Goal: Information Seeking & Learning: Understand process/instructions

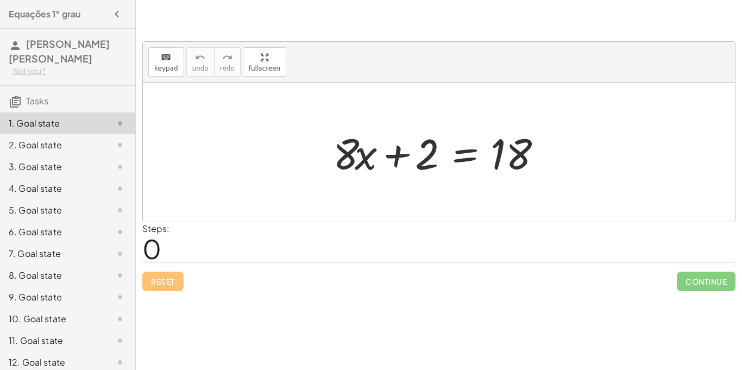
click at [399, 205] on div "+ · 8 · x + 2 = 18" at bounding box center [439, 152] width 592 height 139
drag, startPoint x: 428, startPoint y: 142, endPoint x: 560, endPoint y: 123, distance: 133.9
click at [560, 123] on div "+ 2 + · 8 · x + 2 = 18" at bounding box center [439, 152] width 245 height 61
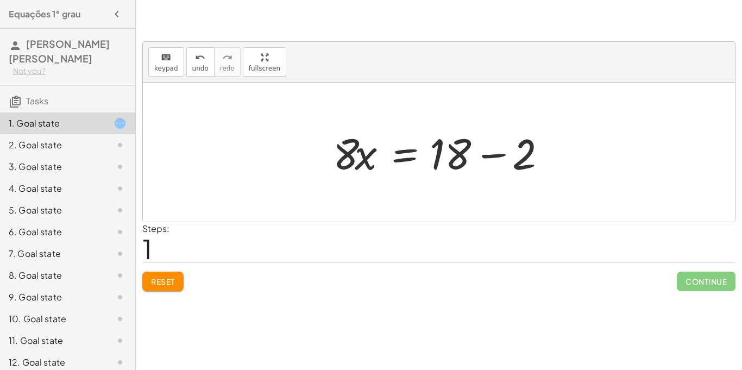
click at [170, 248] on div "Steps: 1" at bounding box center [155, 242] width 27 height 40
click at [453, 149] on div at bounding box center [443, 152] width 231 height 56
click at [147, 247] on span "1" at bounding box center [147, 248] width 10 height 33
click at [153, 249] on div "Steps: 1" at bounding box center [155, 242] width 27 height 40
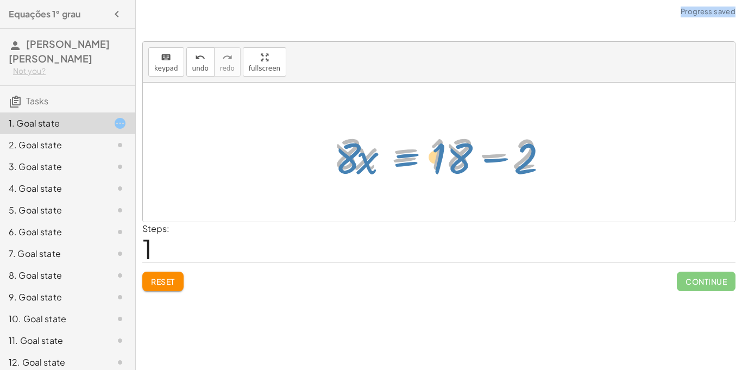
click at [398, 154] on div at bounding box center [443, 152] width 231 height 56
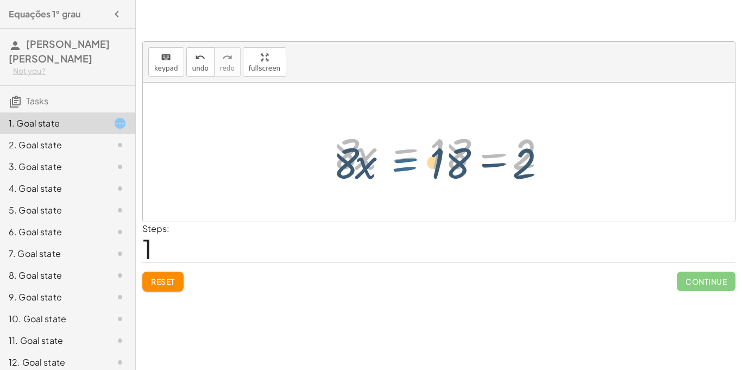
drag, startPoint x: 401, startPoint y: 158, endPoint x: 401, endPoint y: 168, distance: 9.8
click at [401, 168] on div at bounding box center [443, 152] width 231 height 56
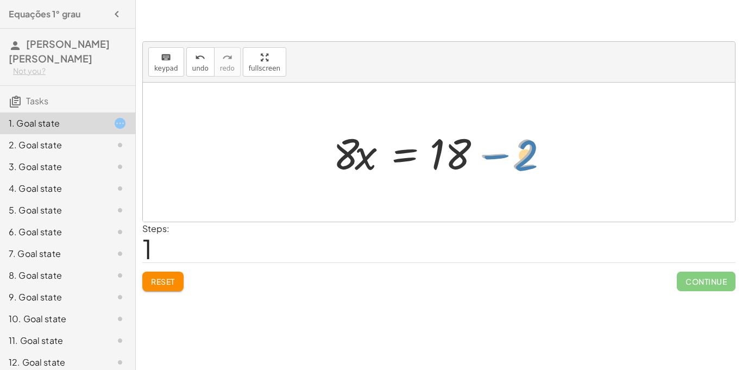
click at [529, 165] on div at bounding box center [443, 152] width 231 height 56
click at [354, 158] on div at bounding box center [443, 152] width 231 height 56
click at [354, 160] on div at bounding box center [443, 152] width 231 height 56
click at [446, 161] on div at bounding box center [443, 152] width 231 height 56
click at [497, 154] on div at bounding box center [443, 152] width 231 height 56
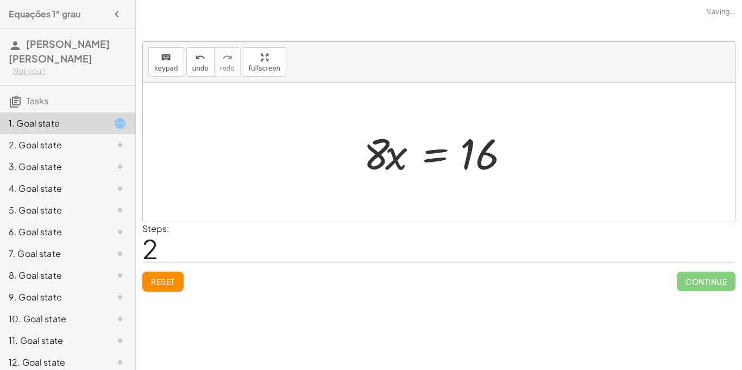
click at [293, 133] on div "+ · 8 · x + 2 = 18 · 8 · x = + 18 − 2 · 8 · x = 16" at bounding box center [439, 152] width 592 height 139
click at [306, 159] on div "+ · 8 · x + 2 = 18 · 8 · x = + 18 − 2 · 8 · x = 16" at bounding box center [439, 152] width 592 height 139
click at [374, 149] on div at bounding box center [443, 152] width 170 height 56
drag, startPoint x: 373, startPoint y: 151, endPoint x: 520, endPoint y: 103, distance: 154.8
click at [520, 103] on div "+ · 8 · x + 2 = 18 · 8 · x = + 18 − 2 · 8 · 8 · x = 16" at bounding box center [439, 152] width 592 height 139
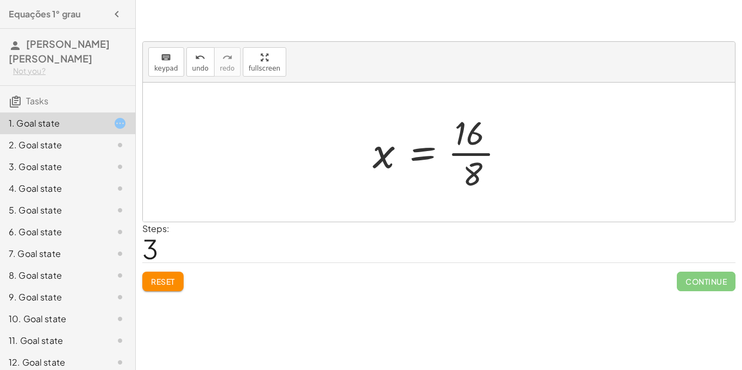
click at [426, 153] on div at bounding box center [443, 152] width 152 height 84
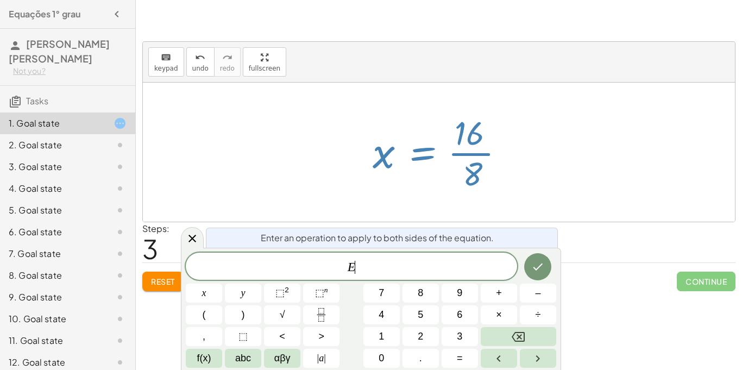
scroll to position [1, 0]
click at [532, 202] on div at bounding box center [439, 152] width 592 height 139
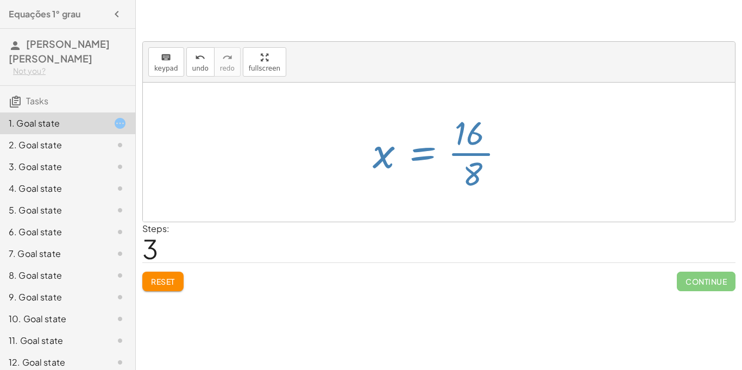
click at [532, 202] on div at bounding box center [439, 152] width 592 height 139
click at [473, 173] on div at bounding box center [443, 152] width 152 height 84
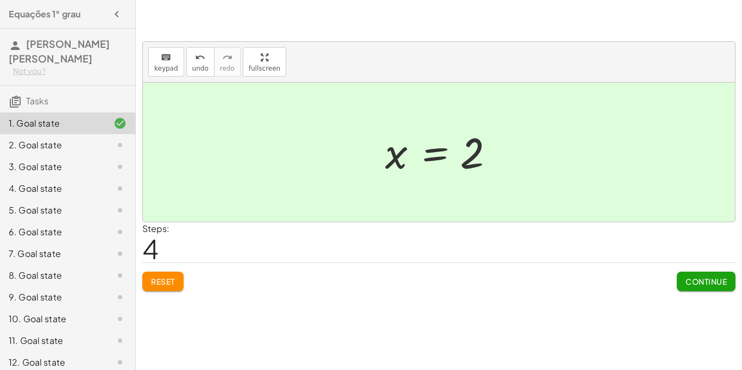
click at [695, 277] on span "Continue" at bounding box center [706, 282] width 41 height 10
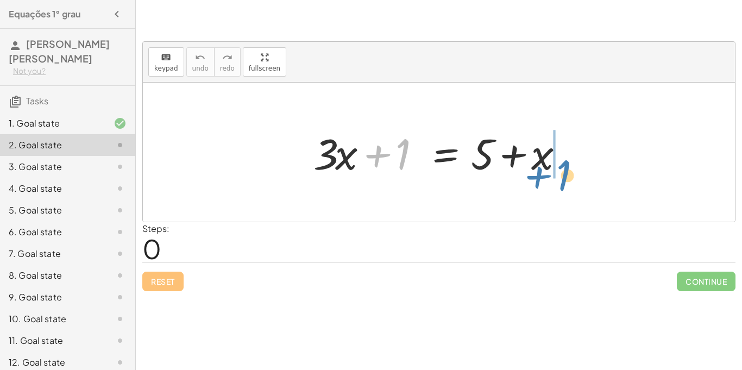
drag, startPoint x: 401, startPoint y: 160, endPoint x: 562, endPoint y: 179, distance: 162.0
click at [562, 179] on div at bounding box center [442, 152] width 269 height 56
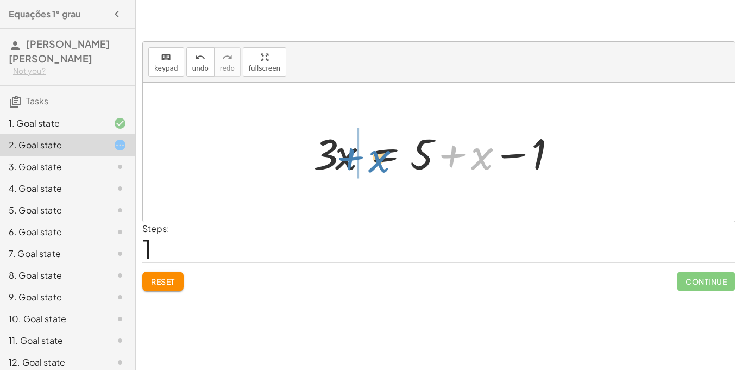
drag, startPoint x: 479, startPoint y: 155, endPoint x: 376, endPoint y: 158, distance: 102.7
click at [376, 158] on div at bounding box center [442, 152] width 269 height 56
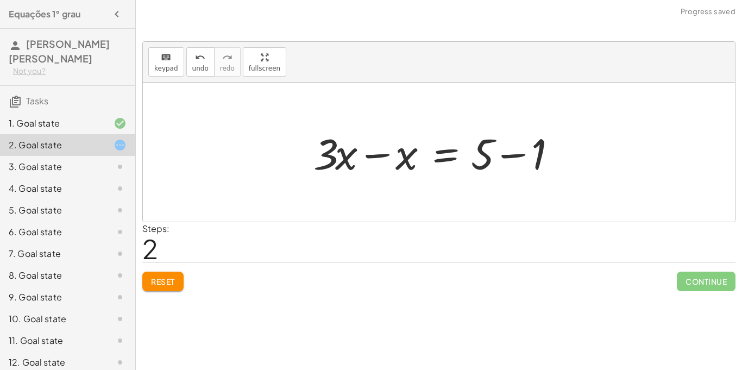
click at [380, 152] on div at bounding box center [442, 152] width 269 height 56
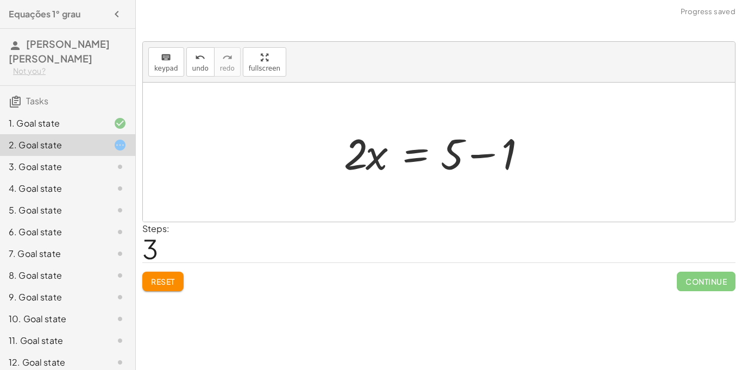
click at [482, 156] on div at bounding box center [443, 152] width 209 height 56
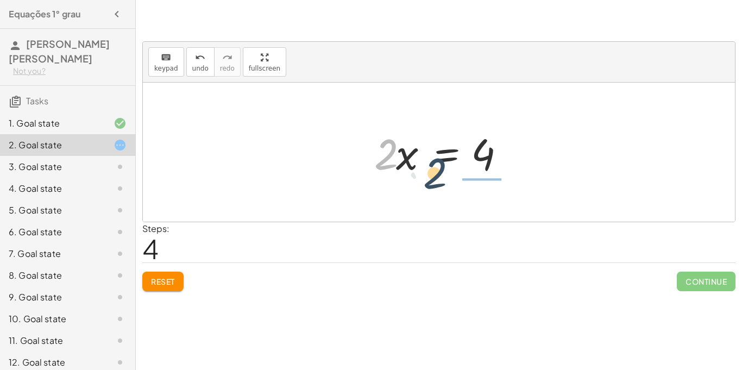
drag, startPoint x: 392, startPoint y: 142, endPoint x: 484, endPoint y: 181, distance: 99.8
click at [484, 181] on div "+ · 3 · x + 1 = + 5 + x · 3 · x = + 5 + x − 1 + · 3 · x − x = + 5 − 1 · 2 · x =…" at bounding box center [439, 152] width 162 height 61
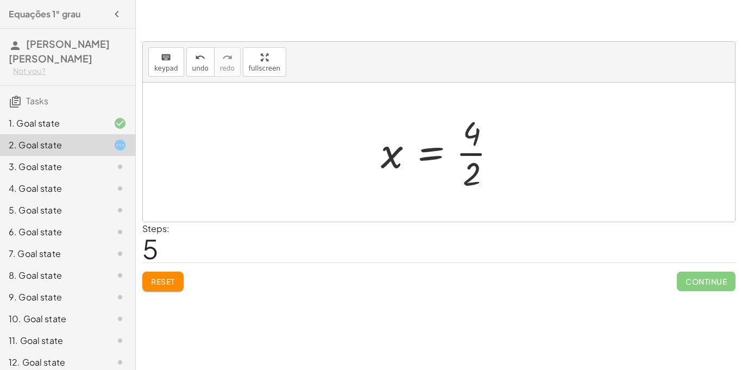
click at [468, 152] on div at bounding box center [442, 152] width 135 height 84
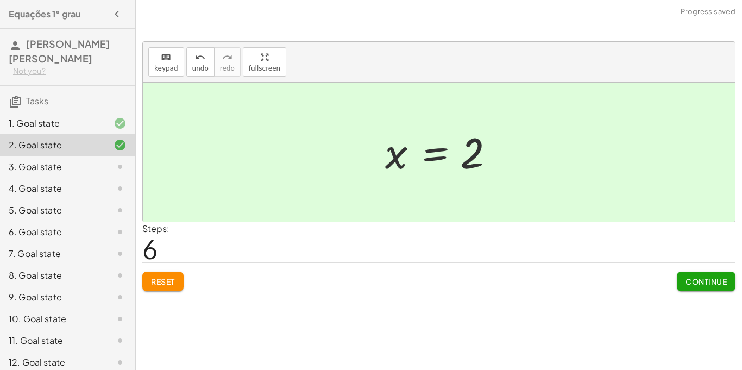
click at [714, 273] on button "Continue" at bounding box center [706, 282] width 59 height 20
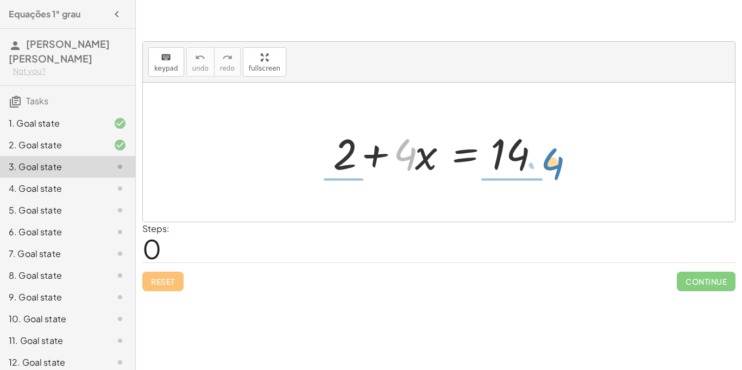
drag, startPoint x: 411, startPoint y: 159, endPoint x: 559, endPoint y: 165, distance: 147.9
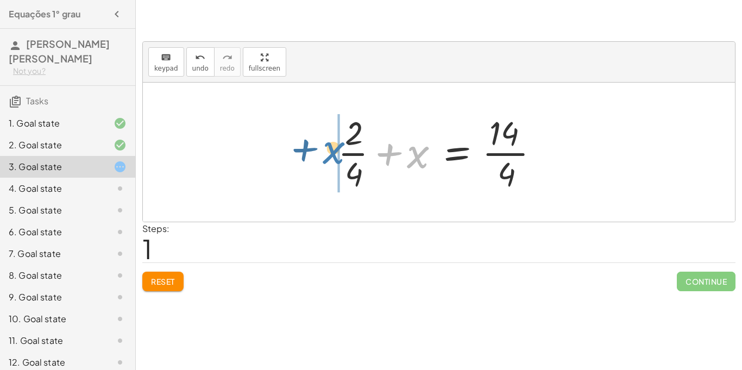
drag, startPoint x: 423, startPoint y: 157, endPoint x: 334, endPoint y: 154, distance: 89.7
click at [334, 154] on div at bounding box center [443, 152] width 221 height 84
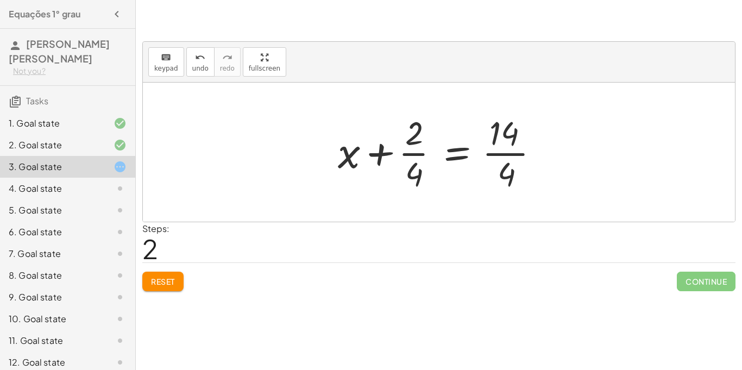
click at [416, 155] on div at bounding box center [443, 152] width 221 height 84
click at [417, 155] on div at bounding box center [443, 152] width 221 height 84
click at [506, 155] on div at bounding box center [443, 152] width 221 height 84
click at [506, 155] on div at bounding box center [435, 152] width 205 height 84
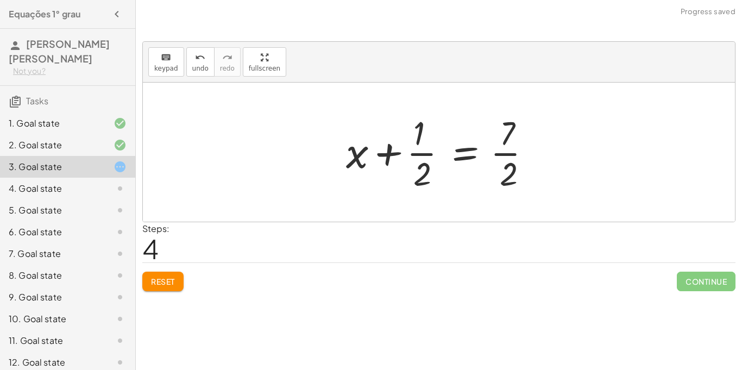
click at [506, 155] on div at bounding box center [443, 152] width 205 height 84
click at [388, 154] on div at bounding box center [443, 152] width 205 height 84
click at [358, 158] on div at bounding box center [443, 152] width 205 height 84
click at [289, 161] on div "+ 2 + · 4 · x = 14 + · 2 · 4 + x = · 14 · 4 + x + · 2 · 4 = · 14 · 4 + x + · 2 …" at bounding box center [439, 152] width 592 height 139
drag, startPoint x: 503, startPoint y: 154, endPoint x: 363, endPoint y: 135, distance: 141.5
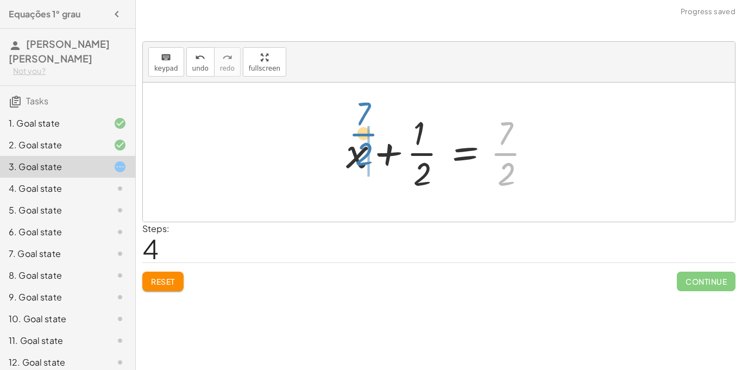
click at [363, 135] on div at bounding box center [443, 152] width 205 height 84
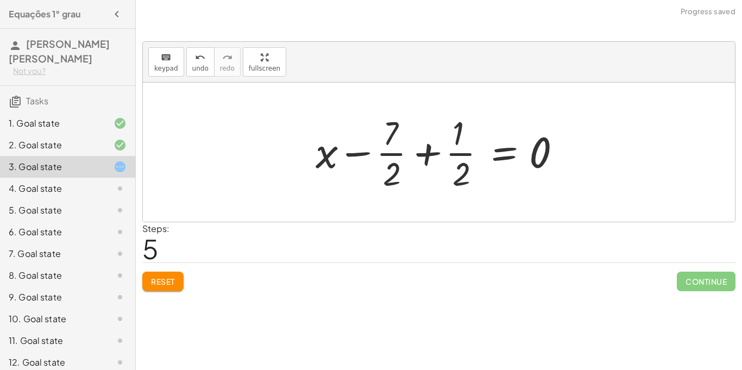
click at [354, 154] on div at bounding box center [442, 152] width 265 height 84
drag, startPoint x: 328, startPoint y: 151, endPoint x: 495, endPoint y: 151, distance: 166.8
click at [495, 151] on div at bounding box center [442, 152] width 265 height 84
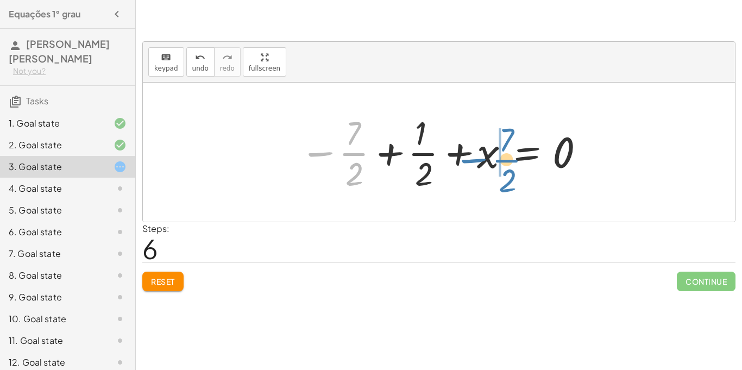
drag, startPoint x: 319, startPoint y: 154, endPoint x: 473, endPoint y: 161, distance: 153.9
click at [473, 161] on div at bounding box center [442, 152] width 297 height 84
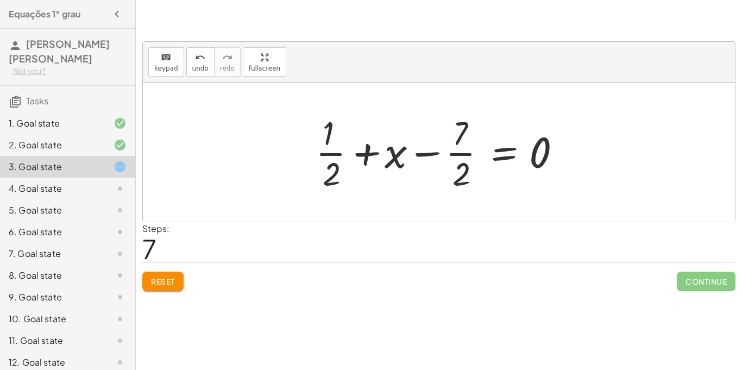
click at [155, 275] on button "Reset" at bounding box center [162, 282] width 41 height 20
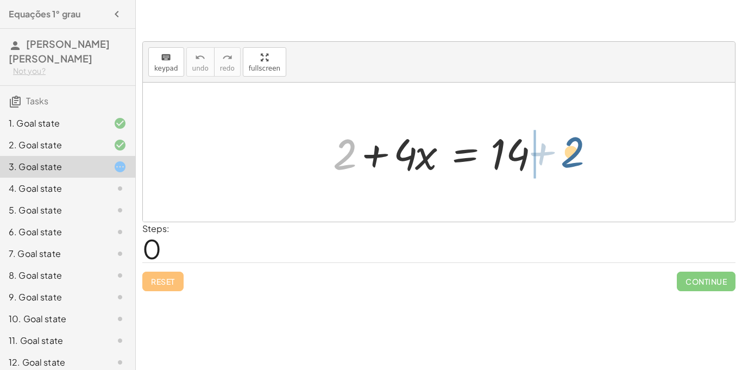
drag, startPoint x: 346, startPoint y: 156, endPoint x: 582, endPoint y: 156, distance: 235.8
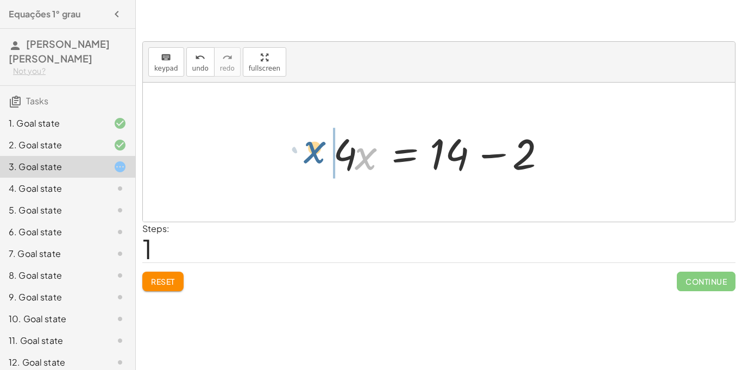
drag, startPoint x: 362, startPoint y: 161, endPoint x: 311, endPoint y: 156, distance: 50.8
click at [311, 156] on div "+ 2 + · 4 · x = 14 · x 2 · 4 · x = 14 + −" at bounding box center [439, 152] width 592 height 139
click at [336, 161] on div at bounding box center [443, 152] width 231 height 56
drag, startPoint x: 343, startPoint y: 156, endPoint x: 388, endPoint y: 162, distance: 44.9
click at [388, 162] on div at bounding box center [443, 152] width 231 height 56
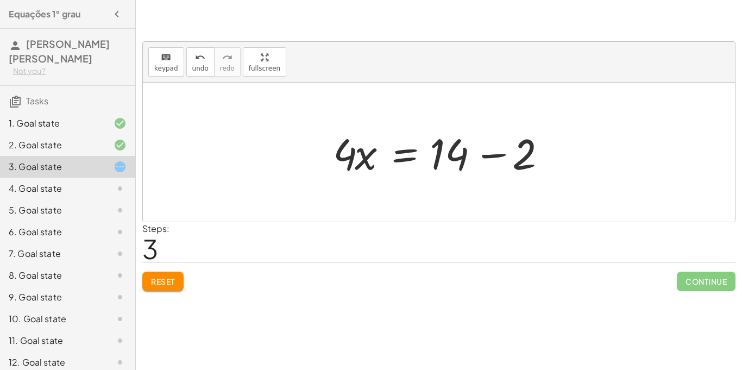
click at [497, 155] on div at bounding box center [443, 152] width 231 height 56
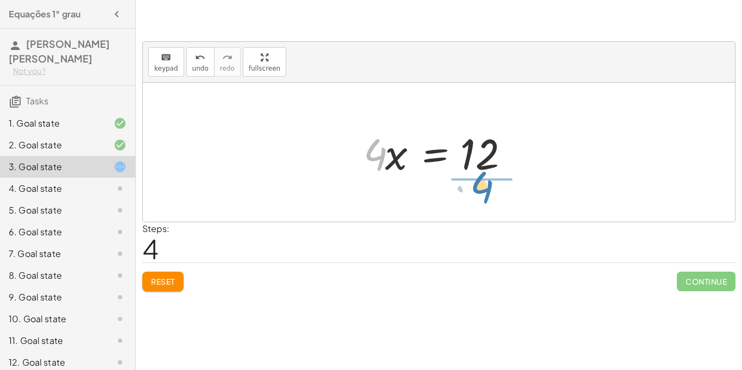
drag, startPoint x: 378, startPoint y: 159, endPoint x: 486, endPoint y: 190, distance: 112.6
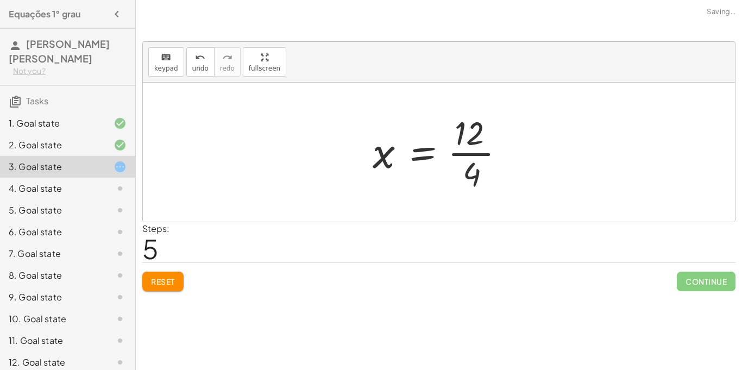
click at [486, 153] on div at bounding box center [443, 152] width 152 height 84
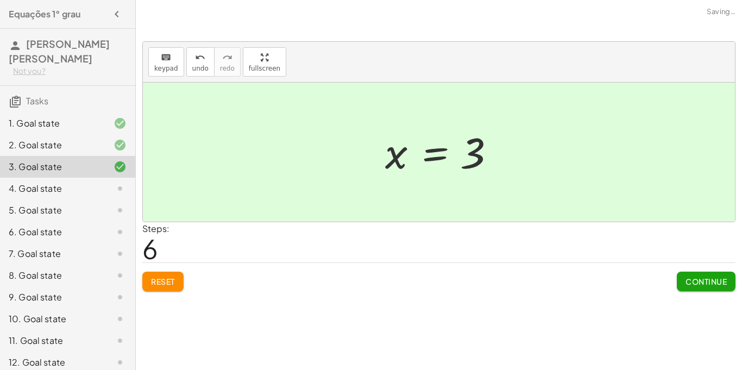
click at [703, 284] on span "Continue" at bounding box center [706, 282] width 41 height 10
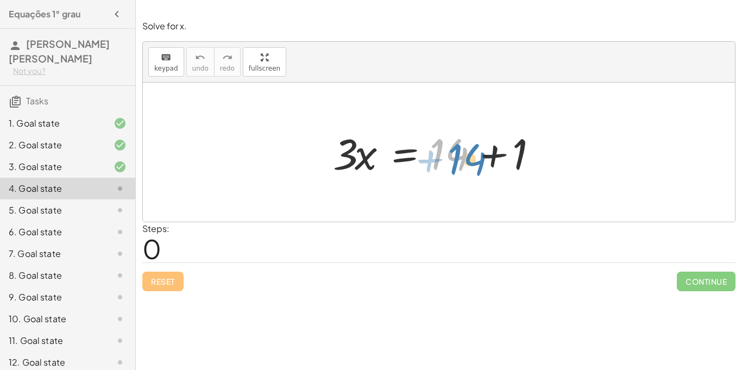
drag, startPoint x: 460, startPoint y: 162, endPoint x: 479, endPoint y: 167, distance: 19.8
click at [479, 167] on div at bounding box center [443, 152] width 231 height 56
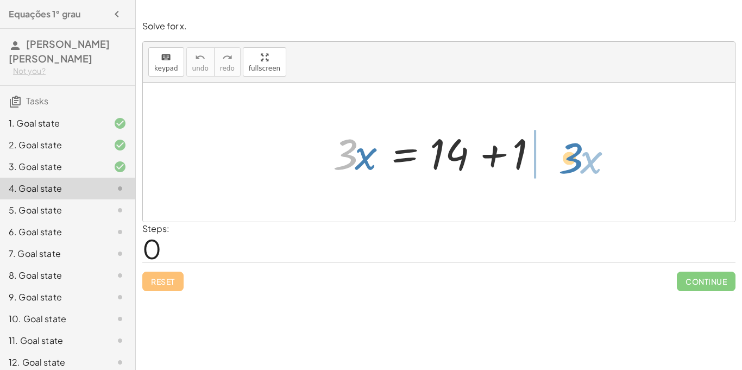
drag, startPoint x: 345, startPoint y: 153, endPoint x: 570, endPoint y: 159, distance: 225.0
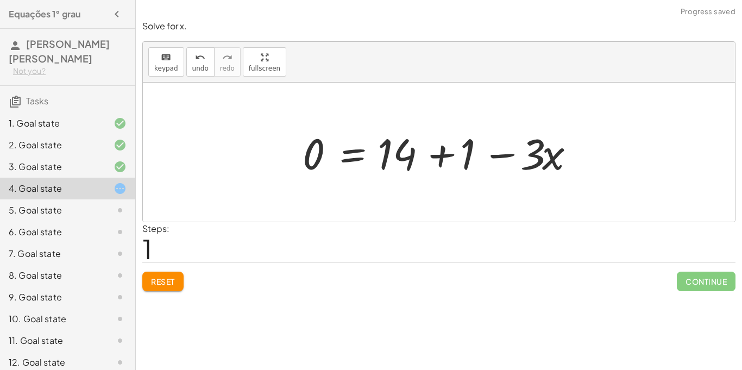
click at [404, 157] on div at bounding box center [442, 152] width 291 height 56
click at [404, 156] on div at bounding box center [442, 152] width 291 height 56
drag, startPoint x: 556, startPoint y: 156, endPoint x: 334, endPoint y: 153, distance: 221.7
click at [334, 153] on div at bounding box center [442, 152] width 291 height 56
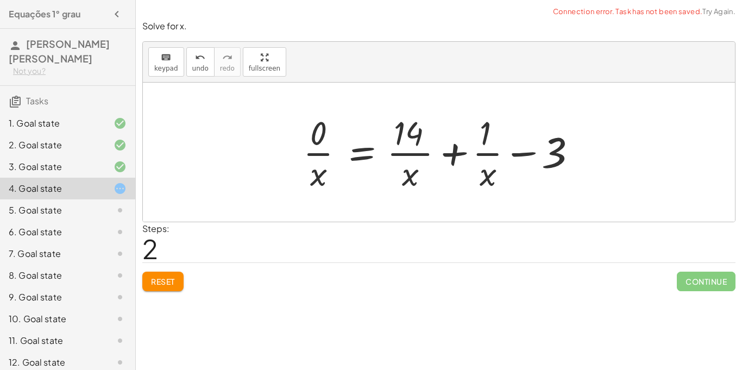
click at [314, 154] on div at bounding box center [443, 152] width 290 height 84
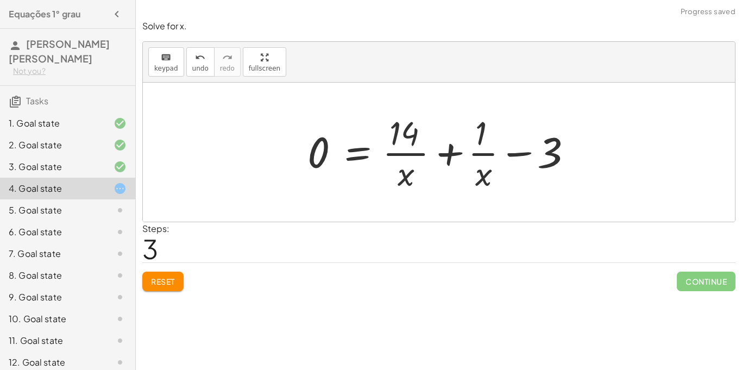
click at [418, 155] on div at bounding box center [442, 152] width 281 height 84
click at [474, 154] on div at bounding box center [442, 152] width 281 height 84
click at [515, 154] on div at bounding box center [442, 152] width 281 height 84
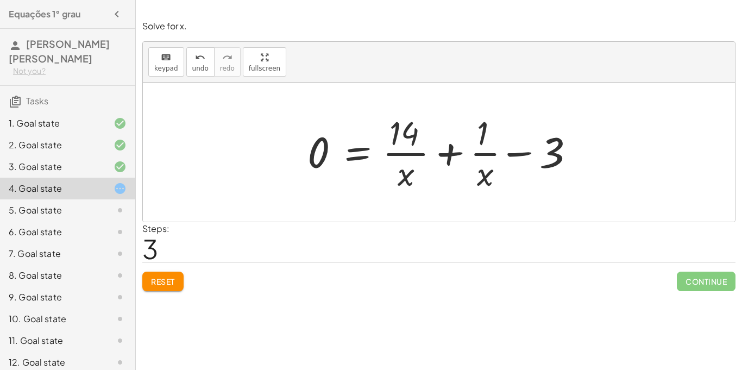
click at [515, 154] on div at bounding box center [442, 152] width 281 height 84
click at [515, 154] on div at bounding box center [443, 152] width 283 height 84
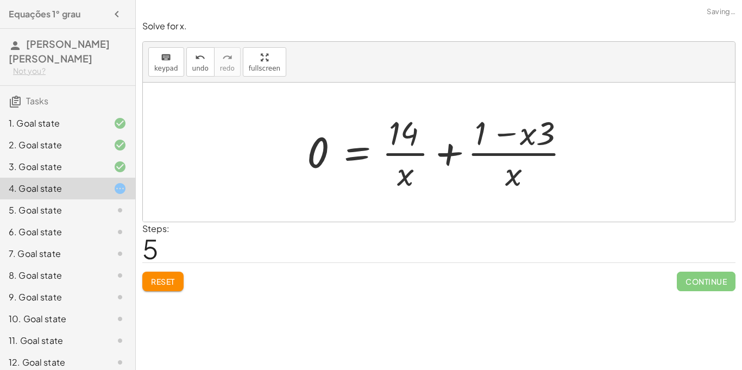
click at [516, 155] on div at bounding box center [443, 152] width 283 height 84
click at [507, 133] on div at bounding box center [443, 152] width 283 height 84
drag, startPoint x: 325, startPoint y: 151, endPoint x: 423, endPoint y: 185, distance: 103.6
click at [423, 185] on div at bounding box center [443, 152] width 283 height 84
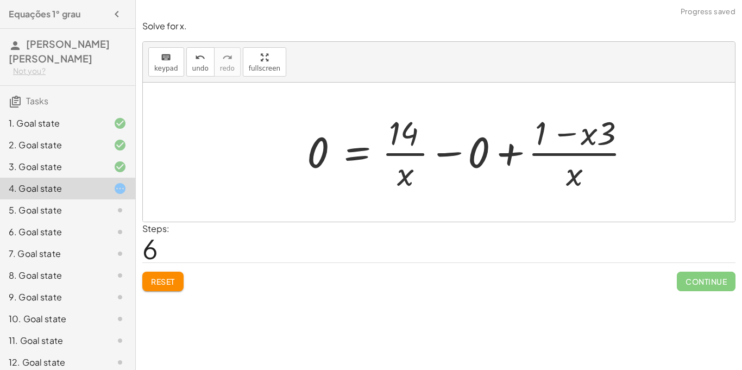
click at [455, 153] on div at bounding box center [473, 152] width 343 height 84
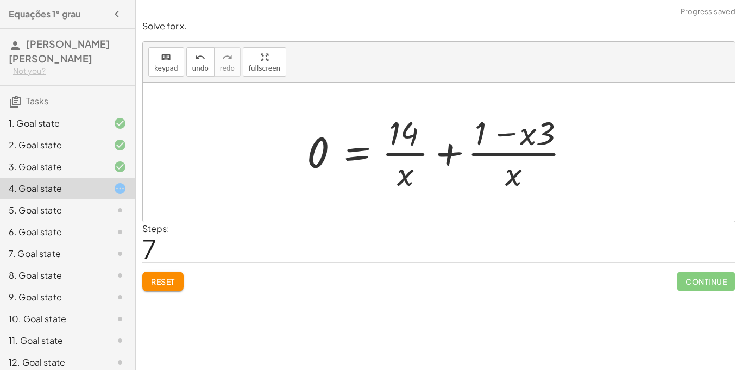
click at [445, 153] on div at bounding box center [443, 152] width 283 height 84
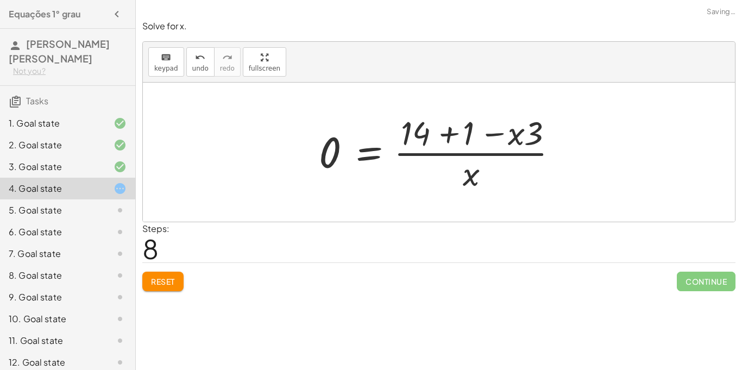
click at [449, 137] on div at bounding box center [443, 152] width 259 height 84
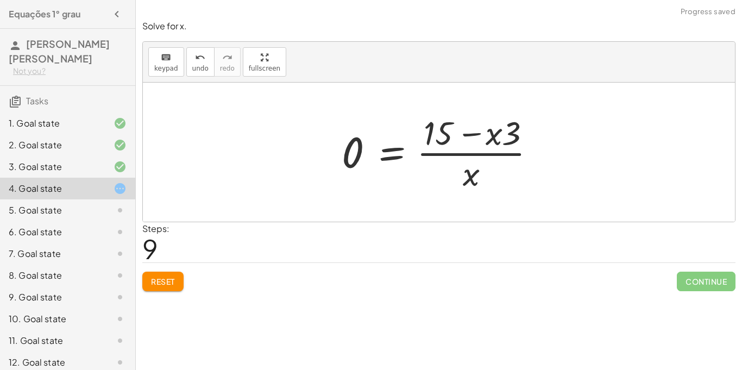
click at [492, 139] on div at bounding box center [443, 152] width 214 height 84
drag, startPoint x: 352, startPoint y: 151, endPoint x: 503, endPoint y: 143, distance: 150.7
click at [503, 143] on div at bounding box center [443, 152] width 214 height 84
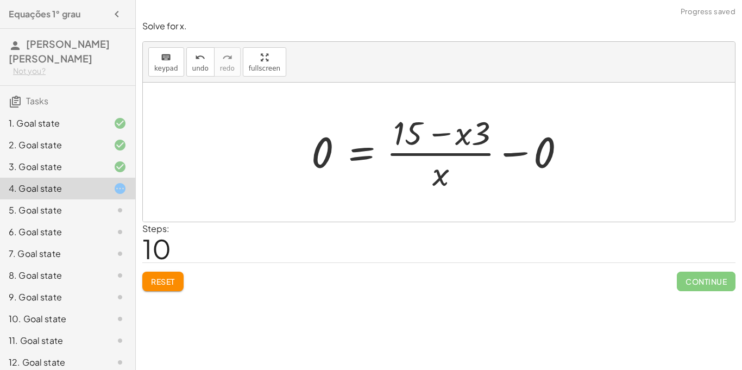
click at [514, 153] on div at bounding box center [443, 152] width 274 height 84
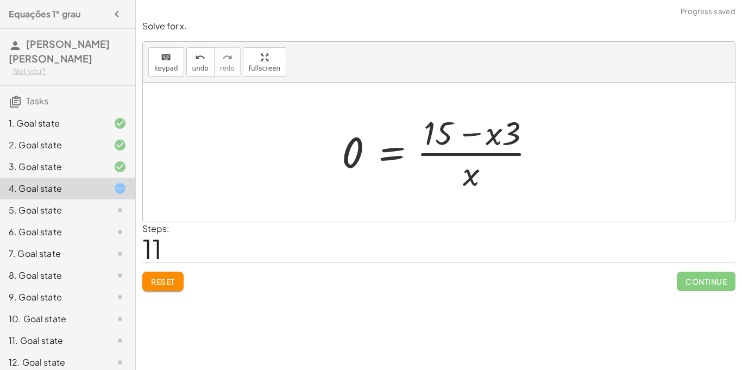
click at [468, 176] on div at bounding box center [443, 152] width 214 height 84
click at [473, 134] on div at bounding box center [443, 152] width 214 height 84
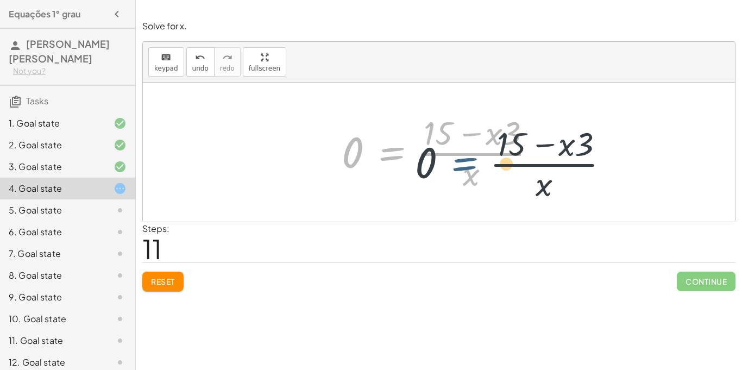
drag, startPoint x: 393, startPoint y: 157, endPoint x: 475, endPoint y: 162, distance: 82.2
click at [475, 162] on div at bounding box center [443, 152] width 214 height 84
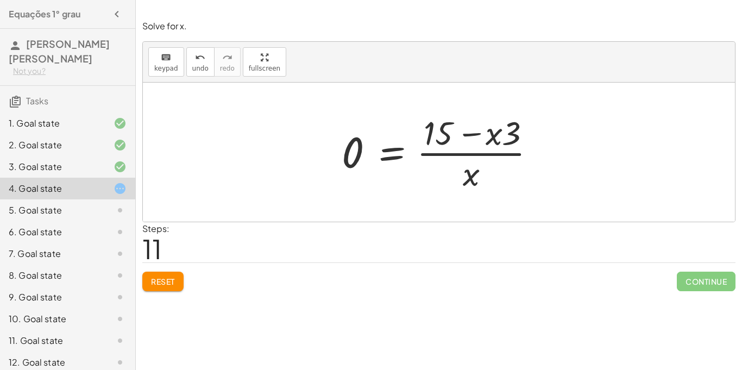
click at [431, 128] on div at bounding box center [443, 152] width 214 height 84
drag, startPoint x: 513, startPoint y: 134, endPoint x: 522, endPoint y: 139, distance: 10.3
click at [522, 139] on div at bounding box center [443, 152] width 214 height 84
click at [478, 134] on div at bounding box center [443, 152] width 214 height 84
click at [161, 285] on span "Reset" at bounding box center [163, 282] width 24 height 10
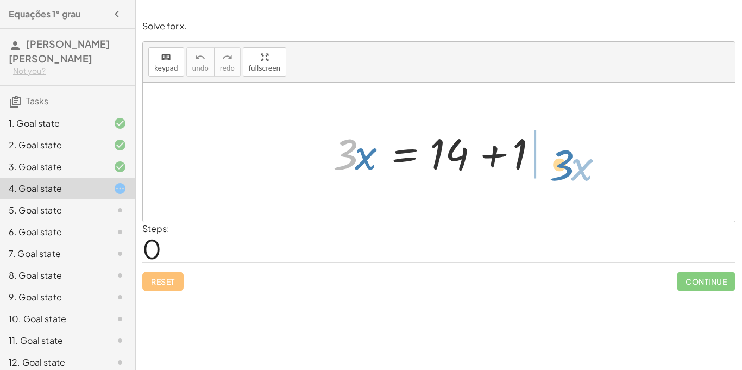
drag, startPoint x: 349, startPoint y: 160, endPoint x: 565, endPoint y: 171, distance: 216.5
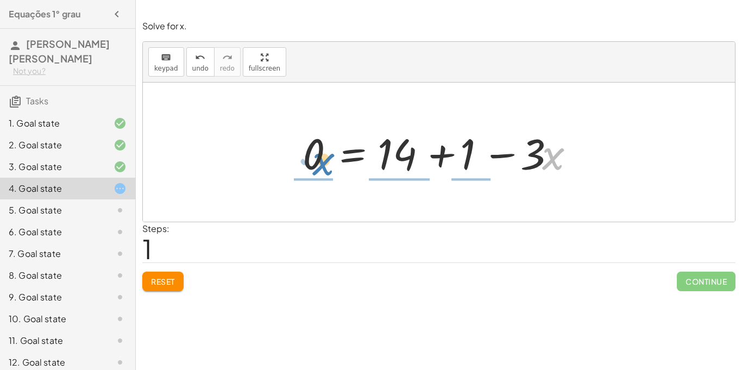
drag, startPoint x: 557, startPoint y: 156, endPoint x: 327, endPoint y: 162, distance: 229.9
click at [327, 162] on div at bounding box center [442, 152] width 291 height 56
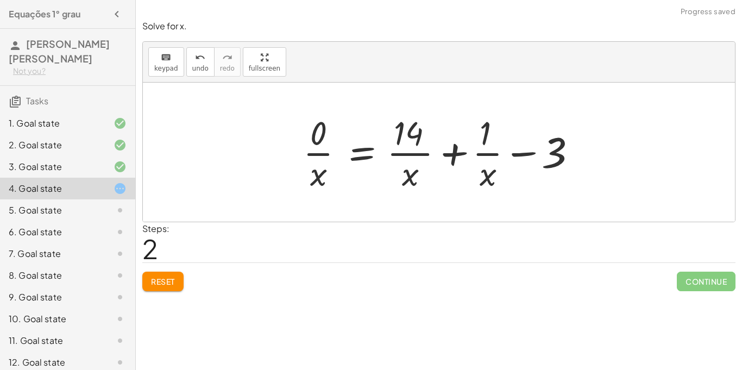
click at [158, 281] on span "Reset" at bounding box center [163, 282] width 24 height 10
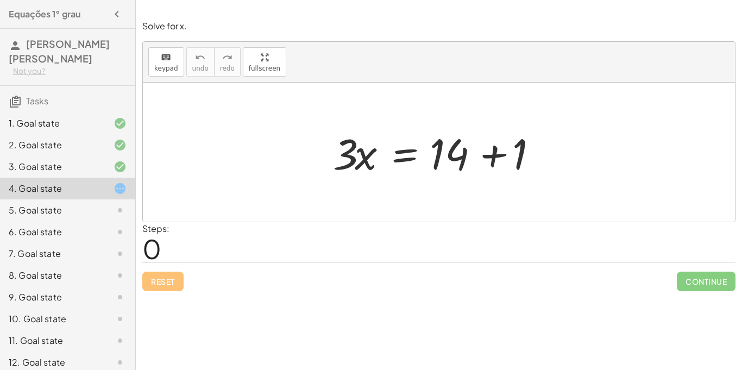
click at [495, 154] on div at bounding box center [443, 152] width 231 height 56
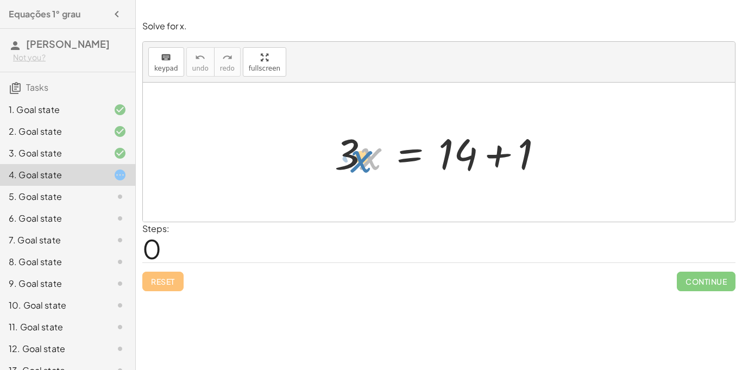
drag, startPoint x: 368, startPoint y: 159, endPoint x: 362, endPoint y: 162, distance: 6.6
click at [362, 162] on div at bounding box center [443, 152] width 228 height 56
click at [332, 167] on div at bounding box center [443, 152] width 228 height 56
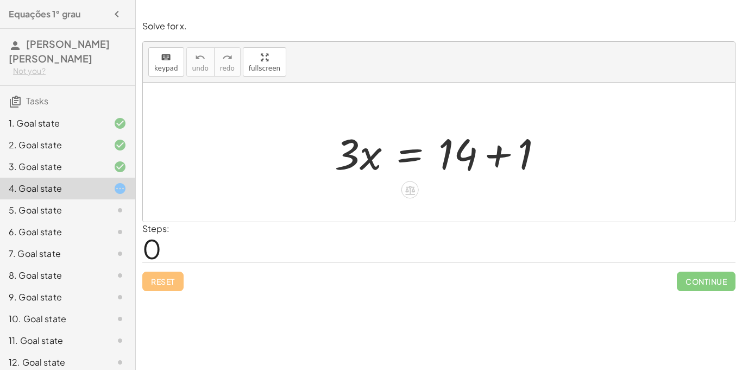
click at [350, 154] on div at bounding box center [443, 152] width 228 height 56
drag, startPoint x: 350, startPoint y: 154, endPoint x: 568, endPoint y: 162, distance: 218.6
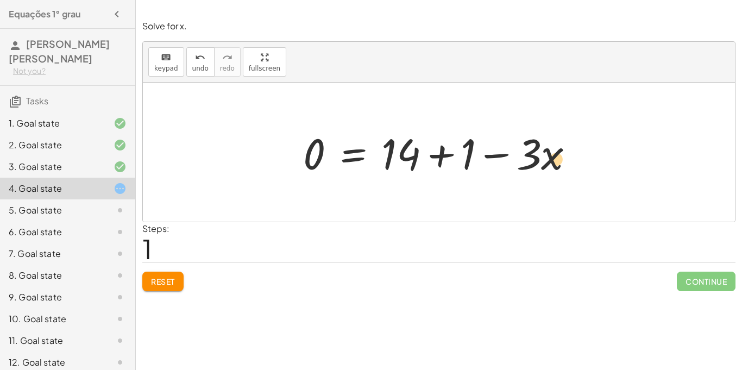
drag, startPoint x: 553, startPoint y: 156, endPoint x: 550, endPoint y: 162, distance: 6.8
click at [550, 162] on div at bounding box center [443, 152] width 290 height 56
drag, startPoint x: 550, startPoint y: 162, endPoint x: 346, endPoint y: 156, distance: 204.4
click at [346, 156] on div at bounding box center [443, 152] width 290 height 56
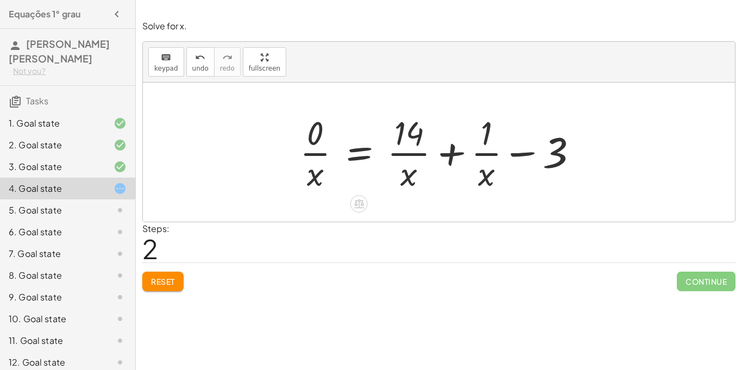
click at [479, 153] on div at bounding box center [442, 152] width 297 height 84
click at [421, 153] on div at bounding box center [442, 152] width 297 height 84
click at [321, 154] on div at bounding box center [442, 152] width 297 height 84
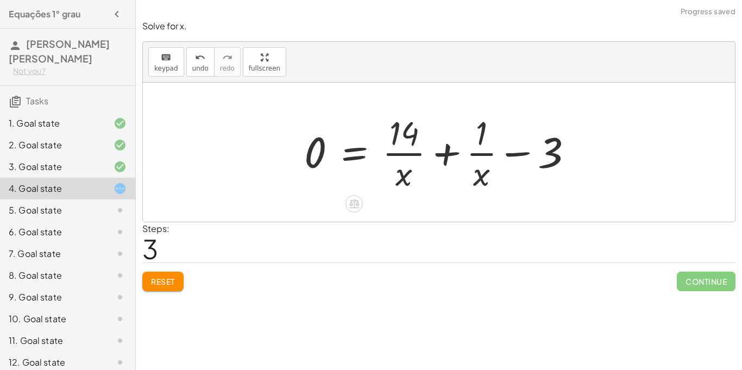
click at [515, 152] on div at bounding box center [443, 152] width 289 height 84
click at [515, 152] on div at bounding box center [455, 152] width 313 height 84
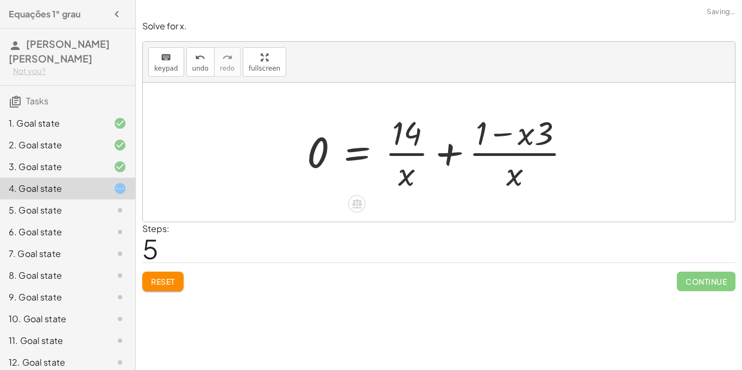
click at [503, 133] on div at bounding box center [443, 152] width 283 height 84
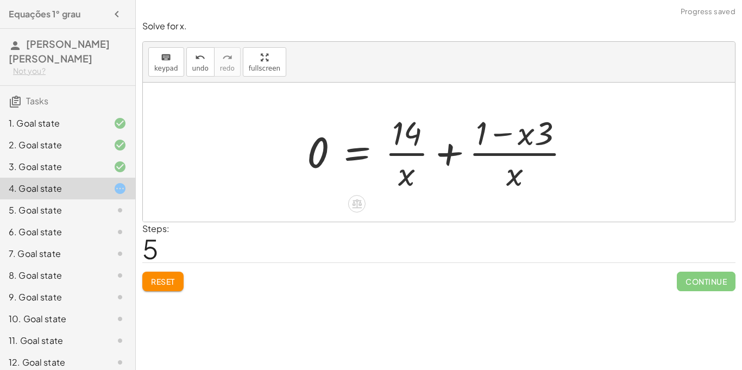
click at [448, 155] on div at bounding box center [443, 152] width 283 height 84
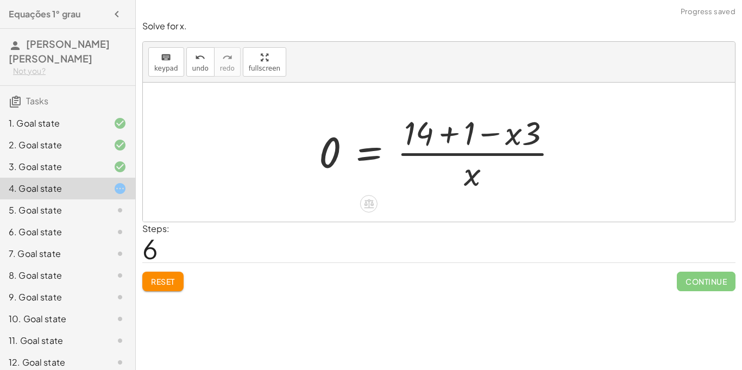
click at [449, 135] on div at bounding box center [443, 152] width 259 height 84
click at [449, 135] on div at bounding box center [422, 152] width 217 height 84
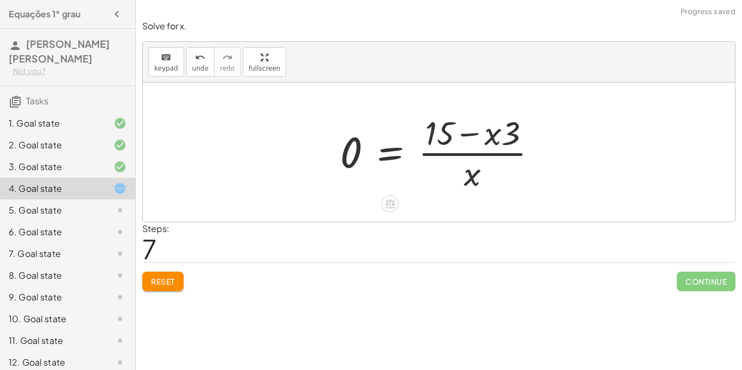
click at [474, 134] on div at bounding box center [443, 152] width 217 height 84
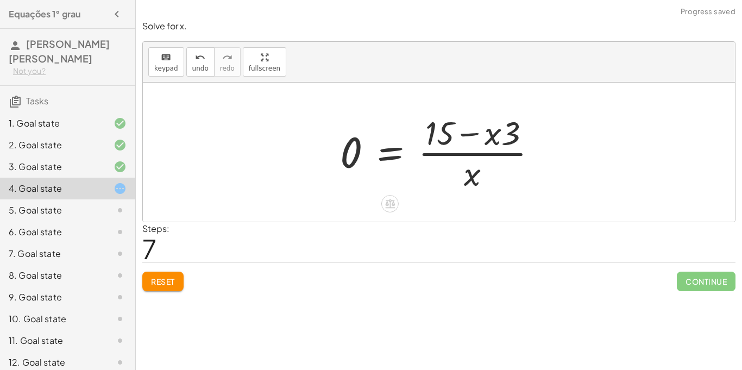
click at [394, 149] on div at bounding box center [443, 152] width 217 height 84
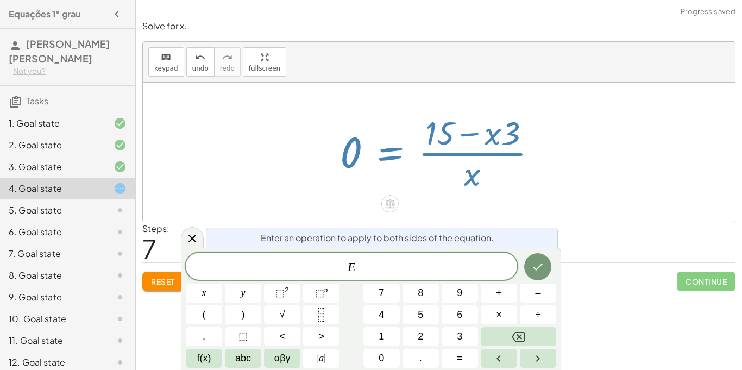
scroll to position [1, 0]
click at [540, 196] on div "· 3 · x = + 14 + 1 0 = + 14 + 1 − · 3 · x · 0 · x = + · 14 · x + · 1 · x − 3 0 …" at bounding box center [439, 152] width 230 height 89
click at [599, 178] on div at bounding box center [439, 152] width 592 height 139
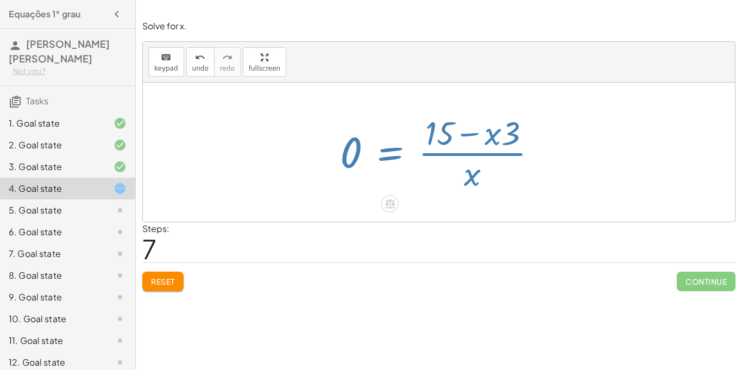
click at [599, 178] on div at bounding box center [439, 152] width 592 height 139
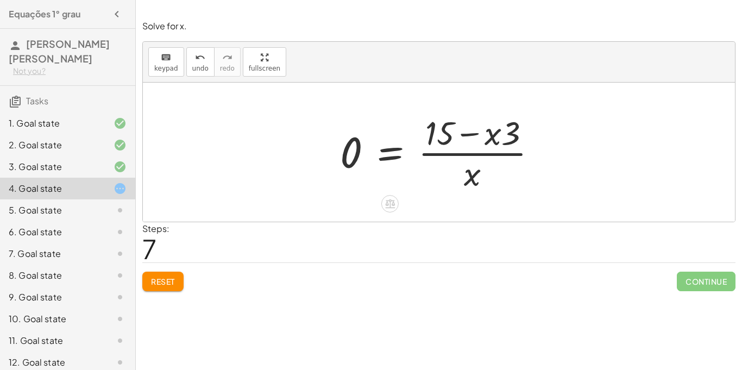
click at [473, 178] on div at bounding box center [443, 152] width 217 height 84
click at [475, 156] on div at bounding box center [443, 152] width 217 height 84
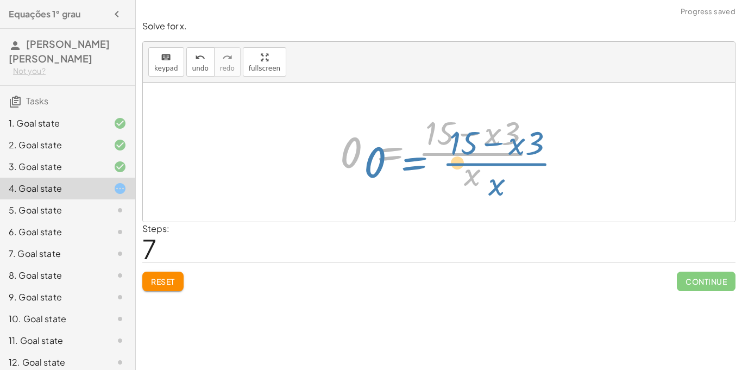
drag, startPoint x: 390, startPoint y: 151, endPoint x: 378, endPoint y: 167, distance: 20.5
click at [378, 167] on div at bounding box center [443, 152] width 217 height 84
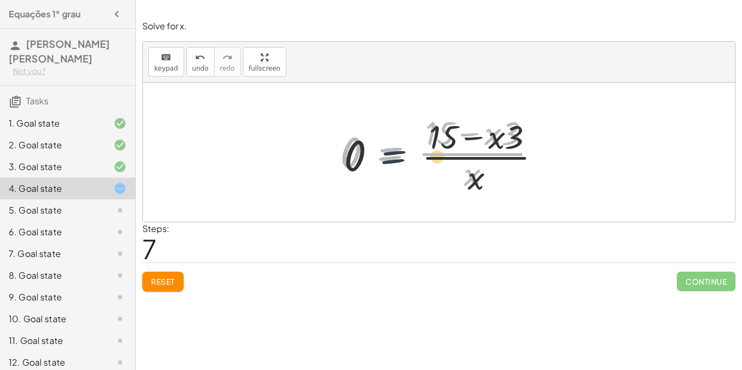
drag, startPoint x: 384, startPoint y: 159, endPoint x: 390, endPoint y: 166, distance: 9.3
click at [390, 166] on div at bounding box center [443, 152] width 217 height 84
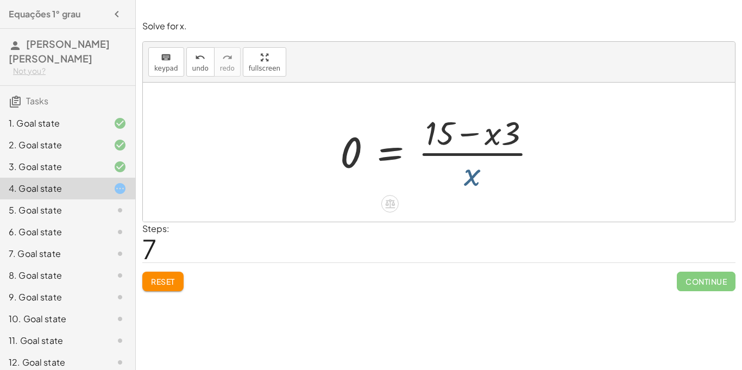
click at [471, 180] on div at bounding box center [443, 152] width 217 height 84
drag, startPoint x: 471, startPoint y: 180, endPoint x: 417, endPoint y: 165, distance: 55.2
click at [417, 165] on div at bounding box center [443, 152] width 217 height 84
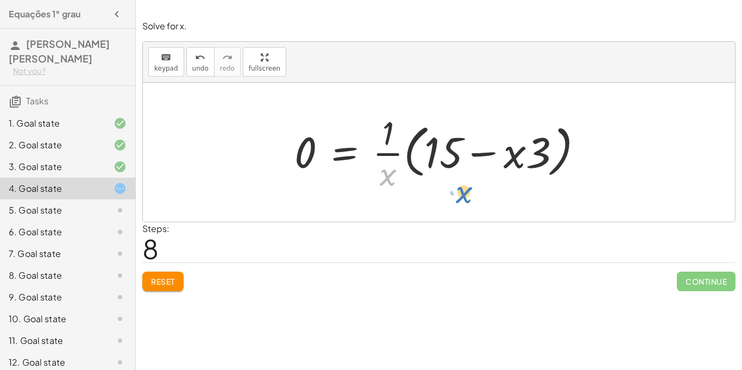
drag, startPoint x: 387, startPoint y: 176, endPoint x: 463, endPoint y: 194, distance: 78.2
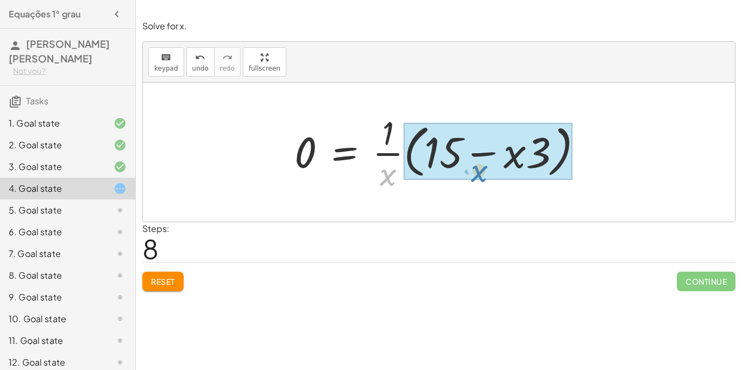
drag, startPoint x: 387, startPoint y: 176, endPoint x: 480, endPoint y: 176, distance: 92.9
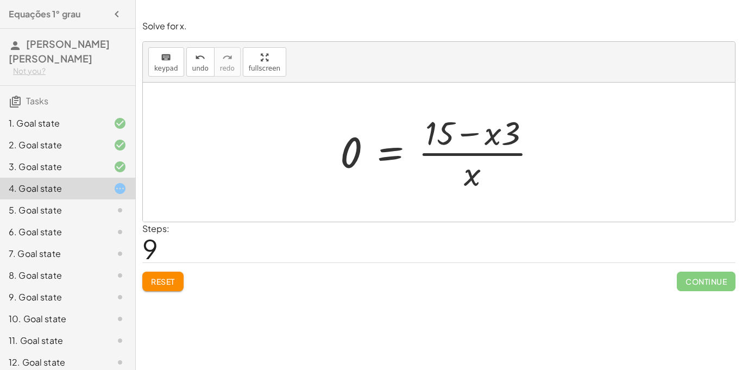
click at [149, 279] on button "Reset" at bounding box center [162, 282] width 41 height 20
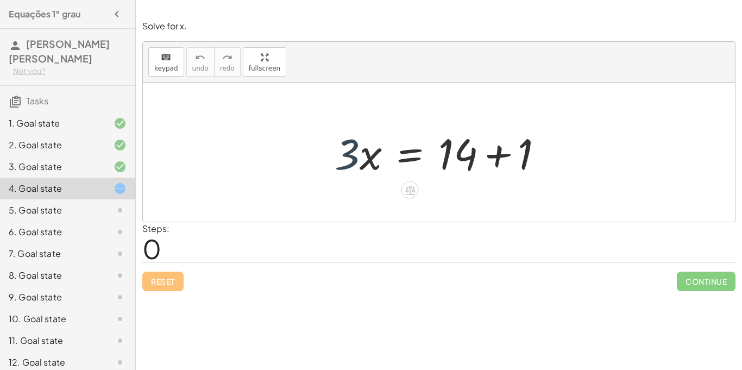
drag, startPoint x: 347, startPoint y: 163, endPoint x: 353, endPoint y: 164, distance: 5.5
click at [353, 164] on div at bounding box center [443, 152] width 228 height 56
drag, startPoint x: 341, startPoint y: 165, endPoint x: 553, endPoint y: 170, distance: 212.0
click at [553, 170] on div at bounding box center [443, 152] width 228 height 56
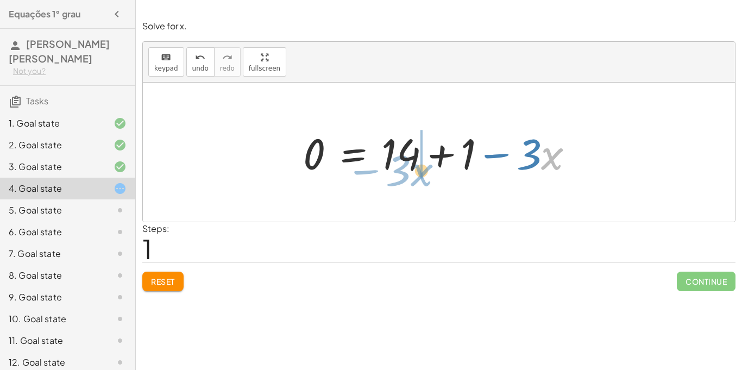
drag, startPoint x: 549, startPoint y: 160, endPoint x: 526, endPoint y: 183, distance: 32.3
click at [526, 183] on div "· 3 · x = + 14 + 1 · x − · 3 · 3 · x = + 14 + 1 0 −" at bounding box center [439, 152] width 304 height 61
drag, startPoint x: 550, startPoint y: 158, endPoint x: 337, endPoint y: 152, distance: 212.5
click at [337, 152] on div at bounding box center [443, 152] width 290 height 56
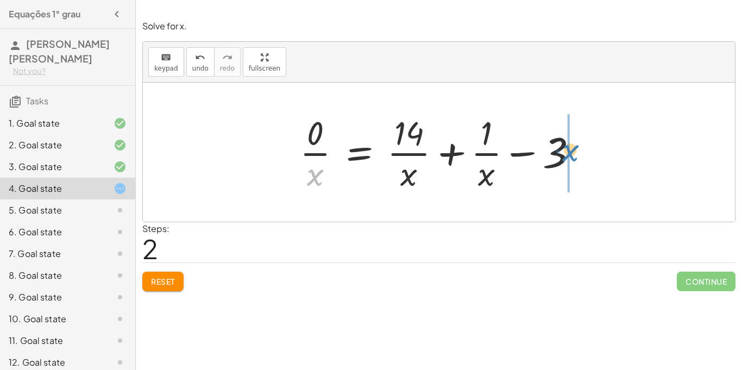
drag, startPoint x: 312, startPoint y: 176, endPoint x: 568, endPoint y: 151, distance: 256.6
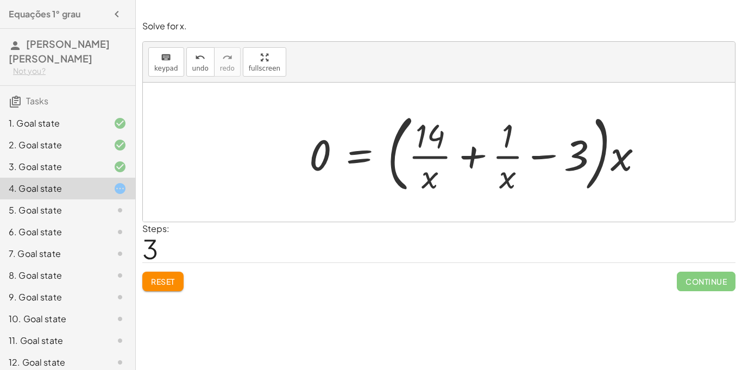
click at [158, 277] on span "Reset" at bounding box center [163, 282] width 24 height 10
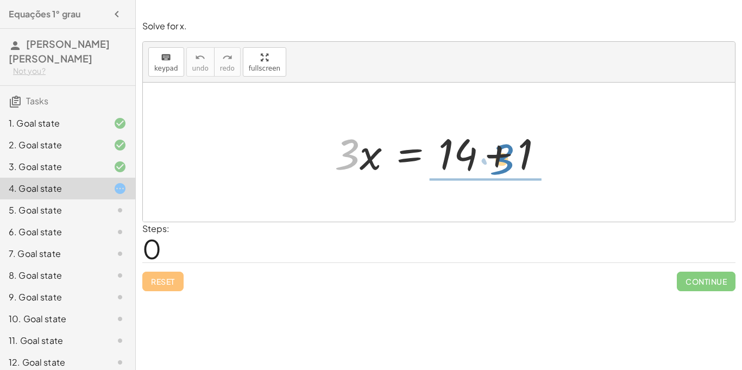
drag, startPoint x: 352, startPoint y: 156, endPoint x: 544, endPoint y: 180, distance: 193.8
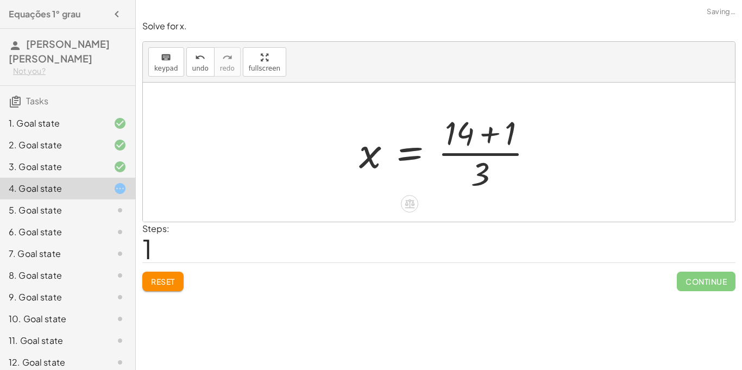
click at [544, 180] on div at bounding box center [451, 152] width 194 height 84
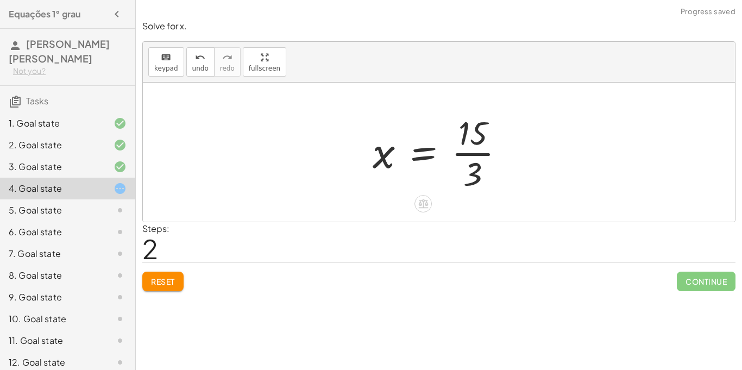
click at [460, 154] on div at bounding box center [443, 152] width 152 height 84
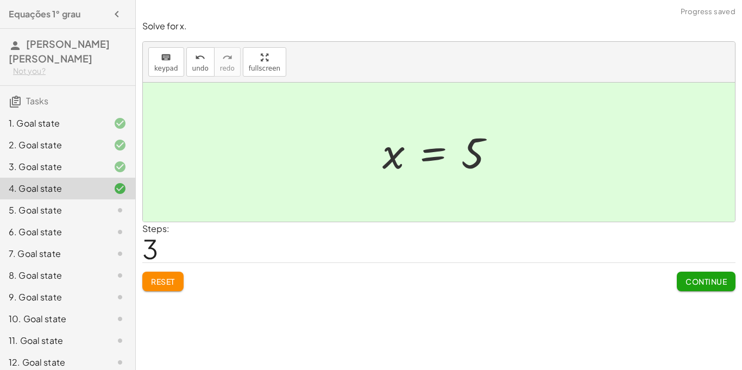
click at [690, 275] on button "Continue" at bounding box center [706, 282] width 59 height 20
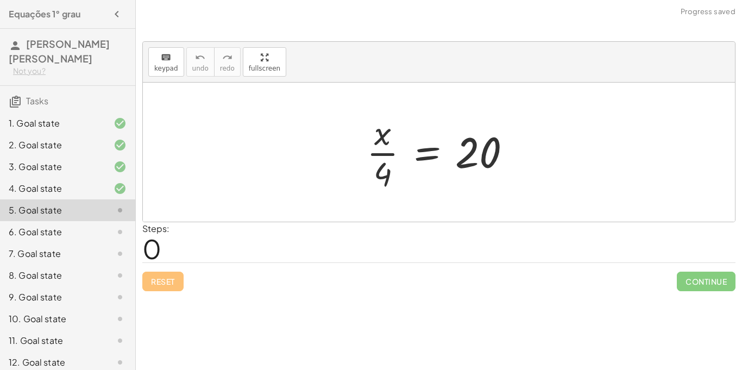
click at [390, 154] on div at bounding box center [443, 152] width 164 height 84
drag, startPoint x: 382, startPoint y: 169, endPoint x: 460, endPoint y: 172, distance: 78.3
click at [460, 172] on div at bounding box center [443, 152] width 164 height 84
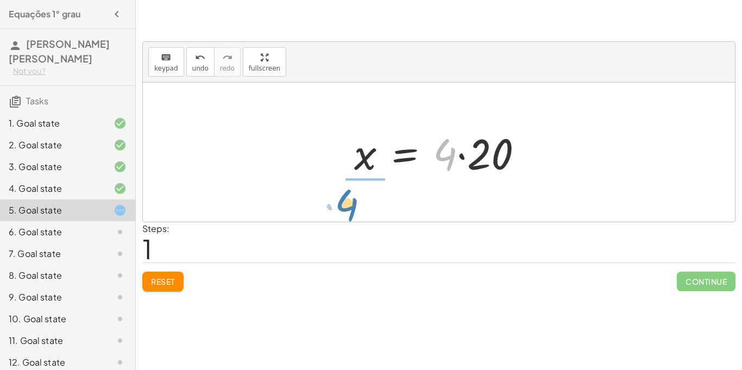
drag, startPoint x: 452, startPoint y: 159, endPoint x: 353, endPoint y: 208, distance: 110.6
click at [353, 208] on div "· x · 4 = 20 · 4 x · 4 = 20 ·" at bounding box center [439, 152] width 592 height 139
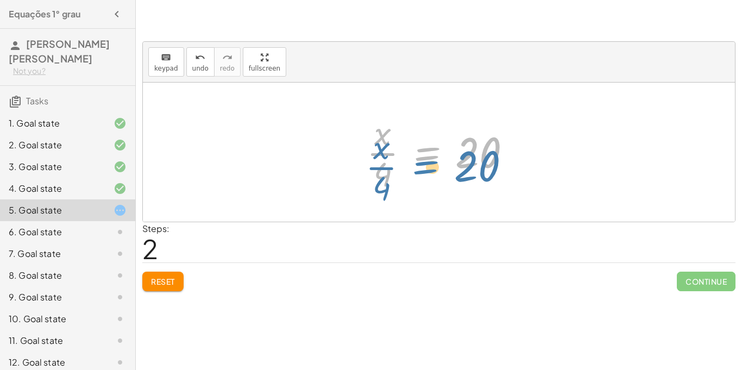
drag, startPoint x: 434, startPoint y: 158, endPoint x: 433, endPoint y: 172, distance: 14.1
click at [433, 172] on div at bounding box center [443, 152] width 164 height 84
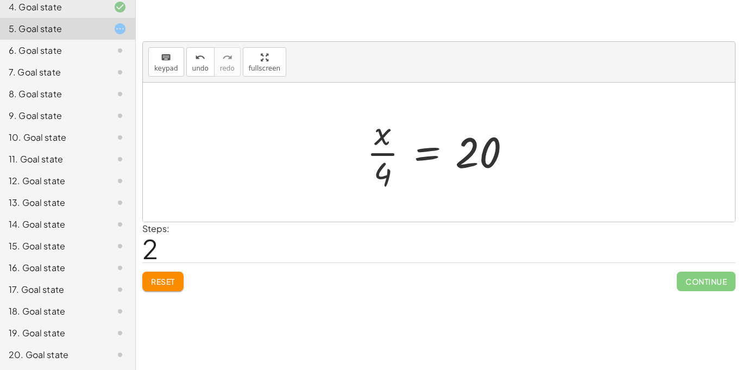
scroll to position [0, 0]
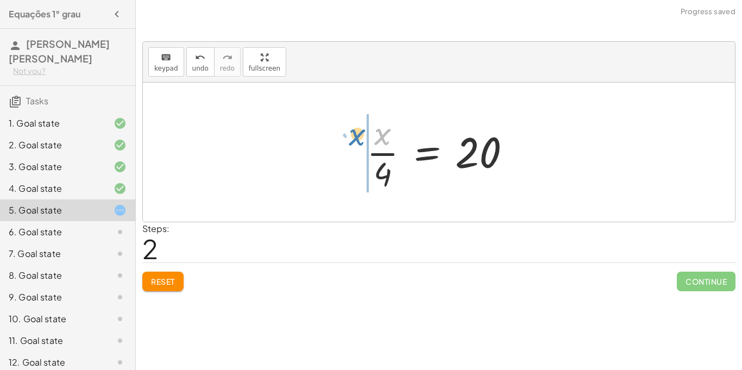
drag, startPoint x: 381, startPoint y: 134, endPoint x: 352, endPoint y: 133, distance: 29.9
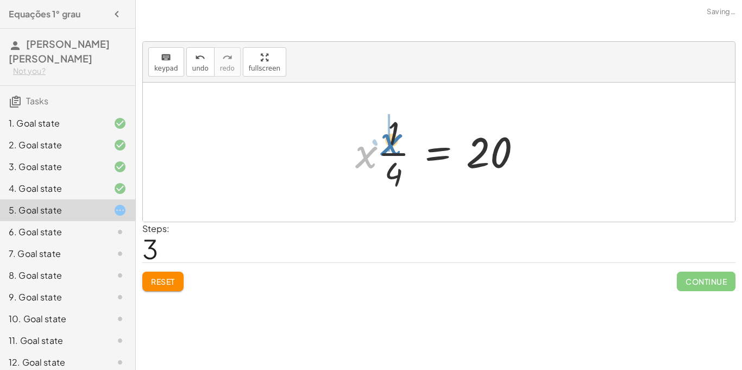
drag, startPoint x: 362, startPoint y: 153, endPoint x: 386, endPoint y: 141, distance: 27.0
click at [386, 141] on div at bounding box center [443, 152] width 186 height 84
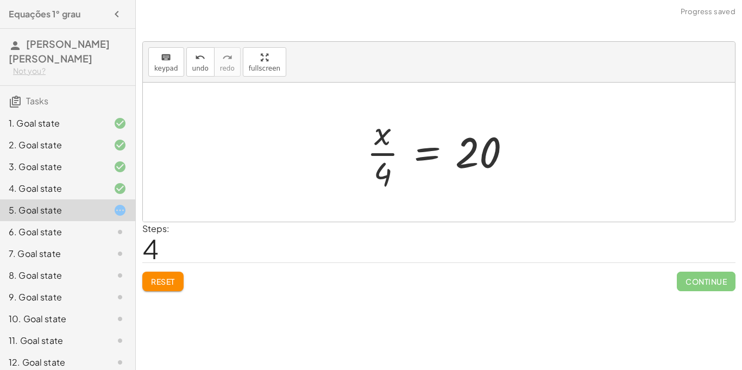
click at [363, 173] on div at bounding box center [443, 152] width 164 height 84
drag, startPoint x: 385, startPoint y: 177, endPoint x: 409, endPoint y: 173, distance: 24.2
click at [409, 173] on div at bounding box center [443, 152] width 164 height 84
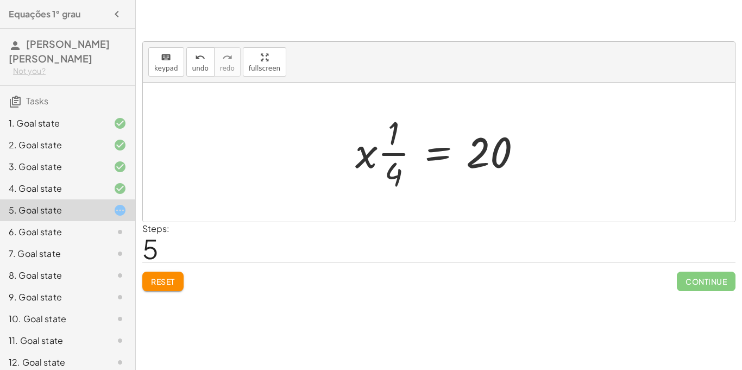
click at [340, 165] on div "· x · 4 = 20 x = · 4 · 20 · x · 4 = 20 · x · · 1 · 4 = 20 · x · 1 · 4 = 20 · x …" at bounding box center [439, 152] width 200 height 89
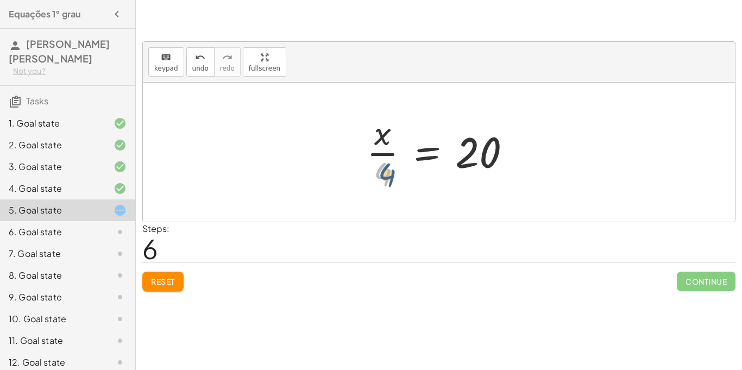
drag, startPoint x: 379, startPoint y: 177, endPoint x: 387, endPoint y: 178, distance: 8.3
click at [387, 178] on div at bounding box center [443, 152] width 164 height 84
drag, startPoint x: 386, startPoint y: 177, endPoint x: 524, endPoint y: 160, distance: 139.0
click at [524, 160] on div at bounding box center [443, 152] width 164 height 84
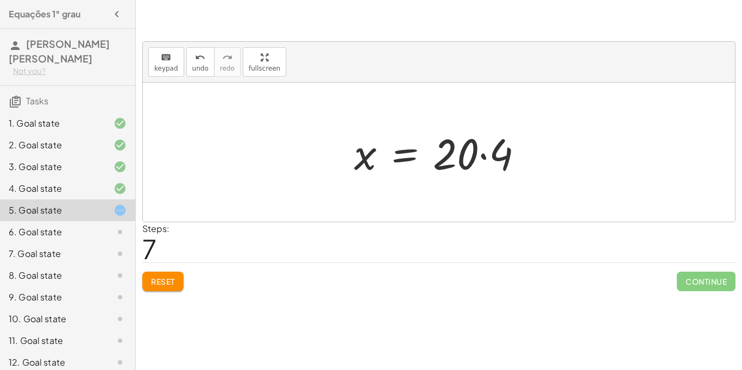
click at [483, 156] on div at bounding box center [443, 152] width 189 height 56
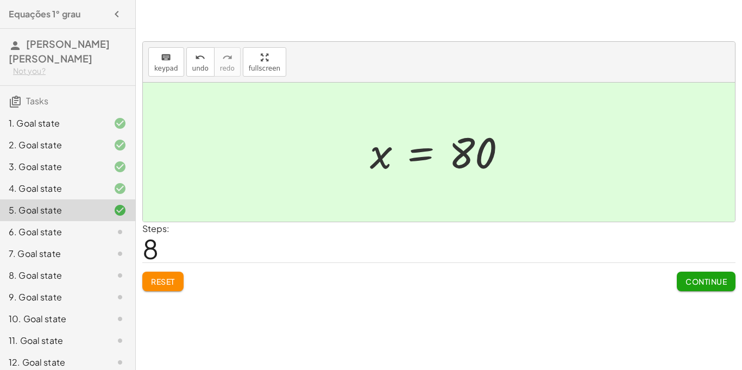
click at [700, 277] on span "Continue" at bounding box center [706, 282] width 41 height 10
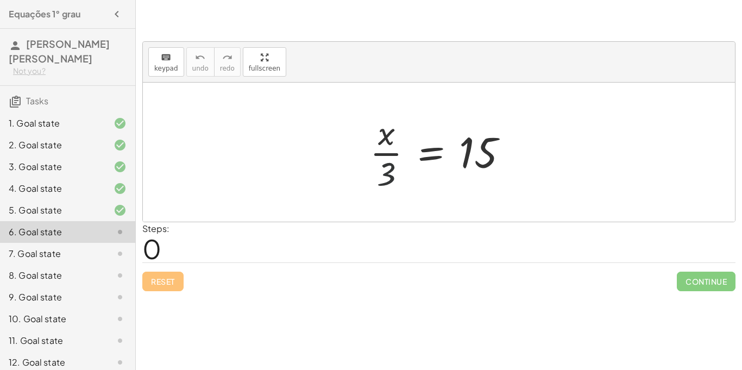
click at [392, 168] on div at bounding box center [444, 152] width 158 height 84
drag, startPoint x: 392, startPoint y: 170, endPoint x: 579, endPoint y: 145, distance: 189.2
click at [579, 145] on div "· 3 · x · 3 = 15" at bounding box center [439, 152] width 592 height 139
drag, startPoint x: 390, startPoint y: 170, endPoint x: 515, endPoint y: 153, distance: 126.2
click at [515, 153] on div at bounding box center [444, 152] width 158 height 84
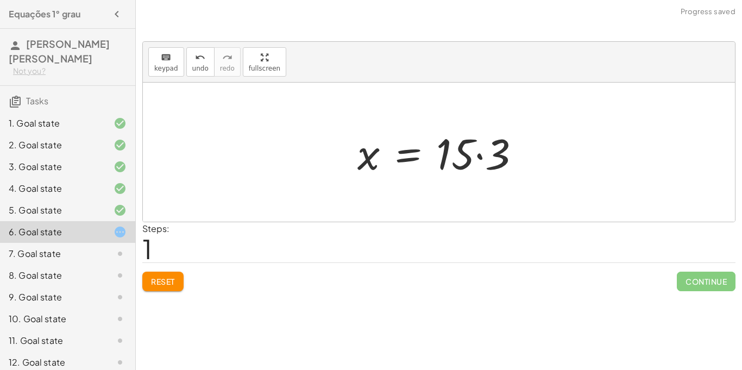
click at [480, 158] on div at bounding box center [443, 152] width 182 height 56
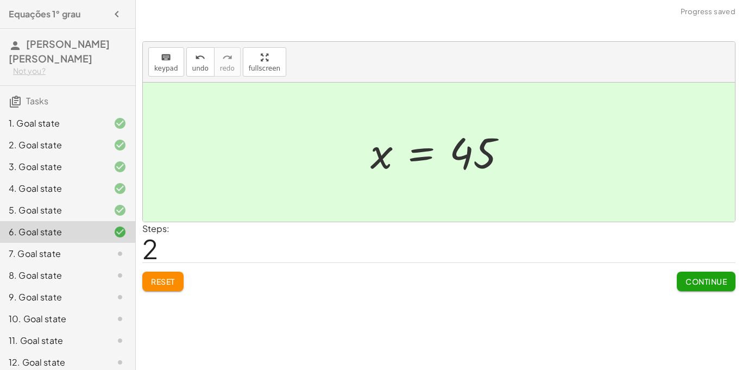
click at [719, 287] on button "Continue" at bounding box center [706, 282] width 59 height 20
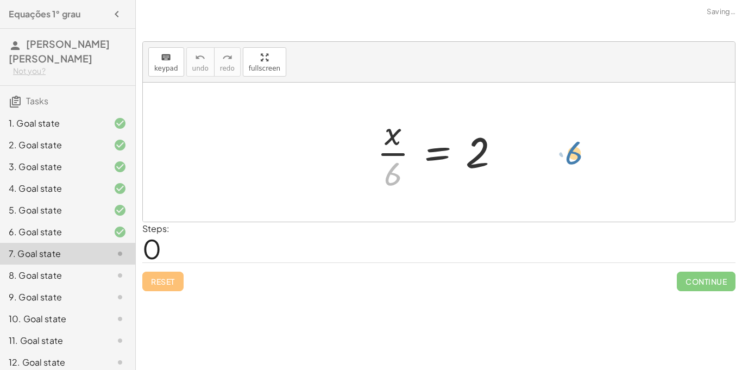
drag, startPoint x: 394, startPoint y: 166, endPoint x: 576, endPoint y: 145, distance: 182.7
click at [576, 145] on div "· 6 · x · 6 = 2" at bounding box center [439, 152] width 592 height 139
drag, startPoint x: 390, startPoint y: 183, endPoint x: 504, endPoint y: 170, distance: 114.2
click at [504, 170] on div at bounding box center [443, 152] width 142 height 84
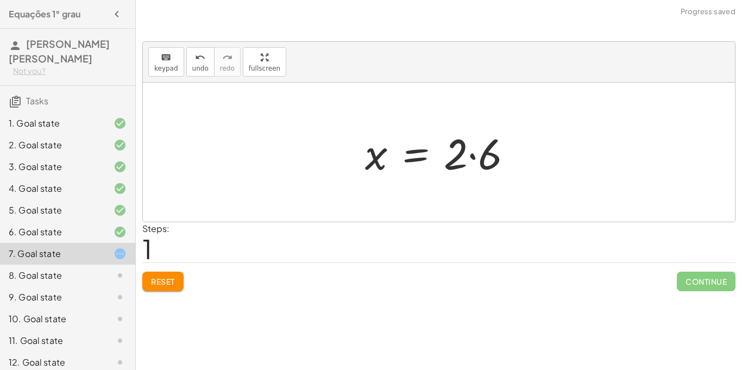
click at [469, 155] on div at bounding box center [443, 152] width 167 height 56
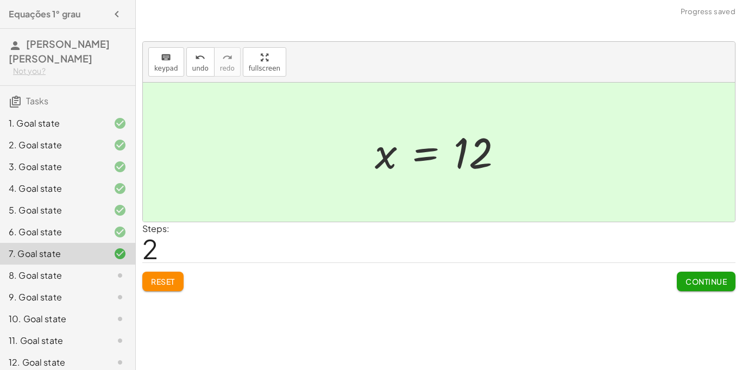
click at [692, 286] on span "Continue" at bounding box center [706, 282] width 41 height 10
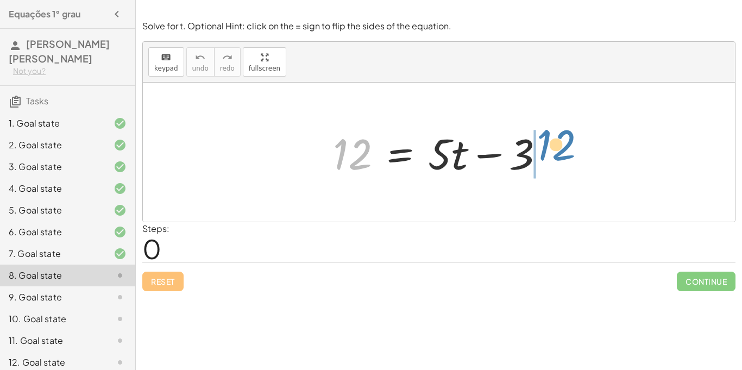
drag, startPoint x: 366, startPoint y: 153, endPoint x: 572, endPoint y: 146, distance: 206.6
click at [572, 146] on div "12 12 = + · 5 · t − 3" at bounding box center [439, 152] width 592 height 139
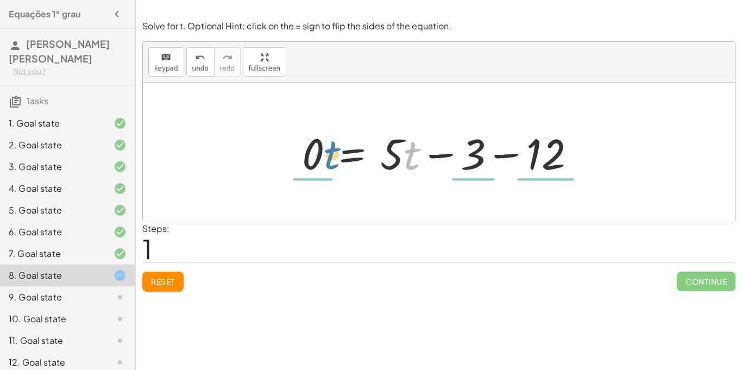
drag, startPoint x: 410, startPoint y: 157, endPoint x: 331, endPoint y: 157, distance: 79.3
click at [331, 157] on div at bounding box center [443, 152] width 293 height 56
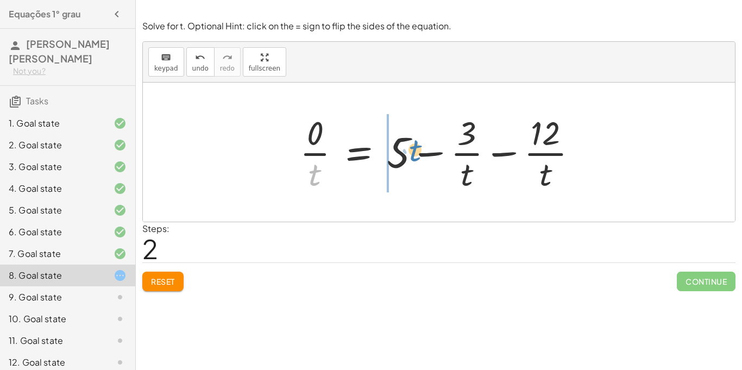
drag, startPoint x: 314, startPoint y: 179, endPoint x: 411, endPoint y: 156, distance: 100.6
click at [411, 156] on div at bounding box center [442, 152] width 297 height 84
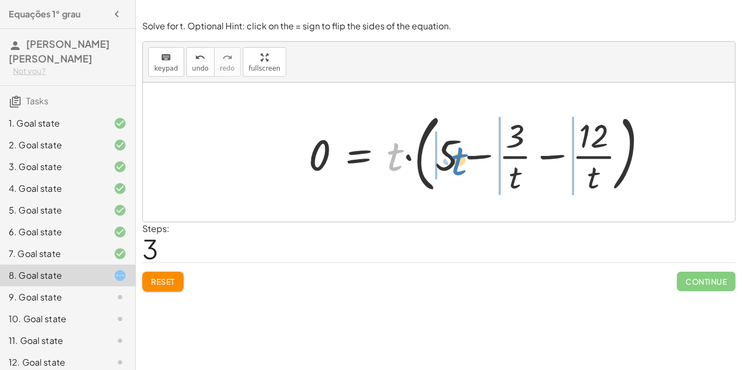
drag, startPoint x: 393, startPoint y: 165, endPoint x: 457, endPoint y: 170, distance: 63.8
click at [457, 170] on div at bounding box center [482, 152] width 359 height 90
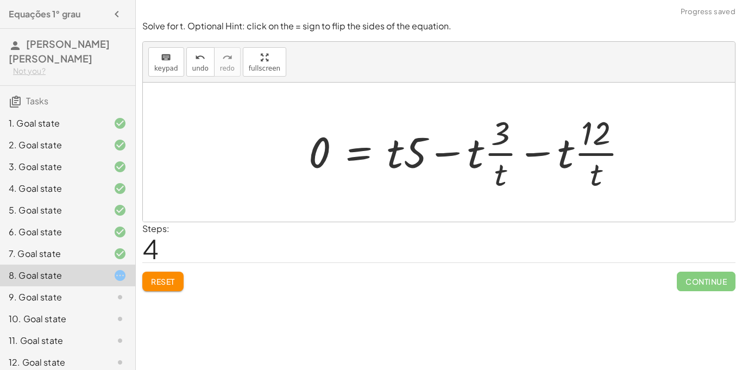
click at [170, 280] on span "Reset" at bounding box center [163, 282] width 24 height 10
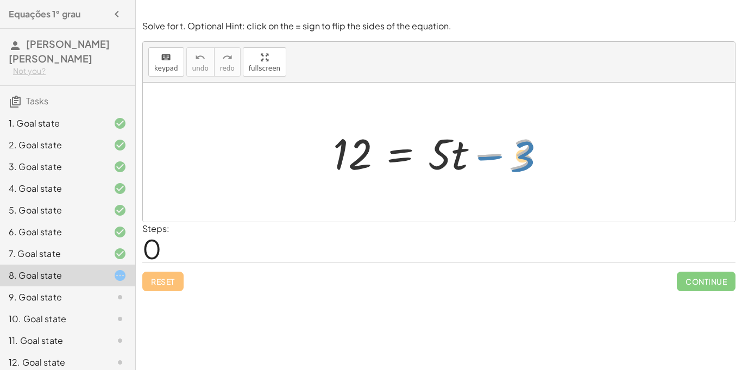
click at [522, 157] on div at bounding box center [443, 152] width 231 height 56
click at [496, 154] on div at bounding box center [443, 152] width 231 height 56
click at [444, 160] on div at bounding box center [443, 152] width 231 height 56
drag, startPoint x: 459, startPoint y: 162, endPoint x: 325, endPoint y: 161, distance: 133.7
click at [325, 161] on div "· t 12 = + · 5 · t − 3" at bounding box center [439, 152] width 245 height 61
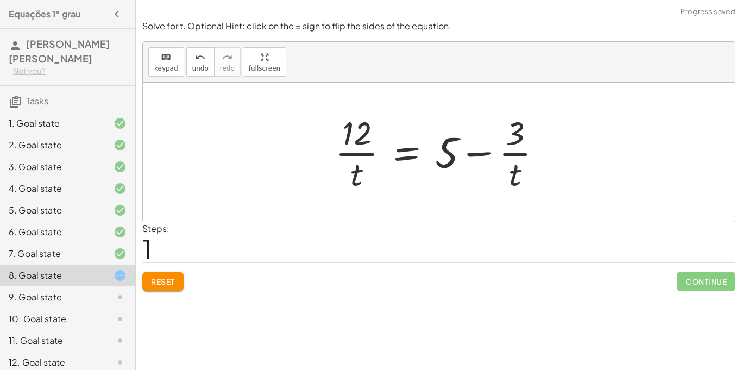
click at [173, 278] on span "Reset" at bounding box center [163, 282] width 24 height 10
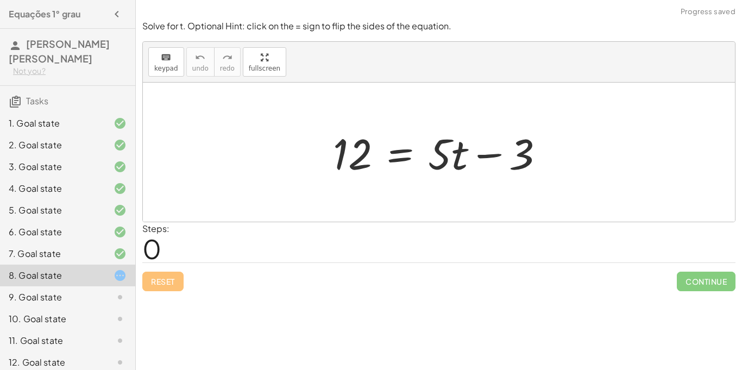
click at [479, 156] on div at bounding box center [443, 152] width 231 height 56
click at [367, 202] on div "12 = + · 5 · t − 3" at bounding box center [439, 152] width 592 height 139
drag, startPoint x: 447, startPoint y: 161, endPoint x: 483, endPoint y: 161, distance: 36.4
click at [483, 161] on div at bounding box center [443, 152] width 231 height 56
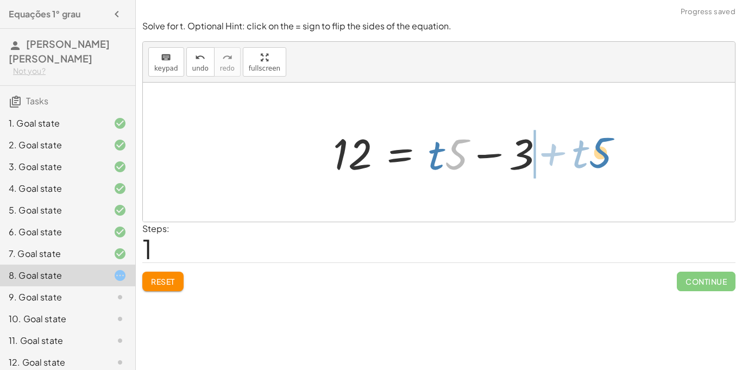
drag, startPoint x: 461, startPoint y: 158, endPoint x: 605, endPoint y: 156, distance: 144.5
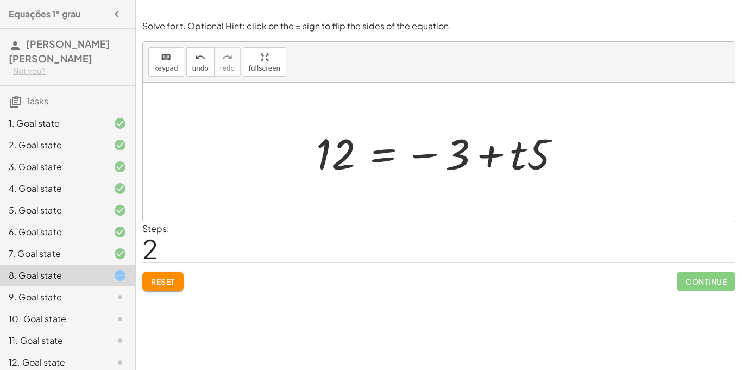
click at [487, 156] on div at bounding box center [443, 152] width 264 height 56
drag, startPoint x: 542, startPoint y: 151, endPoint x: 469, endPoint y: 154, distance: 72.9
click at [469, 154] on div at bounding box center [443, 152] width 264 height 56
drag, startPoint x: 524, startPoint y: 158, endPoint x: 448, endPoint y: 159, distance: 76.1
click at [448, 159] on div at bounding box center [443, 152] width 264 height 56
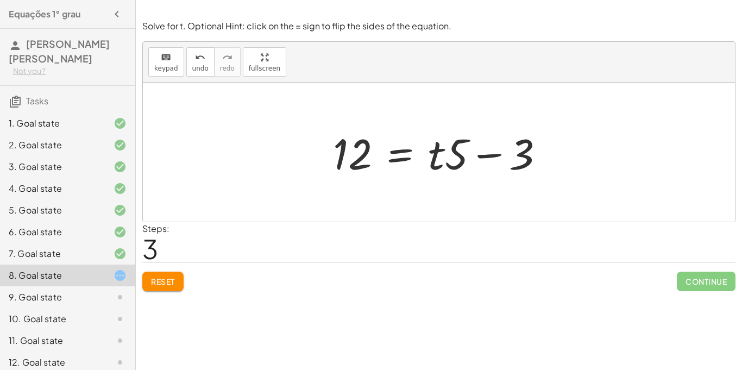
click at [39, 145] on div "2. Goal state" at bounding box center [52, 145] width 87 height 13
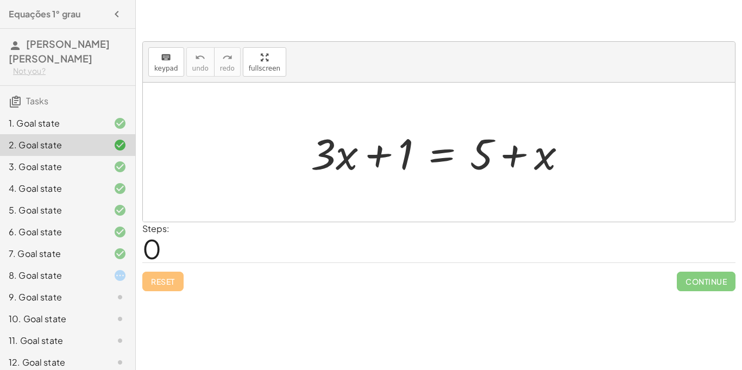
click at [18, 254] on div "7. Goal state" at bounding box center [52, 253] width 87 height 13
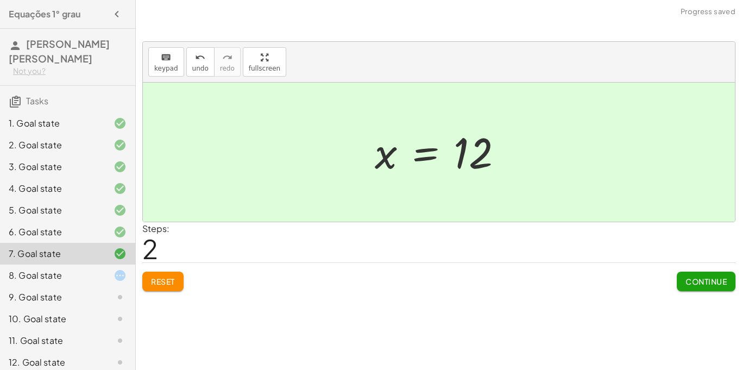
click at [23, 269] on div "8. Goal state" at bounding box center [52, 275] width 87 height 13
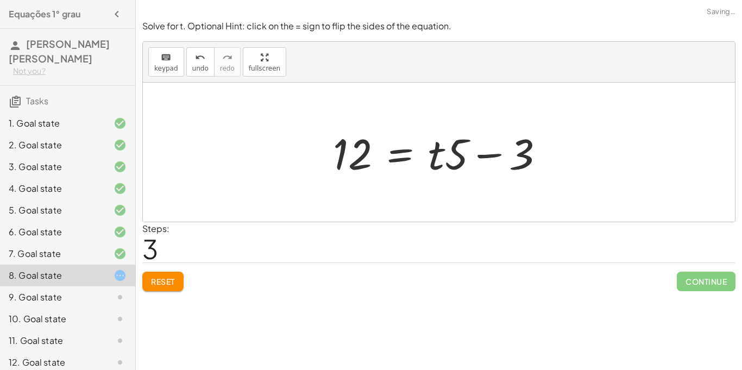
click at [21, 286] on div "7. Goal state" at bounding box center [67, 297] width 135 height 22
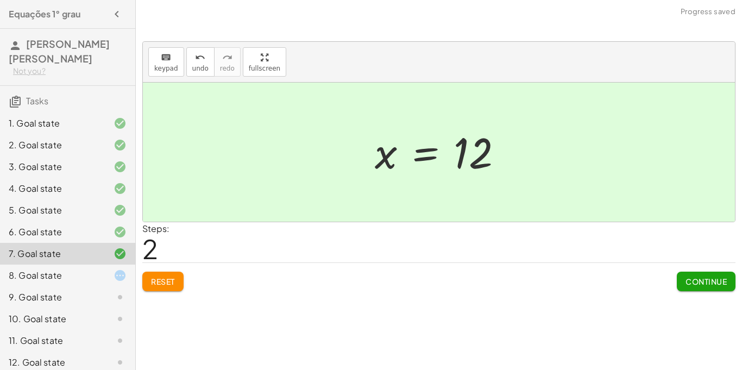
click at [49, 142] on div "2. Goal state" at bounding box center [52, 145] width 87 height 13
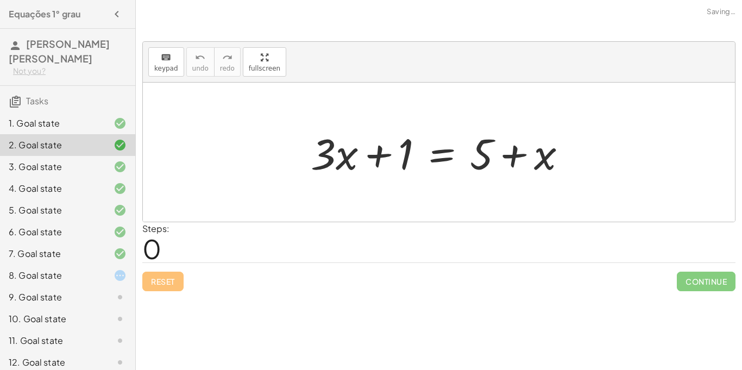
click at [69, 168] on div "3. Goal state" at bounding box center [52, 166] width 87 height 13
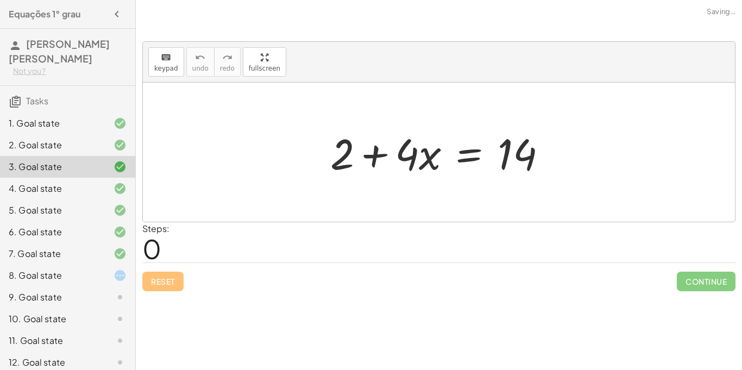
click at [67, 195] on div "4. Goal state" at bounding box center [52, 188] width 87 height 13
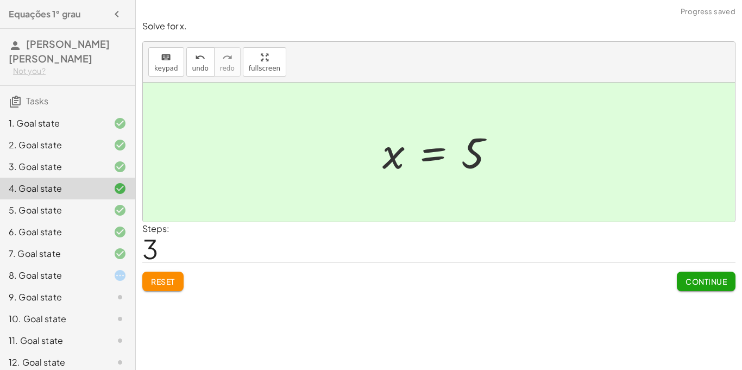
click at [62, 161] on div "3. Goal state" at bounding box center [52, 166] width 87 height 13
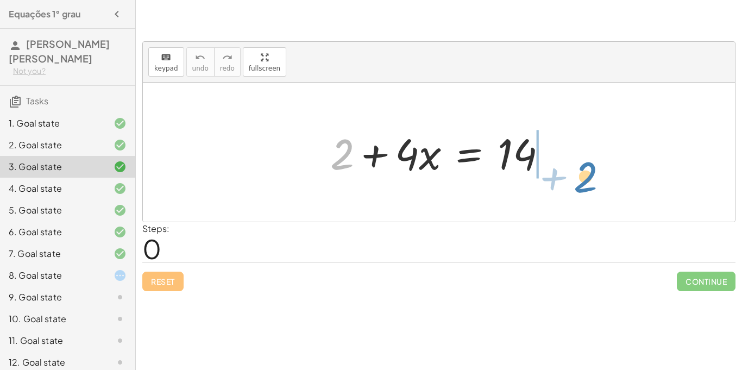
drag, startPoint x: 341, startPoint y: 166, endPoint x: 582, endPoint y: 186, distance: 242.0
click at [582, 186] on div "+ 2 + 2 + · 4 · x = 14" at bounding box center [439, 152] width 592 height 139
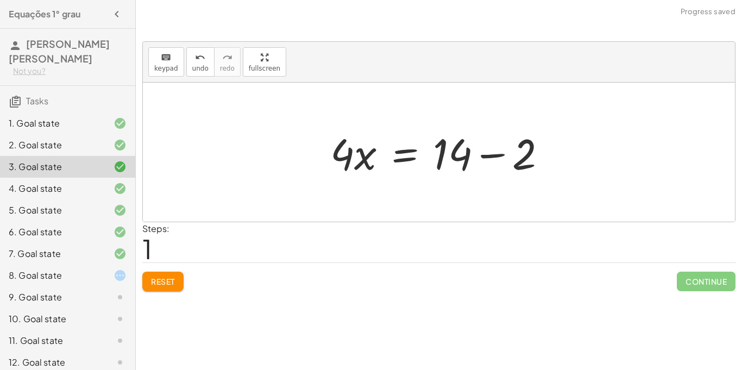
click at [501, 156] on div at bounding box center [443, 152] width 236 height 56
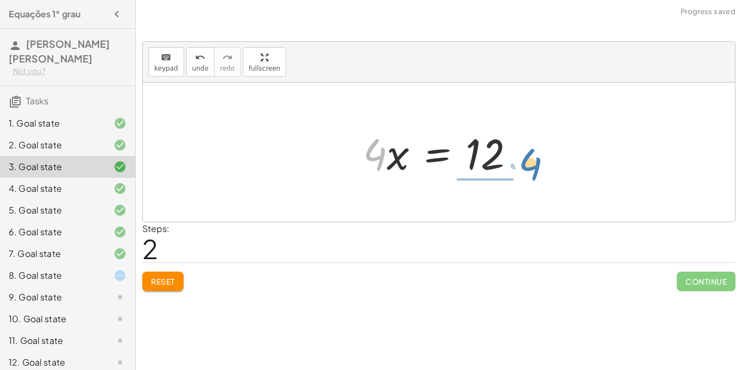
drag, startPoint x: 381, startPoint y: 160, endPoint x: 535, endPoint y: 170, distance: 154.6
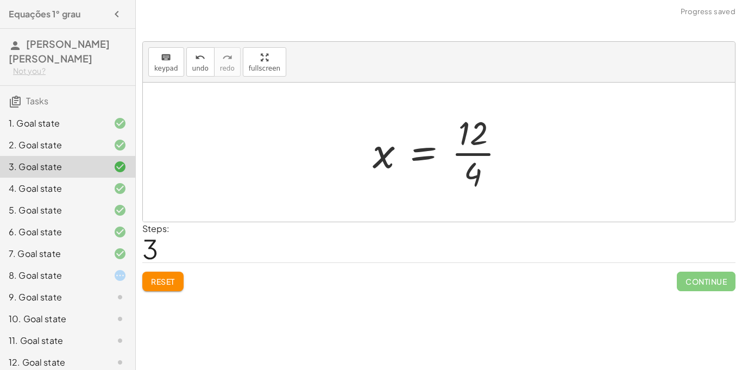
click at [467, 155] on div at bounding box center [443, 152] width 152 height 84
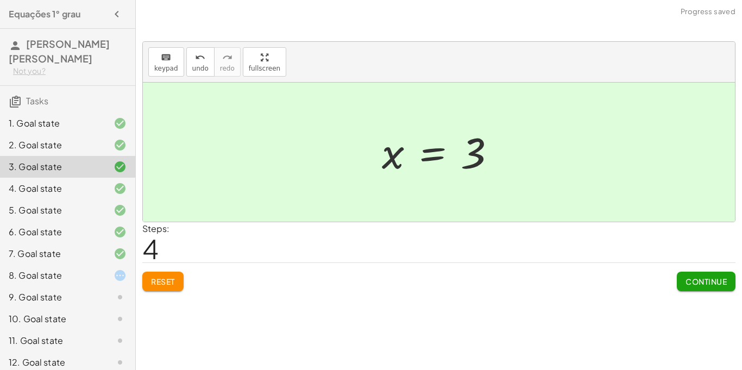
click at [110, 140] on div at bounding box center [111, 145] width 30 height 13
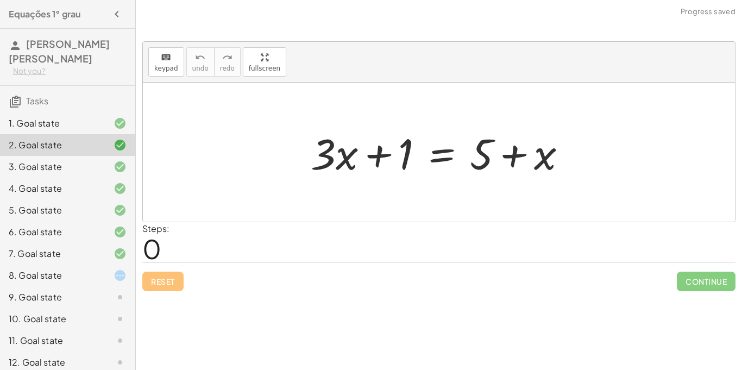
click at [115, 127] on icon at bounding box center [120, 123] width 13 height 13
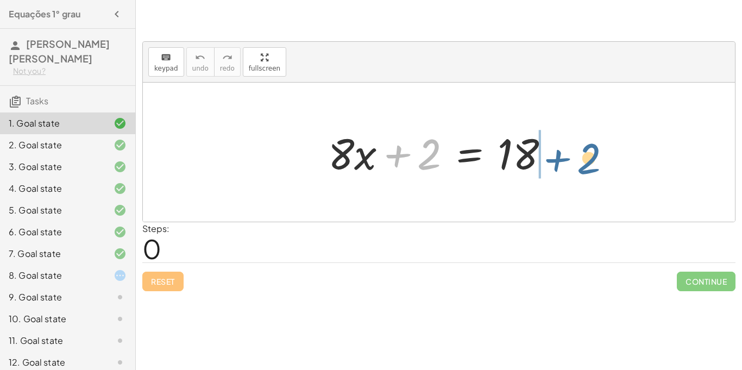
drag, startPoint x: 431, startPoint y: 155, endPoint x: 592, endPoint y: 159, distance: 160.9
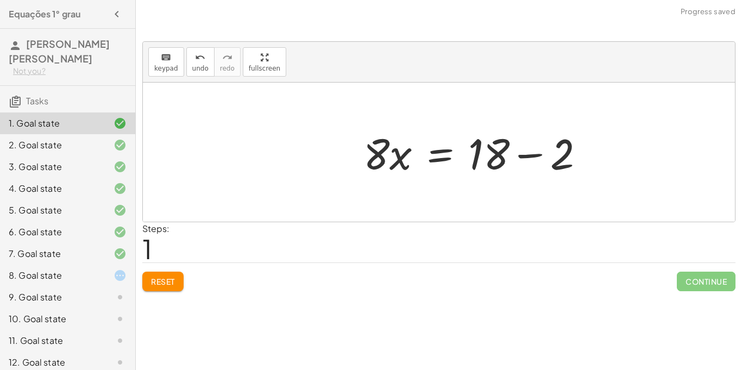
click at [556, 156] on div at bounding box center [478, 152] width 241 height 56
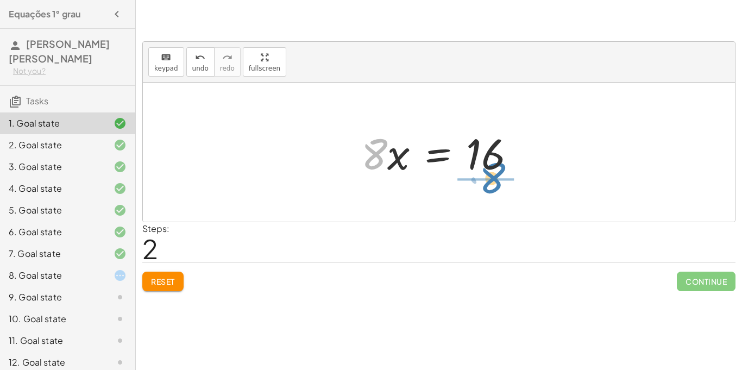
drag, startPoint x: 374, startPoint y: 156, endPoint x: 494, endPoint y: 179, distance: 122.8
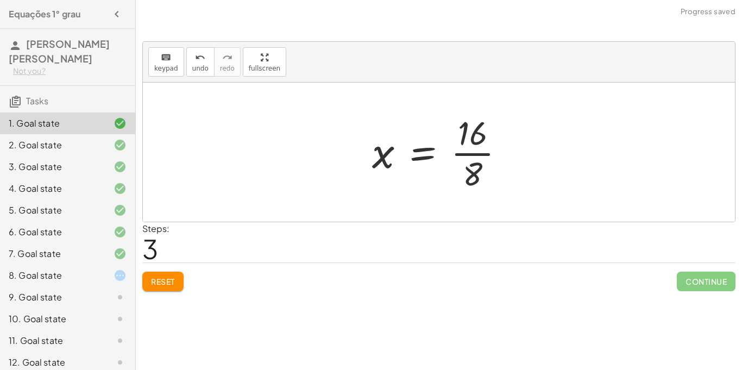
click at [484, 154] on div at bounding box center [443, 152] width 152 height 84
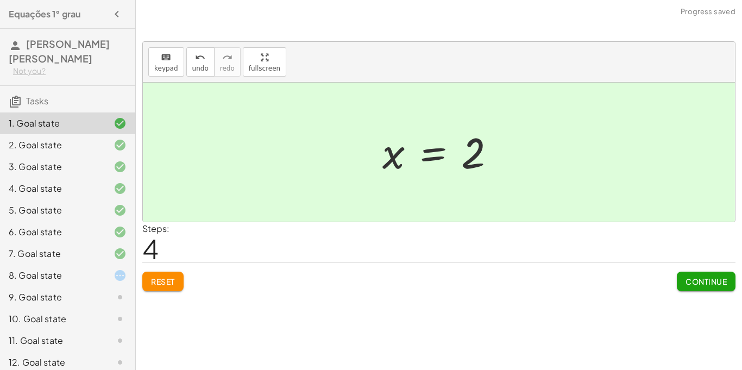
click at [125, 178] on div "2. Goal state" at bounding box center [67, 189] width 135 height 22
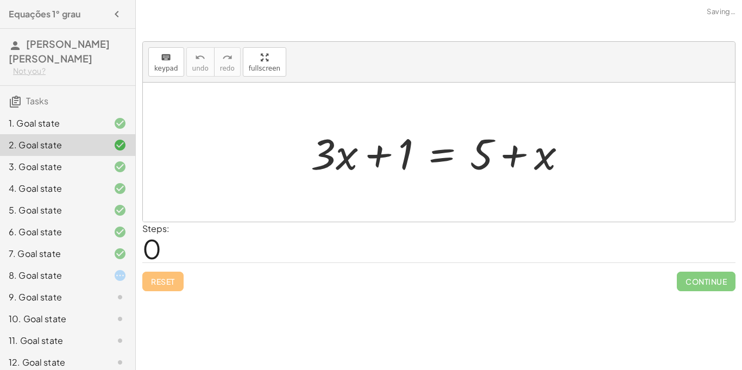
click at [121, 166] on icon at bounding box center [120, 166] width 13 height 13
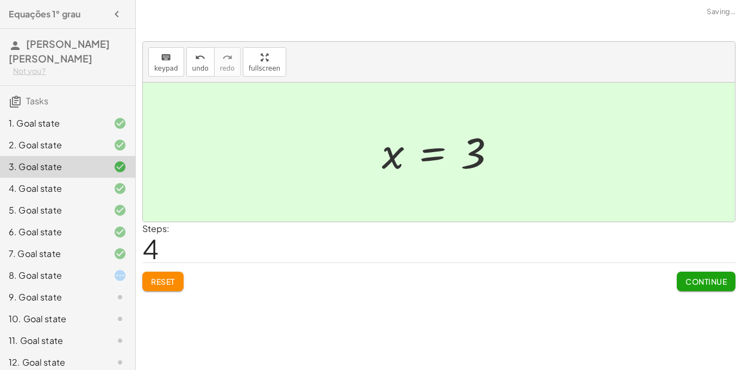
click at [84, 281] on div "8. Goal state" at bounding box center [52, 275] width 87 height 13
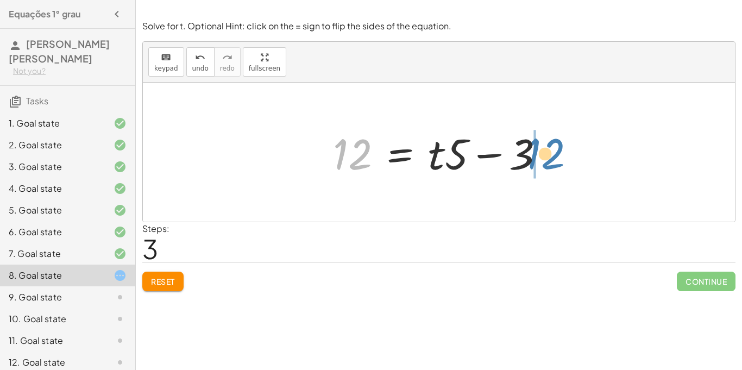
drag, startPoint x: 363, startPoint y: 156, endPoint x: 556, endPoint y: 156, distance: 192.9
click at [556, 156] on div at bounding box center [443, 152] width 231 height 56
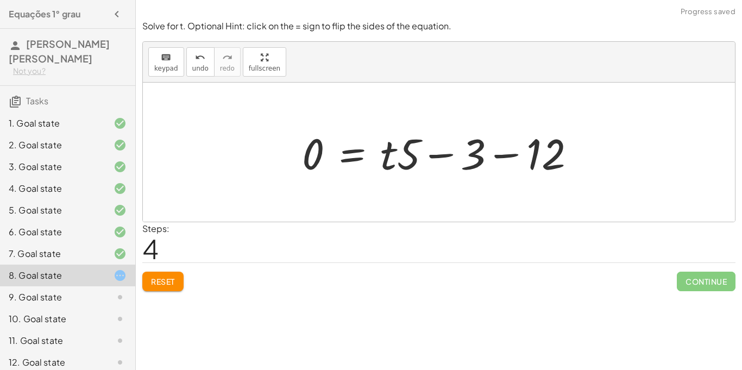
click at [501, 153] on div at bounding box center [443, 152] width 293 height 56
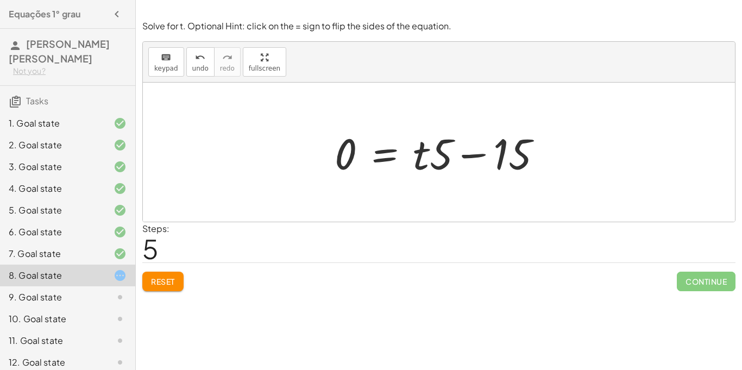
click at [462, 154] on div at bounding box center [442, 152] width 227 height 56
drag, startPoint x: 444, startPoint y: 156, endPoint x: 366, endPoint y: 152, distance: 77.8
click at [366, 152] on div at bounding box center [442, 152] width 227 height 56
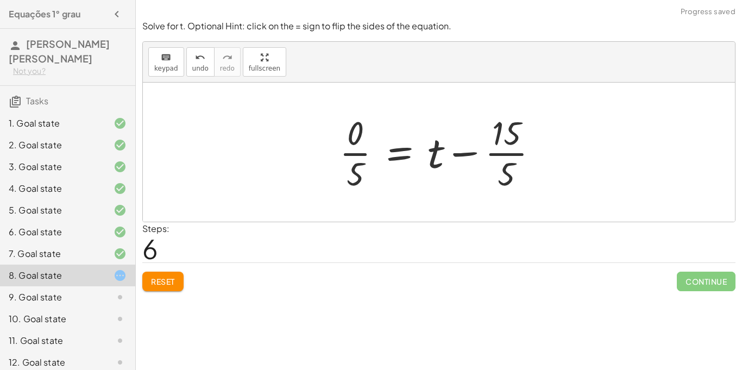
click at [168, 281] on span "Reset" at bounding box center [163, 282] width 24 height 10
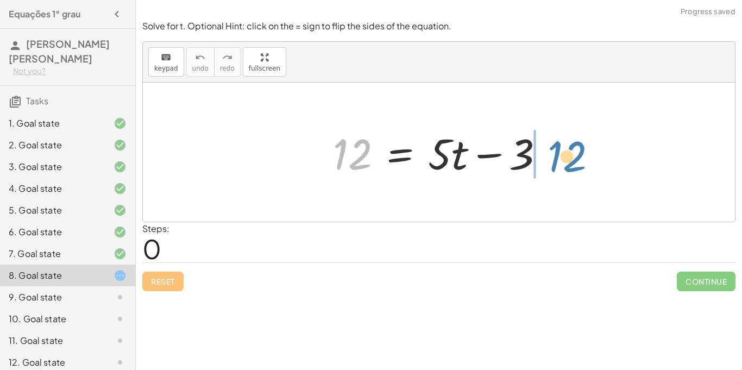
drag, startPoint x: 356, startPoint y: 162, endPoint x: 571, endPoint y: 164, distance: 214.6
click at [571, 164] on div "12 12 = + · 5 · t − 3" at bounding box center [439, 152] width 592 height 139
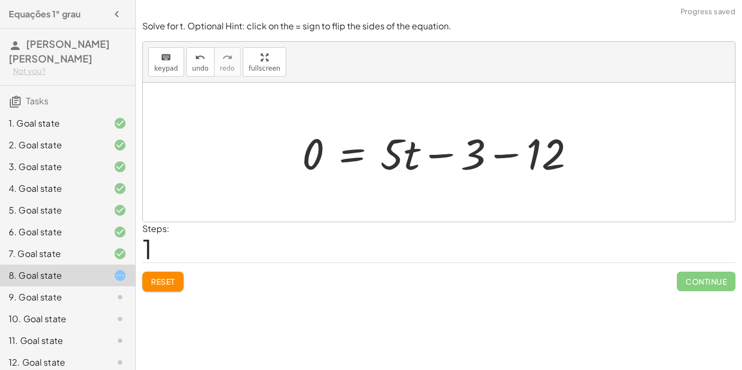
click at [509, 155] on div at bounding box center [443, 152] width 293 height 56
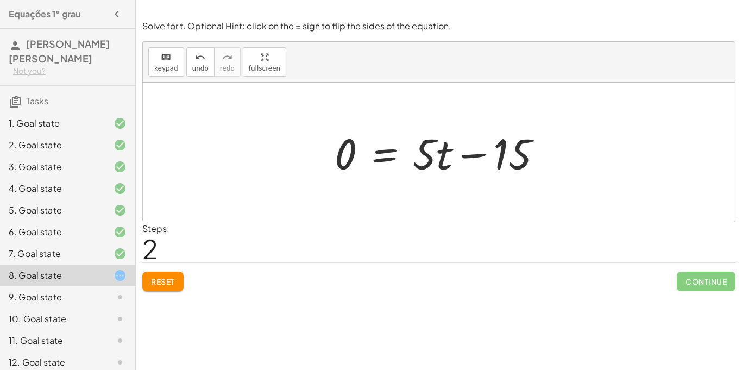
click at [171, 278] on span "Reset" at bounding box center [163, 282] width 24 height 10
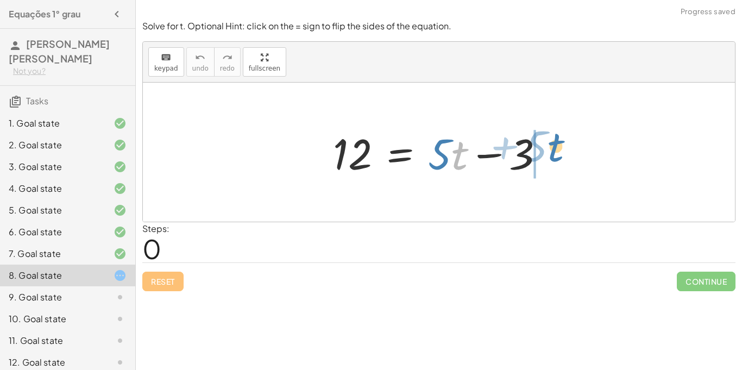
drag, startPoint x: 459, startPoint y: 156, endPoint x: 561, endPoint y: 148, distance: 103.1
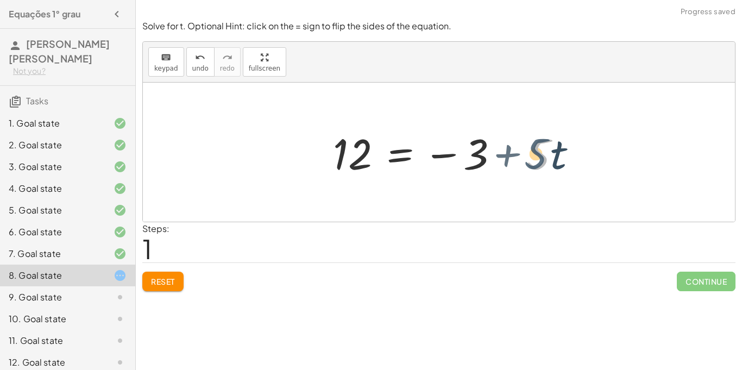
drag, startPoint x: 528, startPoint y: 156, endPoint x: 515, endPoint y: 154, distance: 12.7
click at [515, 154] on div at bounding box center [460, 152] width 264 height 56
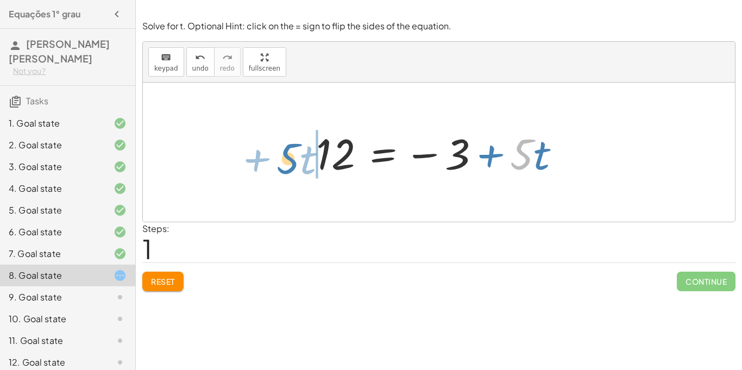
drag, startPoint x: 523, startPoint y: 158, endPoint x: 290, endPoint y: 162, distance: 233.1
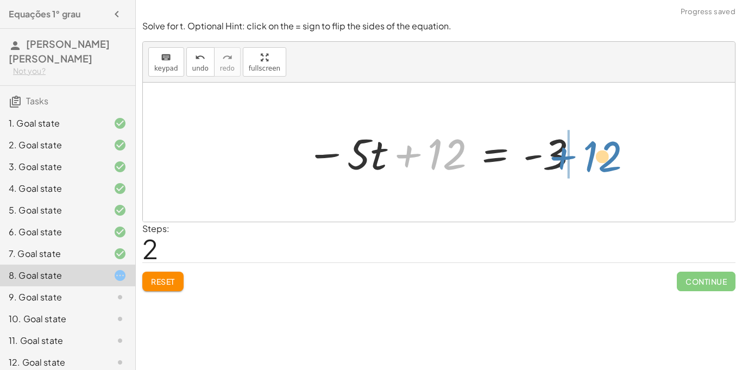
drag, startPoint x: 455, startPoint y: 156, endPoint x: 626, endPoint y: 162, distance: 171.3
click at [626, 162] on div "12 = + · 5 · t − 3 12 = − 3 + · 5 · t + 12 12 = · 5 · t - 3 − +" at bounding box center [439, 152] width 592 height 139
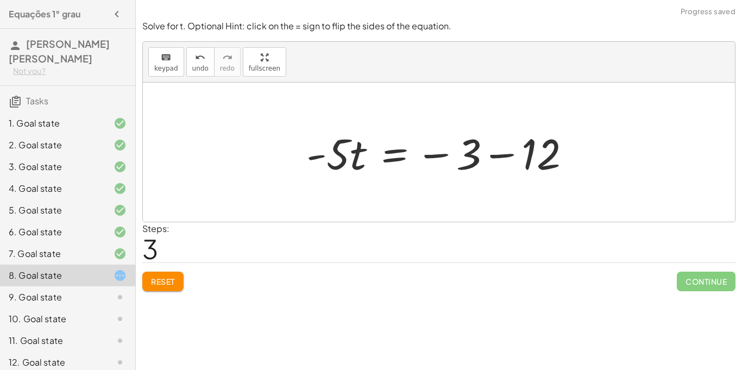
click at [494, 154] on div at bounding box center [443, 152] width 284 height 56
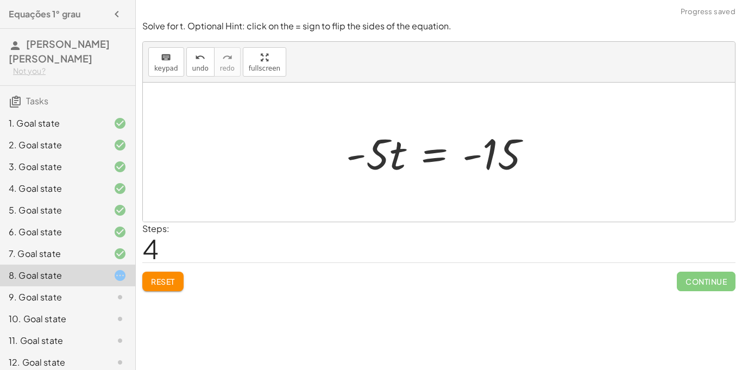
click at [478, 154] on div at bounding box center [443, 152] width 205 height 56
click at [350, 157] on div at bounding box center [443, 152] width 205 height 56
drag, startPoint x: 381, startPoint y: 156, endPoint x: 491, endPoint y: 152, distance: 110.4
click at [491, 152] on div at bounding box center [443, 152] width 205 height 56
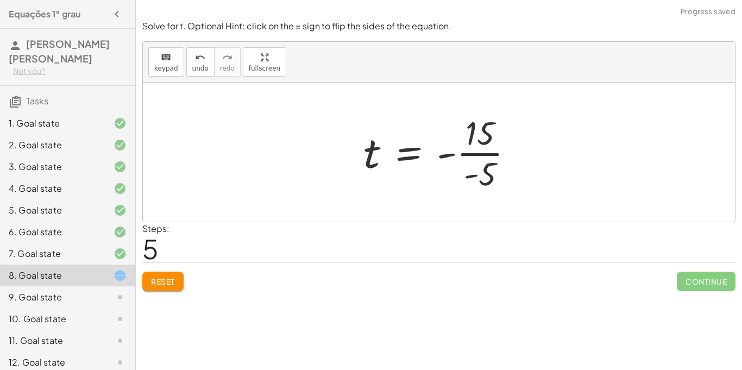
click at [491, 154] on div at bounding box center [443, 152] width 170 height 84
click at [466, 156] on div at bounding box center [443, 153] width 168 height 54
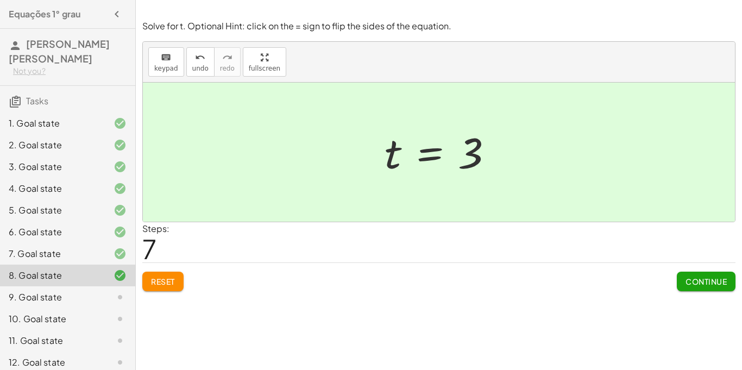
click at [723, 282] on span "Continue" at bounding box center [706, 282] width 41 height 10
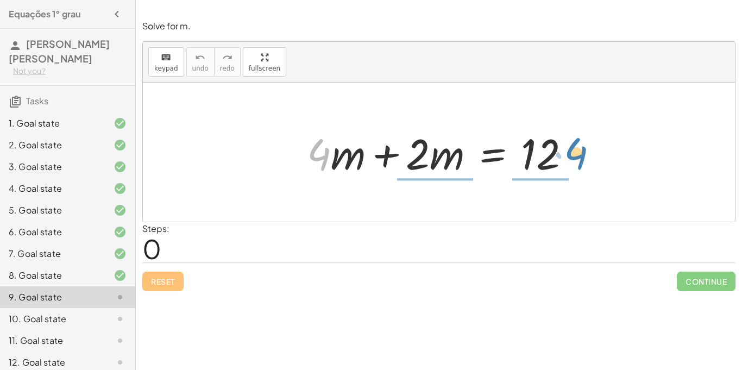
drag, startPoint x: 323, startPoint y: 156, endPoint x: 586, endPoint y: 156, distance: 263.0
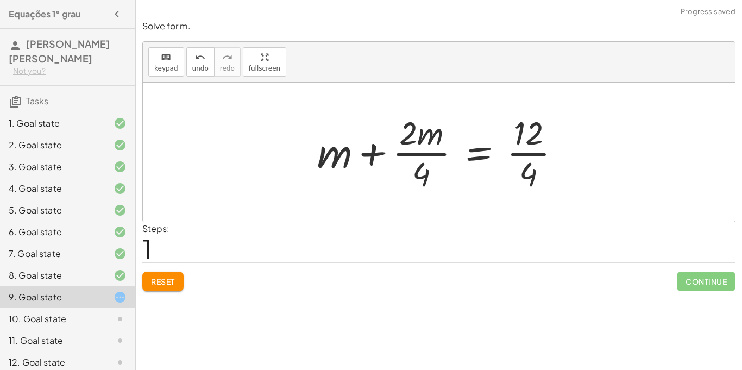
click at [531, 153] on div at bounding box center [443, 152] width 263 height 84
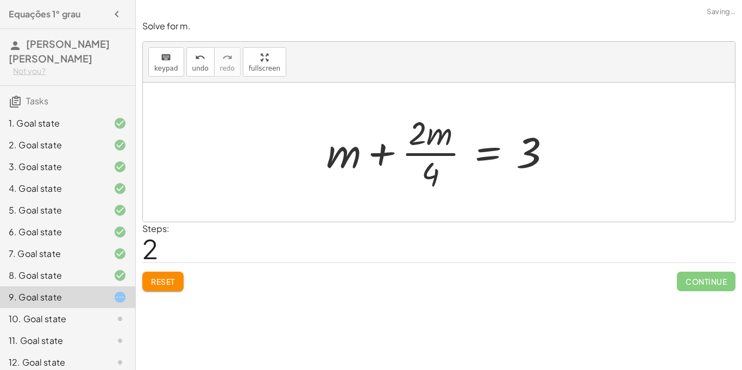
click at [443, 153] on div at bounding box center [443, 152] width 245 height 84
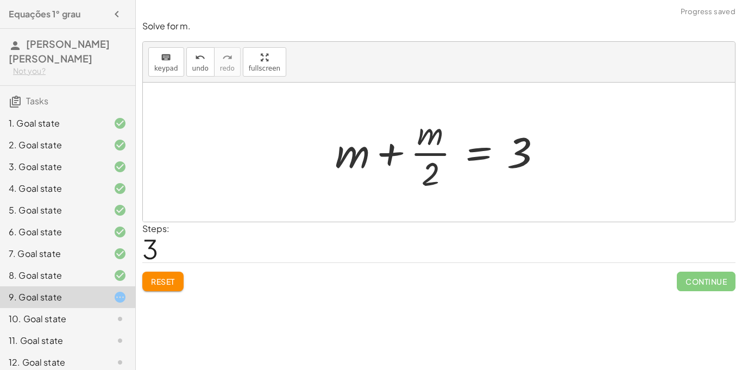
click at [436, 155] on div at bounding box center [443, 152] width 227 height 84
click at [398, 154] on div at bounding box center [443, 152] width 227 height 84
drag, startPoint x: 364, startPoint y: 159, endPoint x: 371, endPoint y: 159, distance: 7.1
click at [371, 159] on div at bounding box center [443, 152] width 227 height 84
drag, startPoint x: 521, startPoint y: 151, endPoint x: 437, endPoint y: 131, distance: 85.9
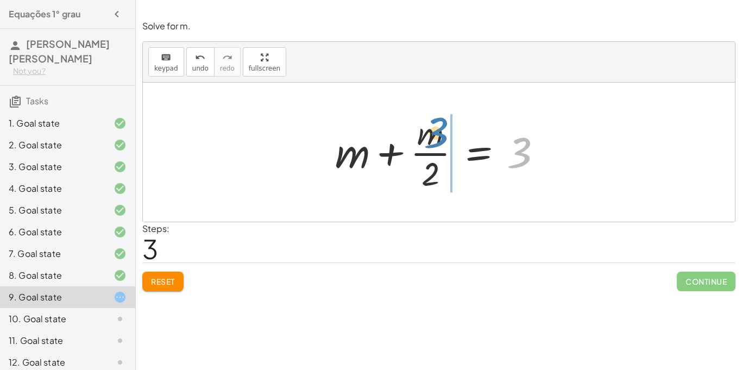
click at [437, 131] on div at bounding box center [443, 152] width 227 height 84
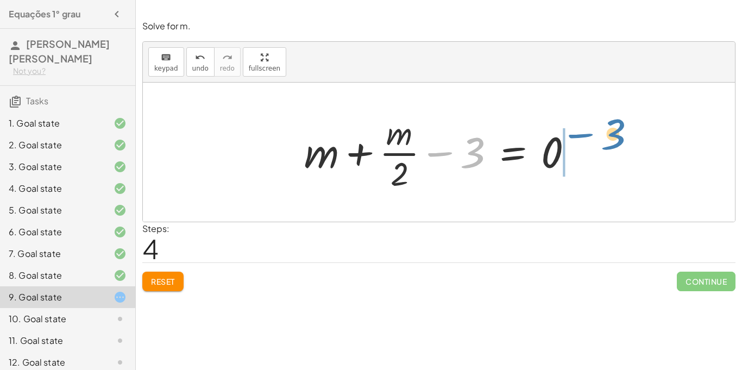
drag, startPoint x: 472, startPoint y: 153, endPoint x: 621, endPoint y: 131, distance: 149.8
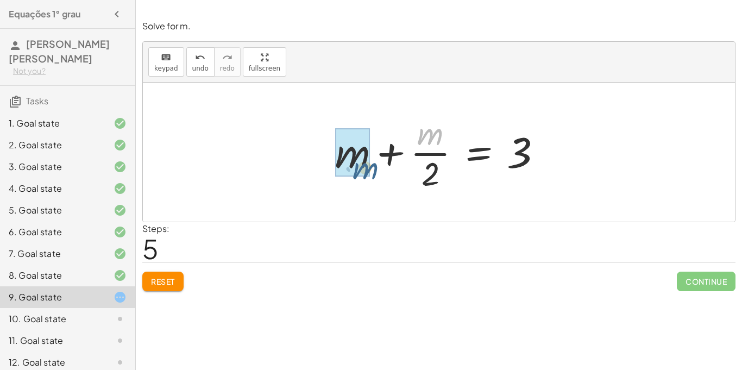
drag, startPoint x: 425, startPoint y: 135, endPoint x: 353, endPoint y: 165, distance: 77.7
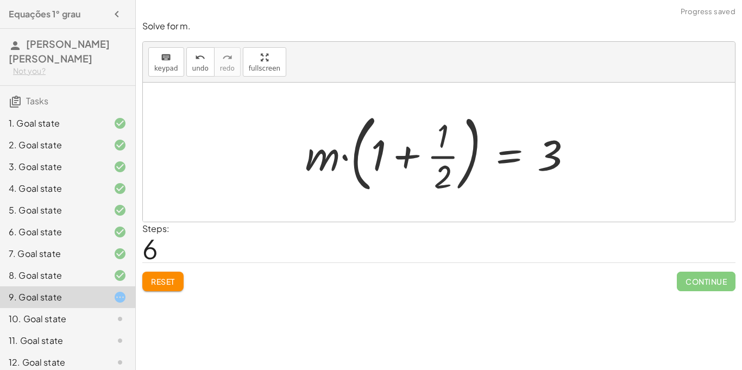
click at [172, 280] on span "Reset" at bounding box center [163, 282] width 24 height 10
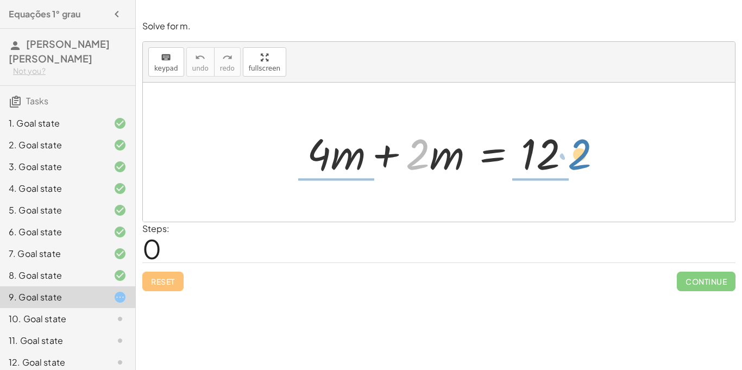
drag, startPoint x: 418, startPoint y: 159, endPoint x: 581, endPoint y: 159, distance: 162.5
click at [581, 159] on div at bounding box center [443, 152] width 283 height 56
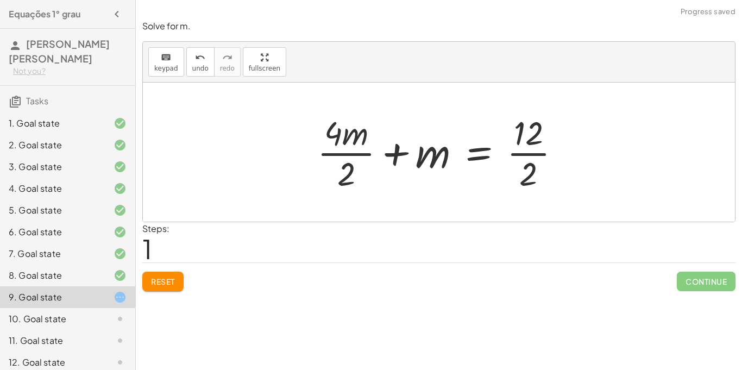
click at [532, 154] on div at bounding box center [443, 152] width 263 height 84
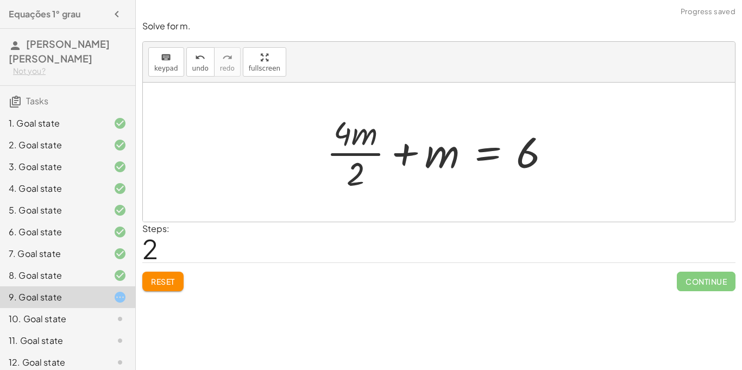
click at [368, 153] on div at bounding box center [442, 152] width 243 height 84
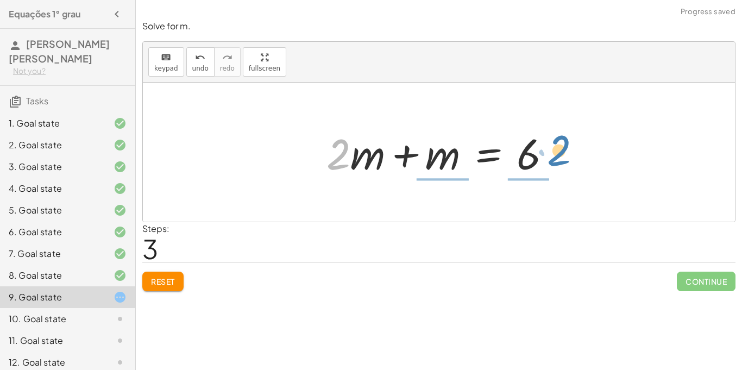
drag, startPoint x: 339, startPoint y: 159, endPoint x: 561, endPoint y: 155, distance: 222.8
click at [561, 155] on div at bounding box center [443, 152] width 244 height 56
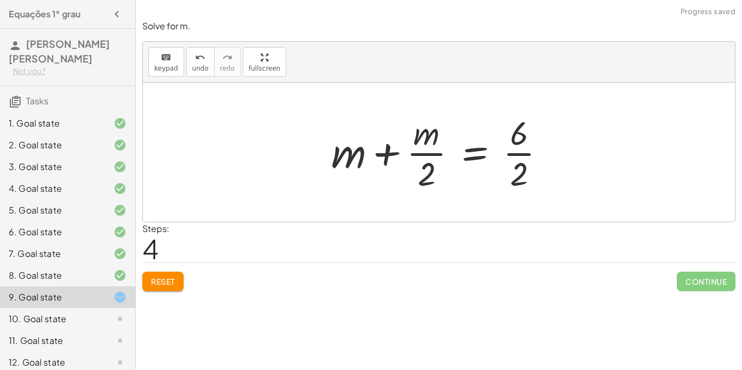
click at [519, 153] on div at bounding box center [443, 152] width 234 height 84
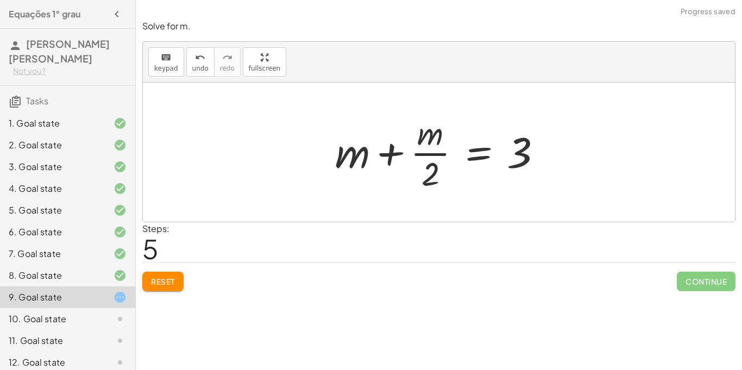
click at [390, 157] on div at bounding box center [443, 152] width 227 height 84
click at [427, 151] on div at bounding box center [443, 152] width 227 height 84
drag, startPoint x: 433, startPoint y: 171, endPoint x: 548, endPoint y: 146, distance: 117.9
click at [548, 146] on div at bounding box center [443, 152] width 227 height 84
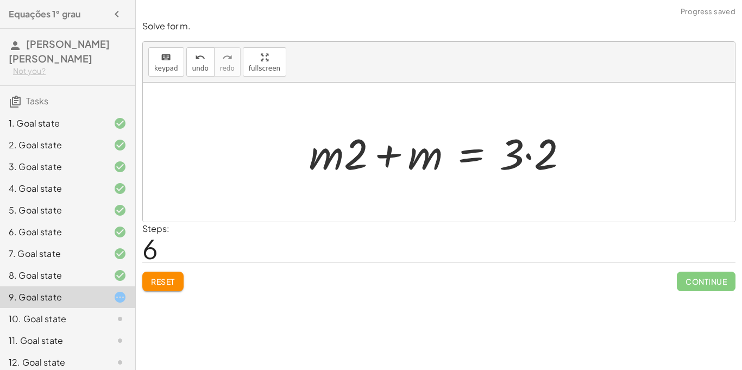
click at [530, 155] on div at bounding box center [443, 152] width 279 height 56
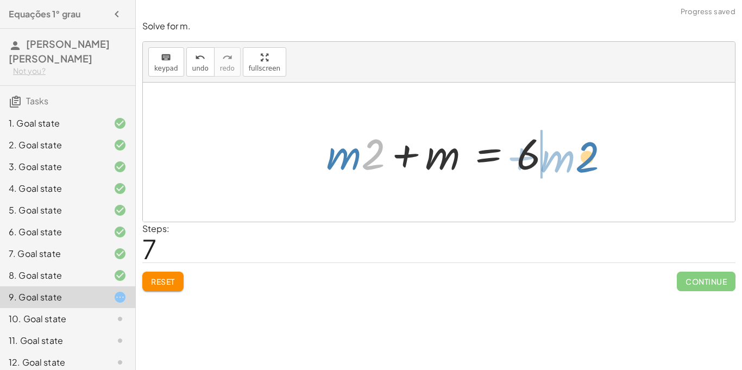
drag, startPoint x: 375, startPoint y: 159, endPoint x: 590, endPoint y: 161, distance: 214.6
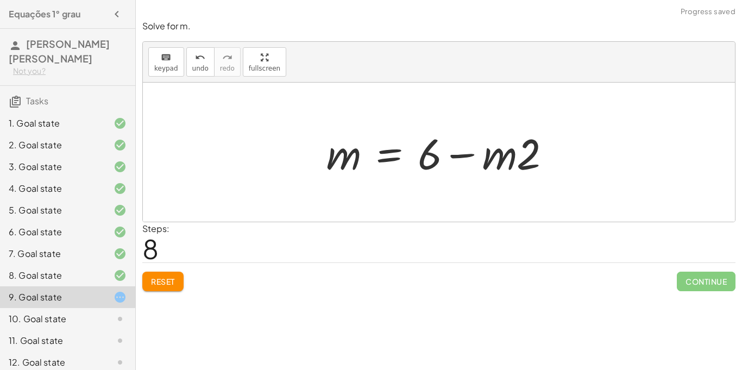
click at [460, 155] on div at bounding box center [443, 152] width 244 height 56
drag, startPoint x: 501, startPoint y: 159, endPoint x: 305, endPoint y: 158, distance: 195.6
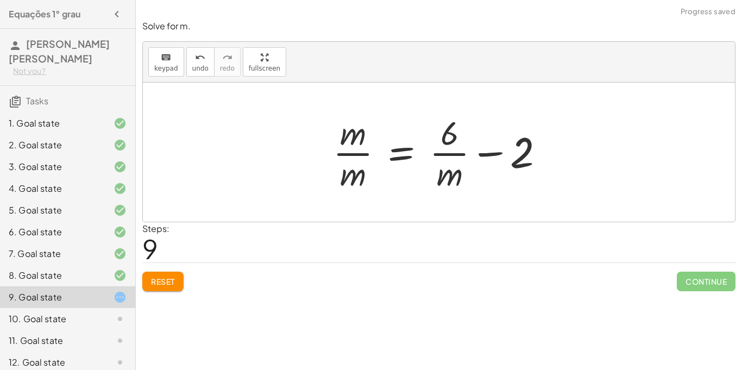
click at [443, 155] on div at bounding box center [443, 152] width 231 height 84
click at [494, 153] on div at bounding box center [443, 152] width 231 height 84
click at [168, 286] on button "Reset" at bounding box center [162, 282] width 41 height 20
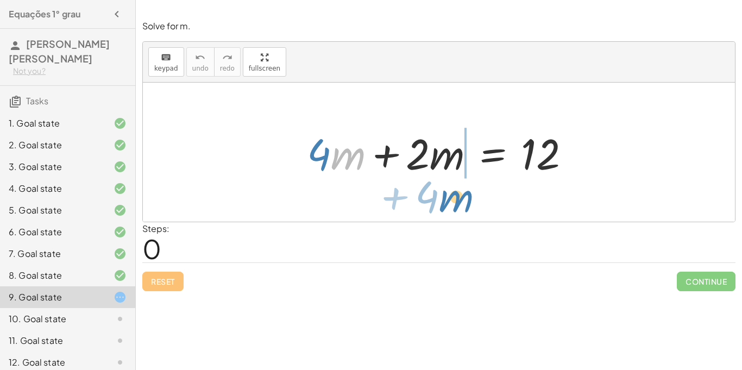
drag, startPoint x: 337, startPoint y: 159, endPoint x: 446, endPoint y: 202, distance: 116.1
click at [446, 202] on div "· m + · 4 + · 4 · m + · 2 · m = 12" at bounding box center [439, 152] width 592 height 139
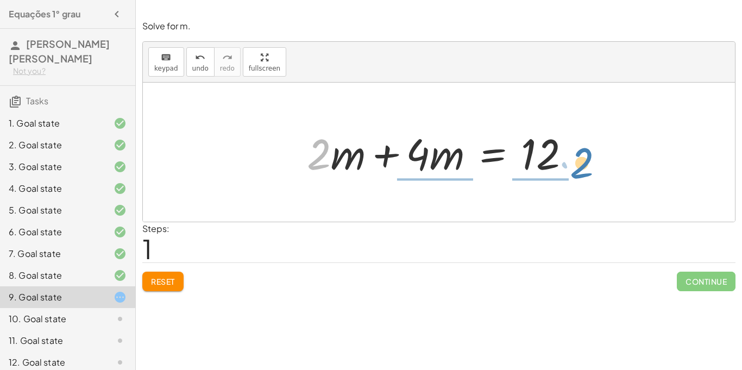
drag, startPoint x: 323, startPoint y: 148, endPoint x: 586, endPoint y: 156, distance: 263.6
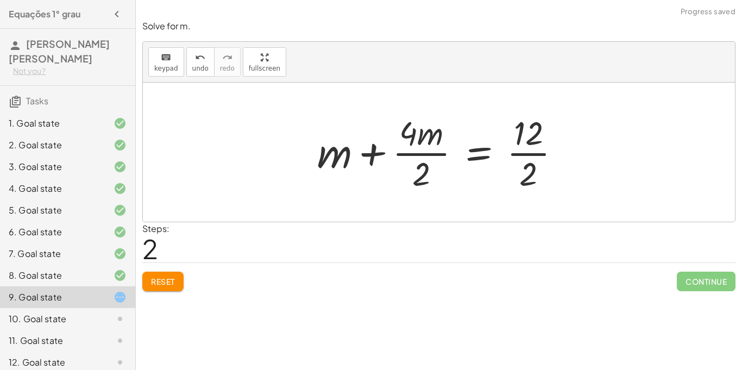
click at [517, 156] on div at bounding box center [443, 152] width 263 height 84
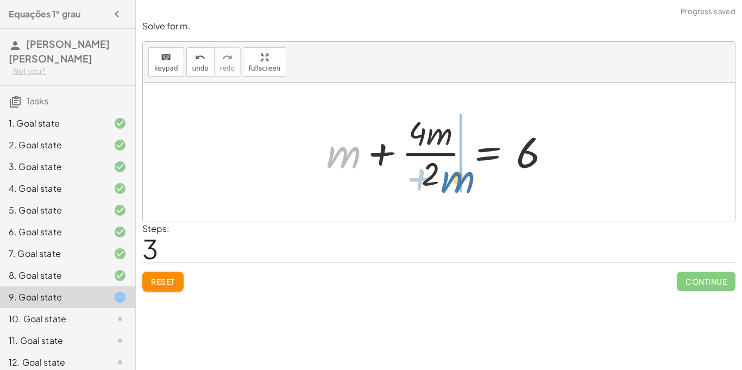
drag, startPoint x: 330, startPoint y: 151, endPoint x: 449, endPoint y: 171, distance: 120.1
click at [449, 171] on div at bounding box center [442, 152] width 243 height 84
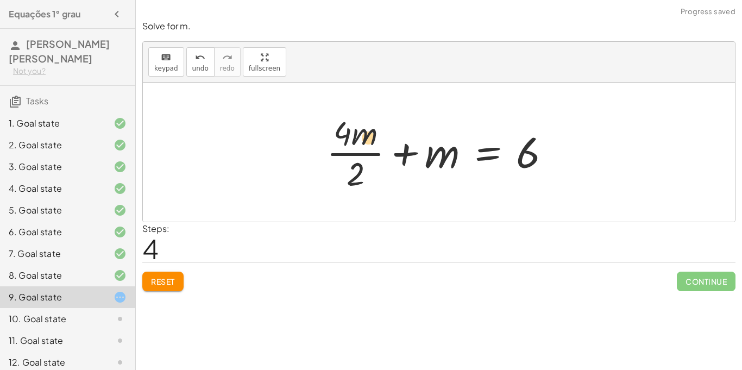
click at [355, 143] on div at bounding box center [442, 152] width 243 height 84
drag, startPoint x: 347, startPoint y: 140, endPoint x: 504, endPoint y: 229, distance: 181.0
click at [0, 0] on div "Solve for m. keyboard keypad undo undo redo redo fullscreen + · 4 · m + · 2 · m…" at bounding box center [0, 0] width 0 height 0
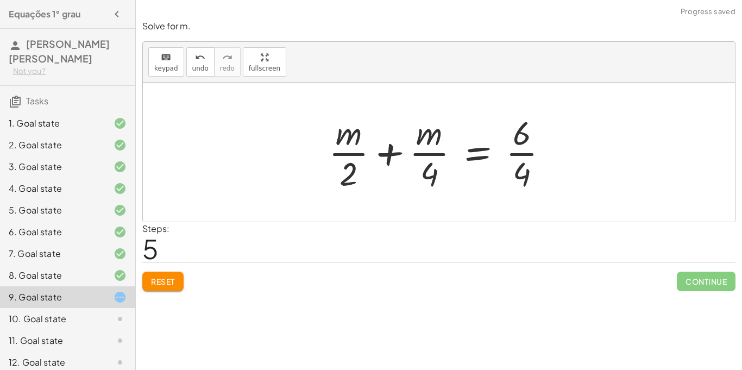
click at [515, 153] on div at bounding box center [442, 152] width 239 height 84
click at [522, 154] on div at bounding box center [443, 152] width 240 height 84
click at [522, 154] on div at bounding box center [450, 152] width 255 height 84
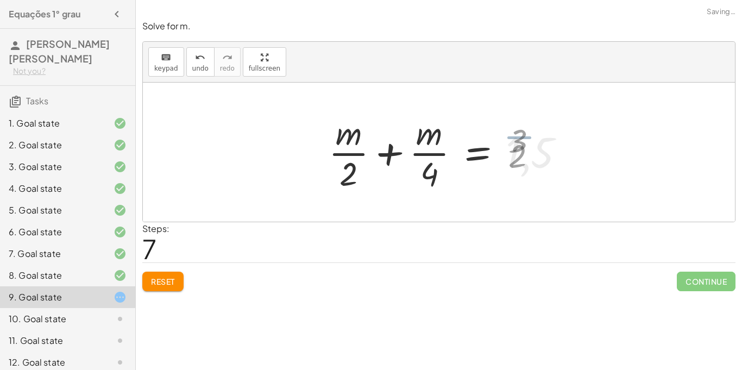
click at [522, 154] on div at bounding box center [450, 152] width 255 height 84
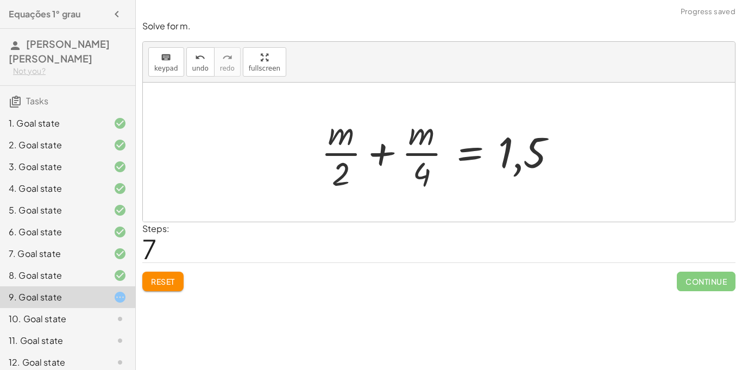
click at [424, 154] on div at bounding box center [443, 152] width 255 height 84
drag, startPoint x: 420, startPoint y: 166, endPoint x: 545, endPoint y: 154, distance: 125.6
click at [545, 154] on div at bounding box center [443, 152] width 255 height 84
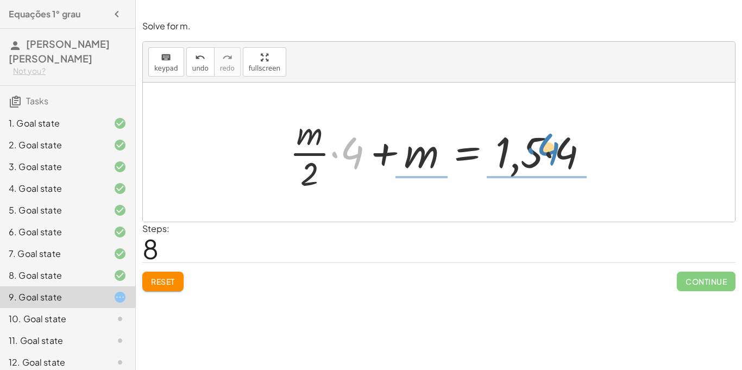
drag, startPoint x: 358, startPoint y: 152, endPoint x: 555, endPoint y: 148, distance: 196.7
click at [555, 148] on div at bounding box center [443, 152] width 318 height 84
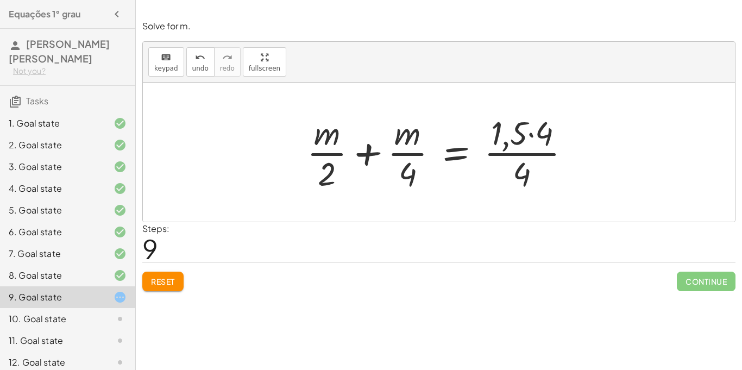
click at [496, 149] on div at bounding box center [443, 152] width 283 height 84
click at [497, 152] on div at bounding box center [443, 152] width 283 height 84
click at [529, 136] on div at bounding box center [443, 152] width 283 height 84
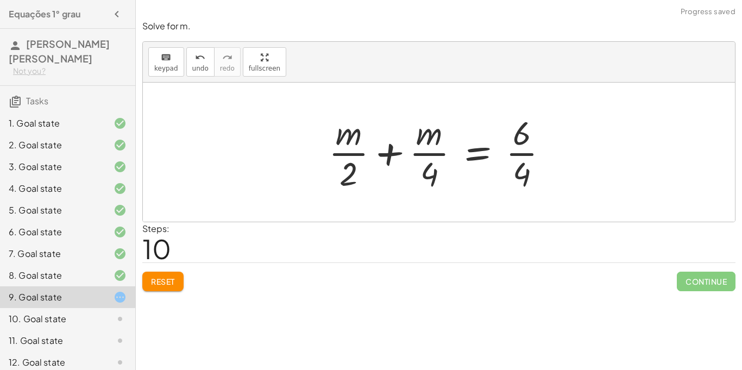
click at [525, 152] on div at bounding box center [442, 152] width 239 height 84
click at [523, 156] on div at bounding box center [443, 152] width 240 height 84
click at [523, 156] on div at bounding box center [450, 152] width 255 height 84
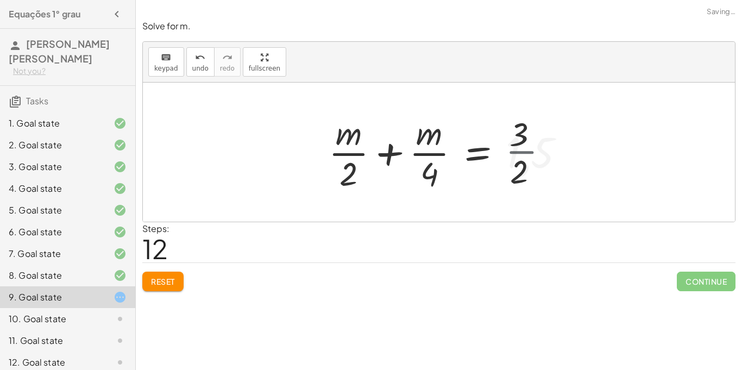
click at [523, 156] on div at bounding box center [450, 152] width 255 height 84
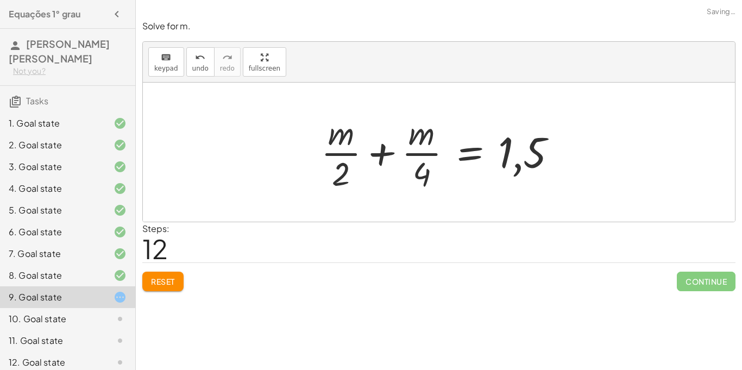
click at [420, 153] on div at bounding box center [443, 152] width 255 height 84
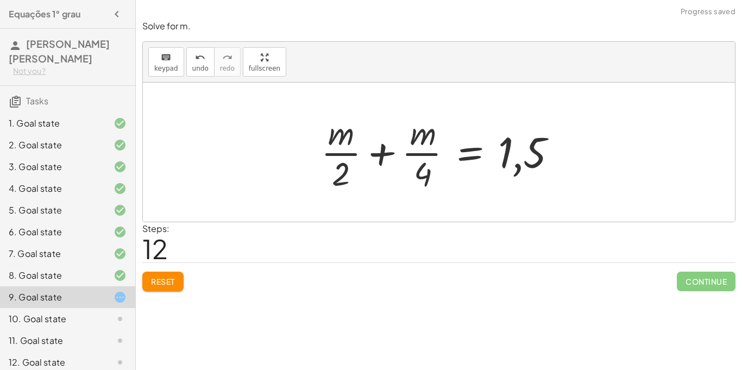
click at [420, 153] on div at bounding box center [443, 152] width 255 height 84
click at [378, 154] on div at bounding box center [443, 152] width 255 height 84
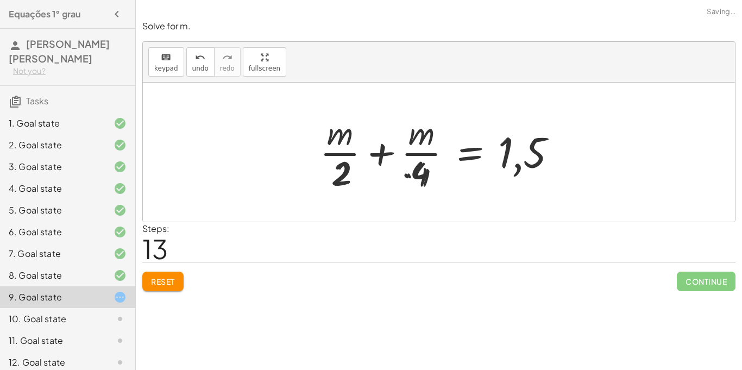
click at [378, 154] on div at bounding box center [425, 152] width 291 height 84
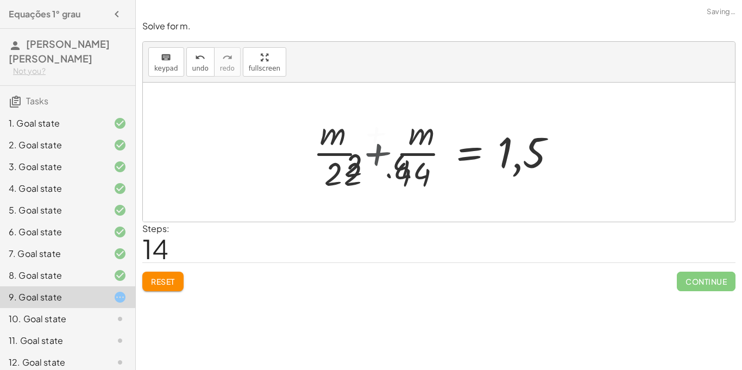
click at [378, 154] on div at bounding box center [437, 152] width 267 height 84
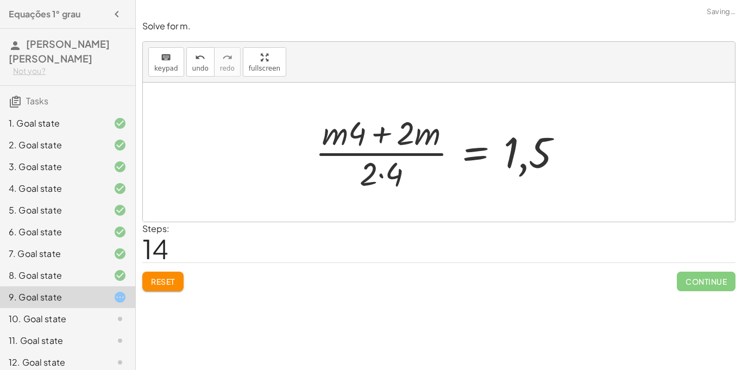
click at [382, 137] on div at bounding box center [443, 152] width 267 height 84
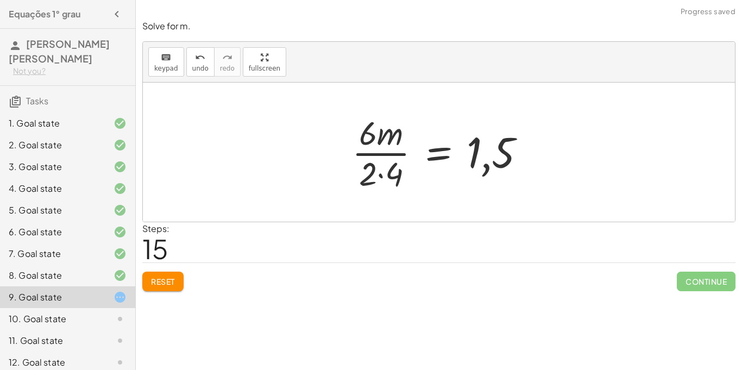
click at [381, 174] on div at bounding box center [443, 152] width 193 height 84
click at [486, 171] on div at bounding box center [443, 152] width 193 height 84
click at [383, 154] on div at bounding box center [443, 152] width 193 height 84
click at [392, 152] on div at bounding box center [443, 152] width 193 height 84
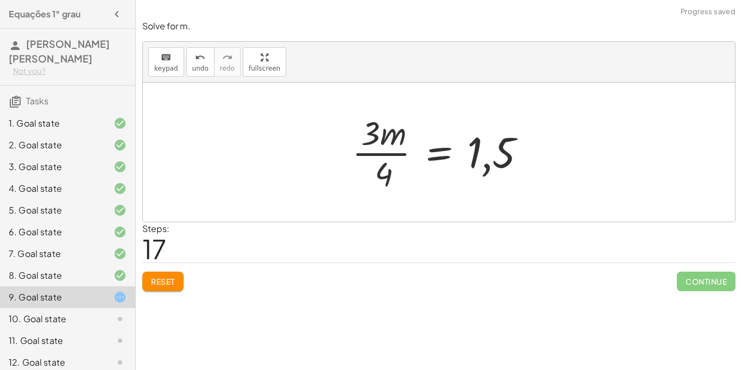
click at [392, 152] on div at bounding box center [443, 152] width 193 height 84
drag, startPoint x: 373, startPoint y: 140, endPoint x: 480, endPoint y: 195, distance: 120.1
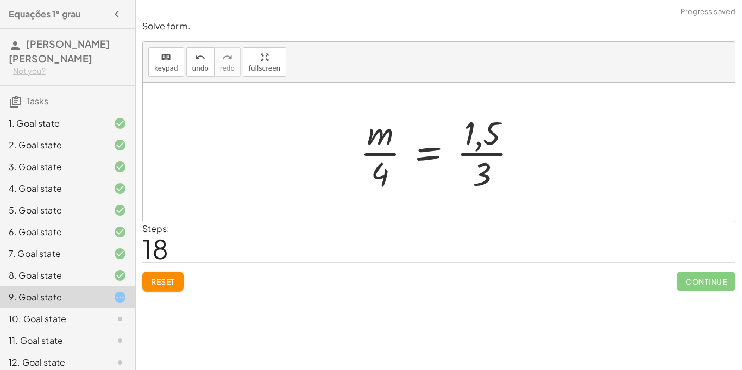
click at [483, 152] on div at bounding box center [443, 152] width 177 height 84
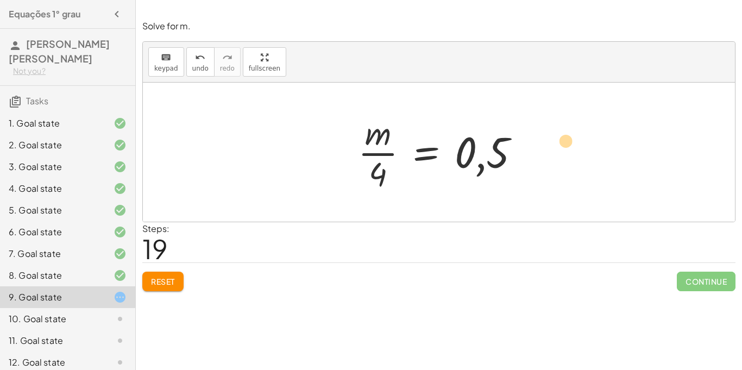
drag, startPoint x: 385, startPoint y: 172, endPoint x: 574, endPoint y: 139, distance: 191.4
click at [574, 139] on div "+ · 4 · m + · 2 · m = 12 + · 2 · m + · 4 · m = 12 + m + · 4 · m · 2 = · 12 · 2 …" at bounding box center [439, 152] width 592 height 139
click at [389, 151] on div at bounding box center [443, 152] width 181 height 84
drag, startPoint x: 382, startPoint y: 179, endPoint x: 535, endPoint y: 163, distance: 153.5
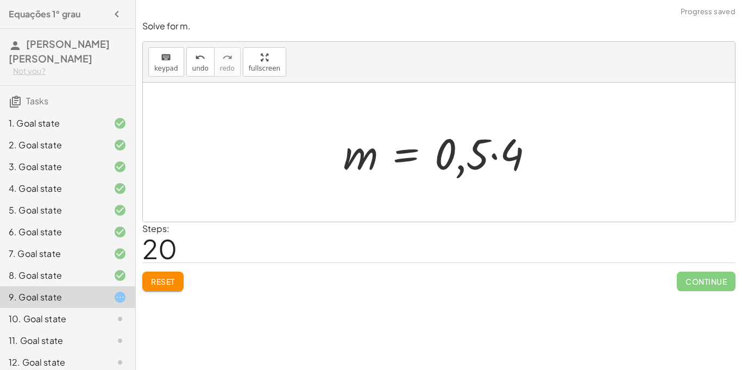
click at [495, 155] on div at bounding box center [443, 152] width 210 height 56
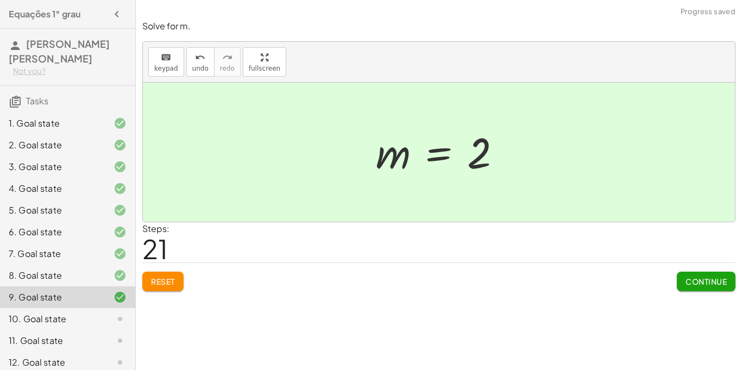
click at [698, 277] on span "Continue" at bounding box center [706, 282] width 41 height 10
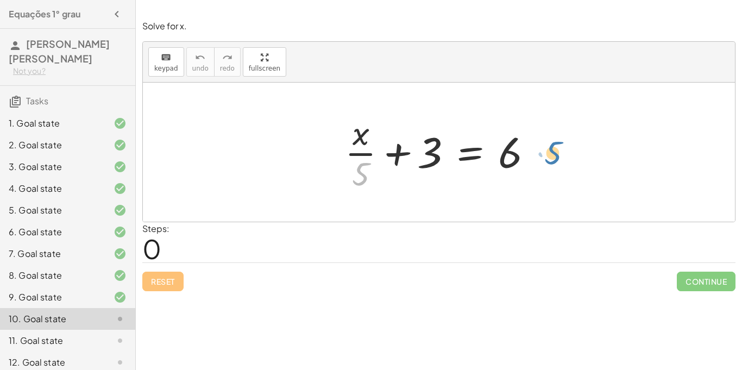
drag, startPoint x: 358, startPoint y: 167, endPoint x: 547, endPoint y: 146, distance: 190.3
click at [348, 172] on div at bounding box center [444, 152] width 208 height 84
drag, startPoint x: 361, startPoint y: 174, endPoint x: 541, endPoint y: 160, distance: 180.9
click at [541, 160] on div at bounding box center [444, 152] width 208 height 84
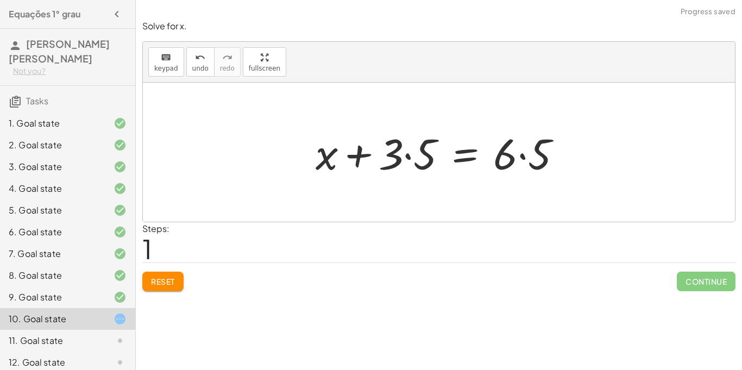
click at [524, 154] on div at bounding box center [443, 152] width 266 height 56
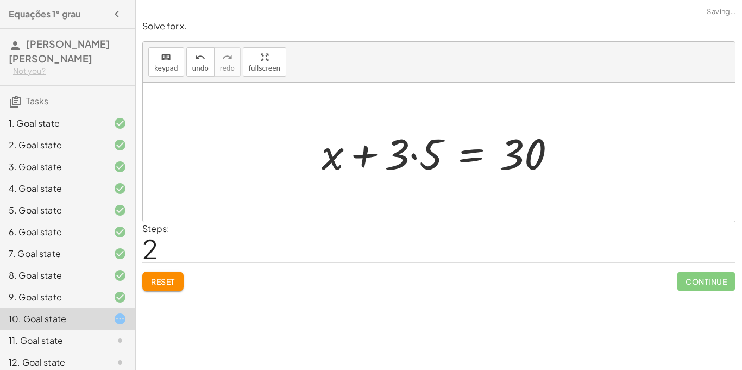
click at [415, 156] on div at bounding box center [443, 152] width 254 height 56
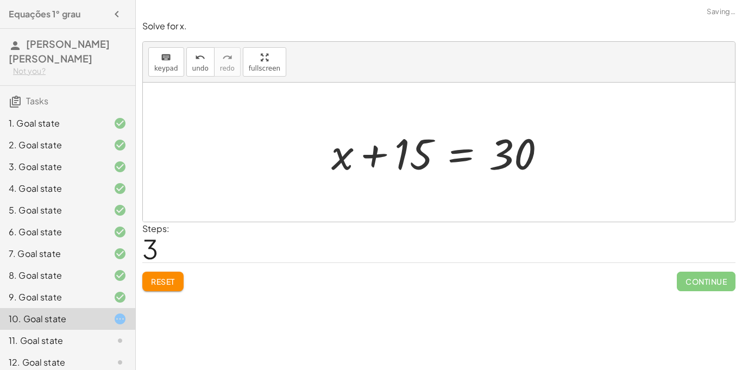
click at [368, 156] on div at bounding box center [443, 152] width 234 height 56
drag, startPoint x: 419, startPoint y: 155, endPoint x: 582, endPoint y: 153, distance: 163.0
click at [582, 153] on div "+ · x · 5 + 3 = 6 + x + · 3 · 5 = · 6 · 5 + x + · 3 · 5 = 30 + 15 + x + = 30 15" at bounding box center [439, 152] width 592 height 139
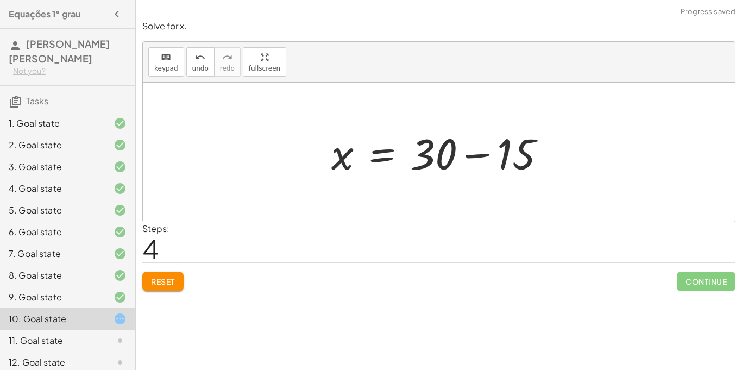
click at [469, 156] on div at bounding box center [443, 152] width 234 height 56
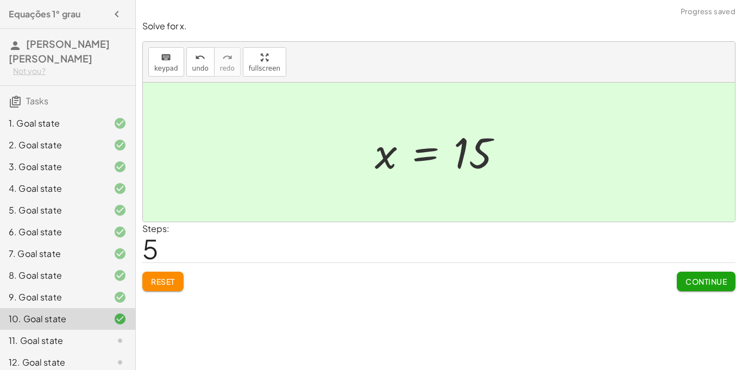
click at [709, 283] on span "Continue" at bounding box center [706, 282] width 41 height 10
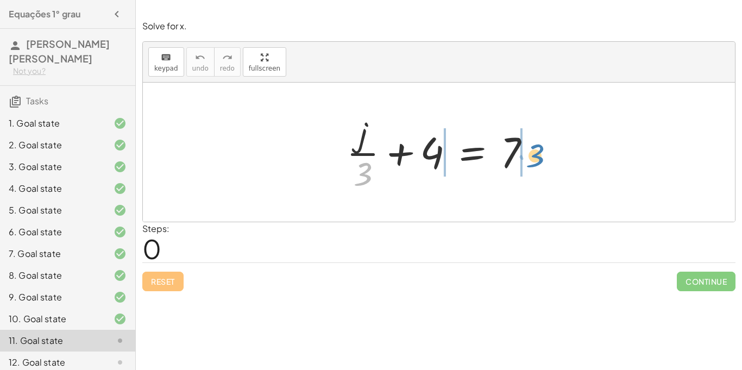
drag, startPoint x: 369, startPoint y: 168, endPoint x: 531, endPoint y: 145, distance: 163.6
click at [531, 145] on div at bounding box center [443, 152] width 204 height 84
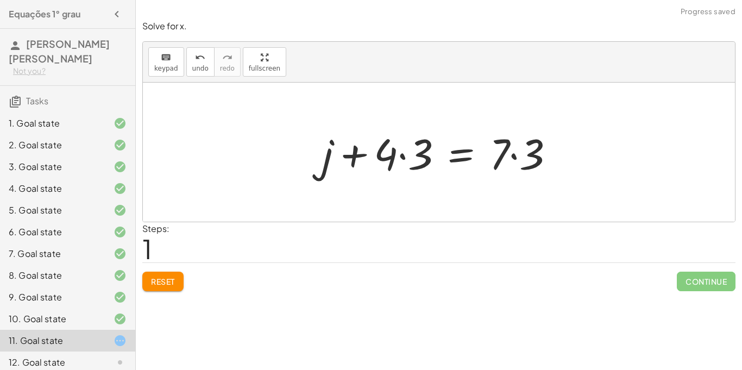
click at [516, 155] on div at bounding box center [443, 152] width 252 height 56
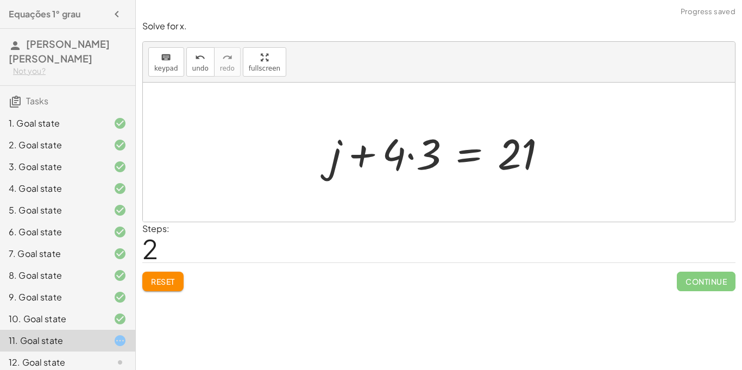
click at [411, 157] on div at bounding box center [443, 152] width 236 height 56
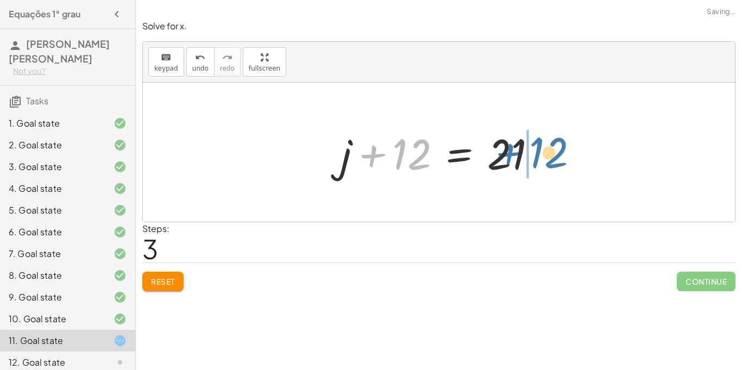
drag, startPoint x: 422, startPoint y: 157, endPoint x: 564, endPoint y: 156, distance: 141.8
click at [564, 156] on div "+ · j · 3 + 4 = 7 + j + · 4 · 3 = · 7 · 3 + j + · 4 · 3 = 21 + 12 + j + = 21 12" at bounding box center [439, 152] width 592 height 139
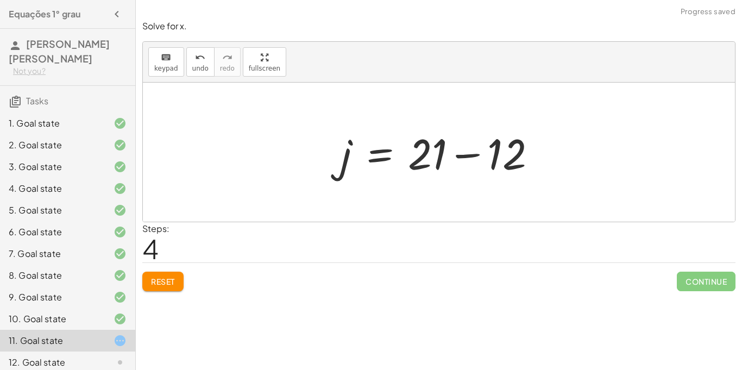
click at [466, 154] on div at bounding box center [443, 152] width 216 height 56
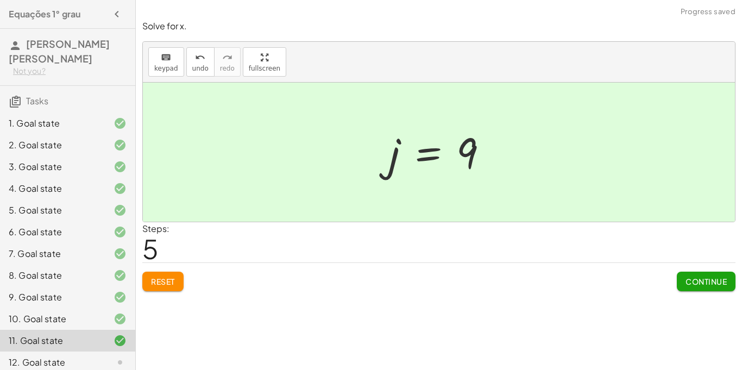
click at [713, 289] on button "Continue" at bounding box center [706, 282] width 59 height 20
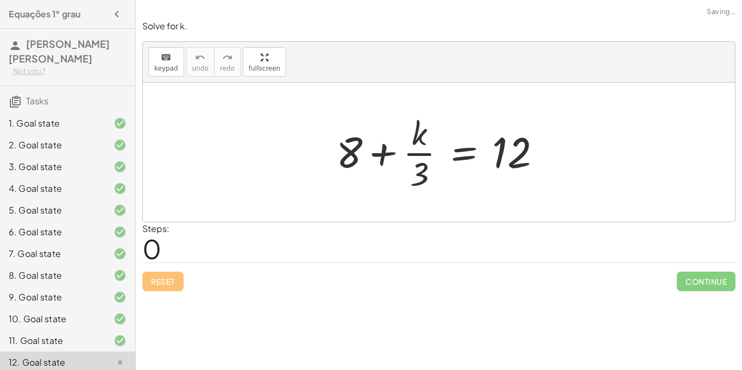
click at [408, 153] on div at bounding box center [443, 152] width 225 height 84
click at [383, 184] on div at bounding box center [443, 152] width 225 height 84
drag, startPoint x: 422, startPoint y: 172, endPoint x: 549, endPoint y: 158, distance: 127.9
click at [549, 158] on div at bounding box center [443, 152] width 225 height 84
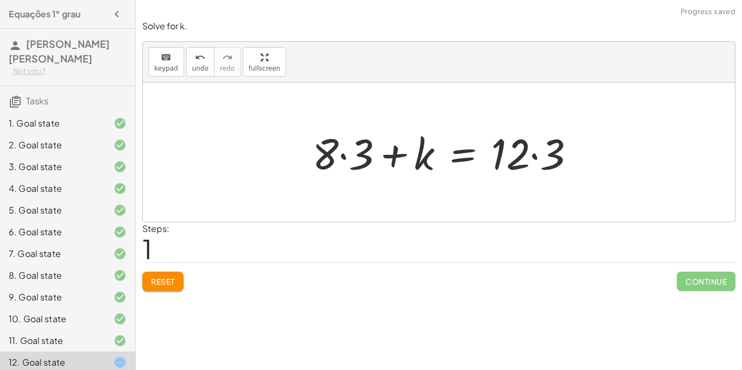
click at [534, 158] on div at bounding box center [448, 152] width 283 height 56
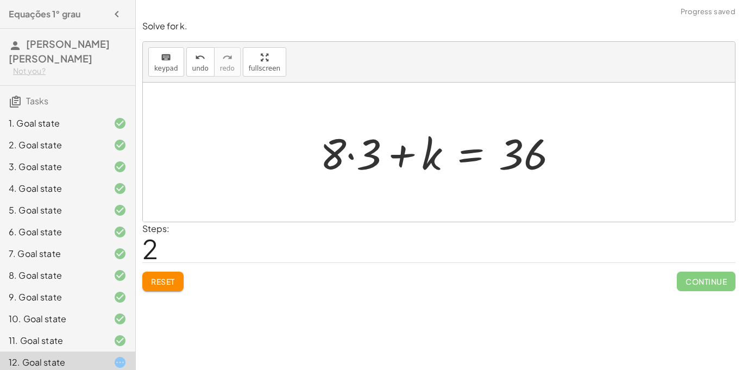
click at [349, 155] on div at bounding box center [444, 152] width 258 height 56
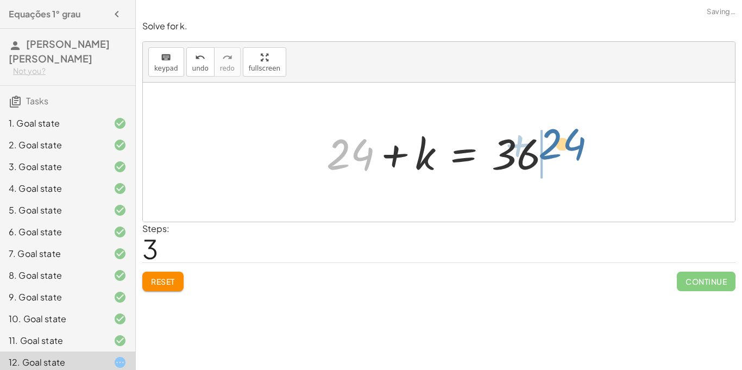
drag, startPoint x: 365, startPoint y: 159, endPoint x: 581, endPoint y: 151, distance: 216.4
click at [581, 151] on div "+ 8 + · k · 3 = 12 + · 8 · 3 + k = · 12 · 3 + · 8 · 3 + k = 36 + 24 + + k = 36 …" at bounding box center [439, 152] width 592 height 139
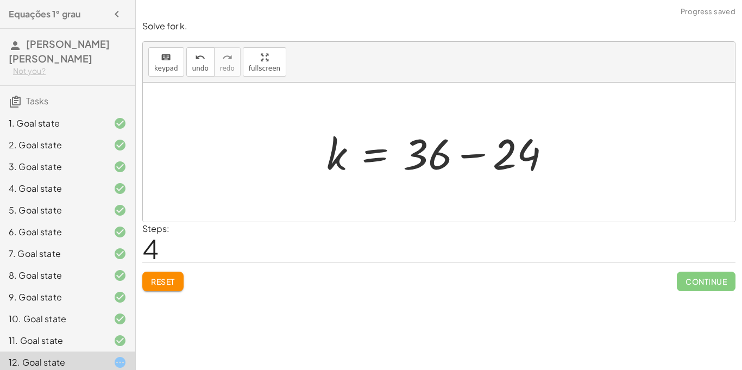
click at [482, 154] on div at bounding box center [443, 152] width 244 height 56
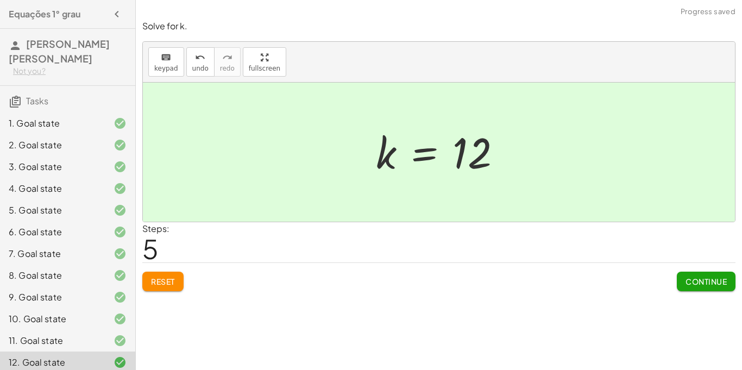
click at [712, 289] on button "Continue" at bounding box center [706, 282] width 59 height 20
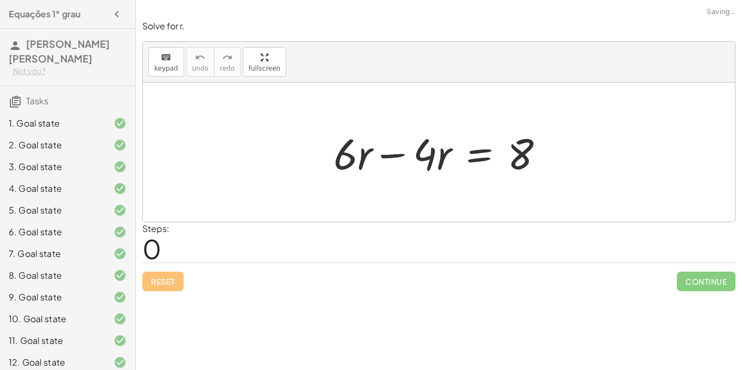
click at [388, 154] on div at bounding box center [443, 152] width 230 height 56
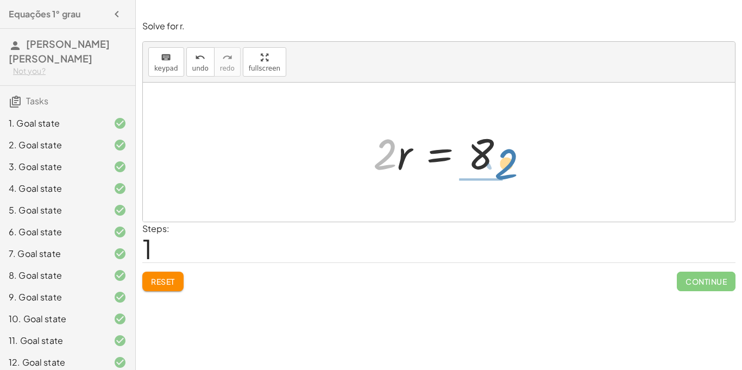
drag, startPoint x: 383, startPoint y: 160, endPoint x: 512, endPoint y: 168, distance: 129.6
click at [512, 168] on div at bounding box center [443, 152] width 151 height 56
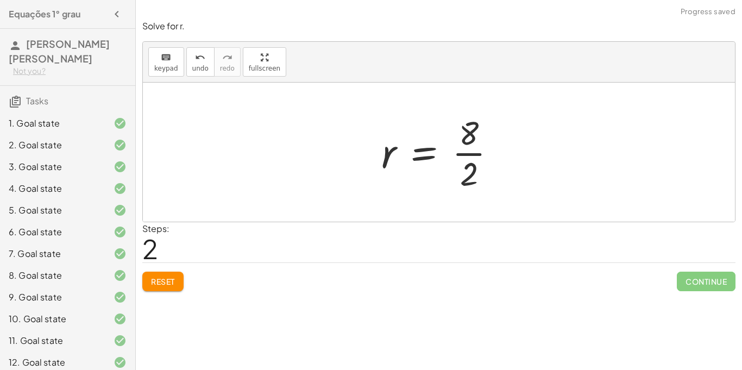
click at [477, 155] on div at bounding box center [443, 152] width 134 height 84
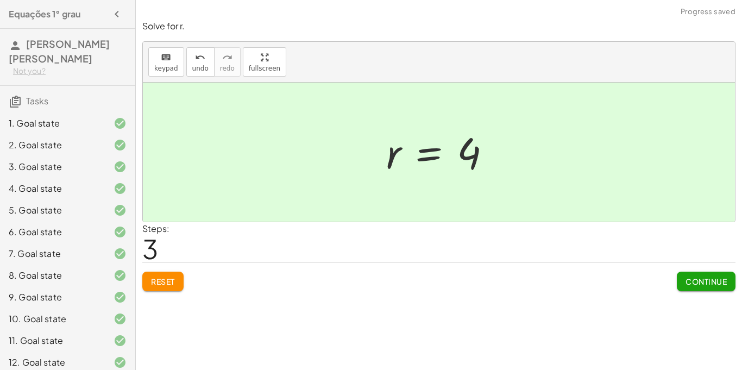
click at [715, 282] on span "Continue" at bounding box center [706, 282] width 41 height 10
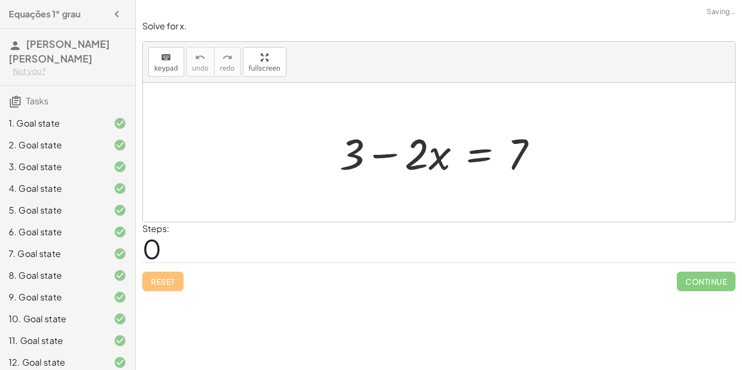
click at [394, 153] on div at bounding box center [443, 152] width 218 height 56
click at [386, 155] on div at bounding box center [443, 152] width 218 height 56
drag, startPoint x: 359, startPoint y: 162, endPoint x: 564, endPoint y: 168, distance: 204.9
click at [564, 168] on div "+ 3 + 3 − · 2 · x = 7" at bounding box center [439, 152] width 592 height 139
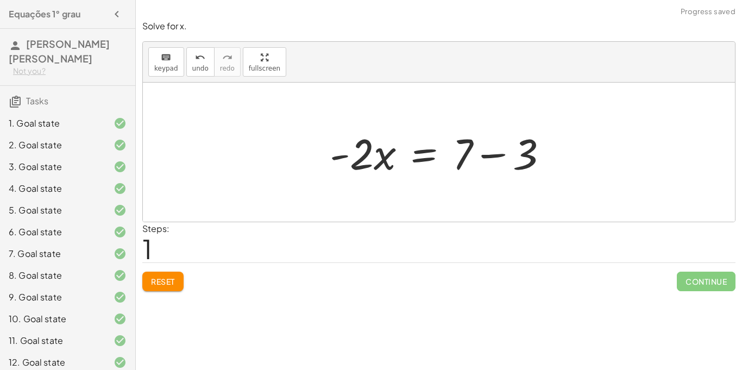
click at [501, 155] on div at bounding box center [443, 152] width 238 height 56
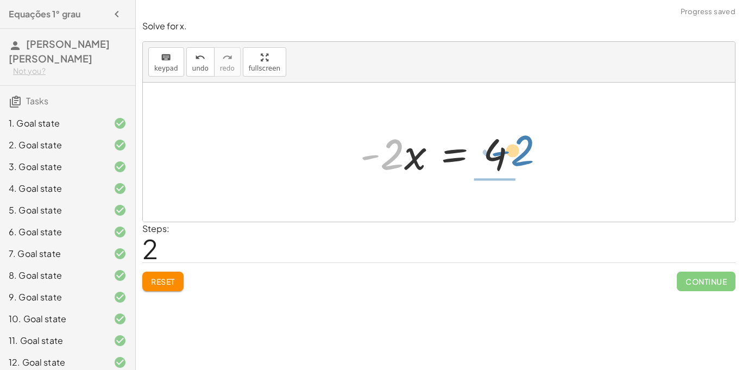
drag, startPoint x: 388, startPoint y: 165, endPoint x: 522, endPoint y: 162, distance: 133.7
click at [522, 162] on div at bounding box center [443, 152] width 177 height 56
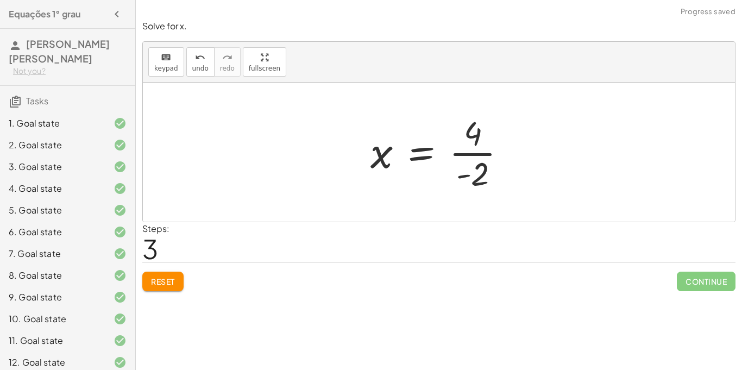
click at [472, 155] on div at bounding box center [442, 152] width 155 height 84
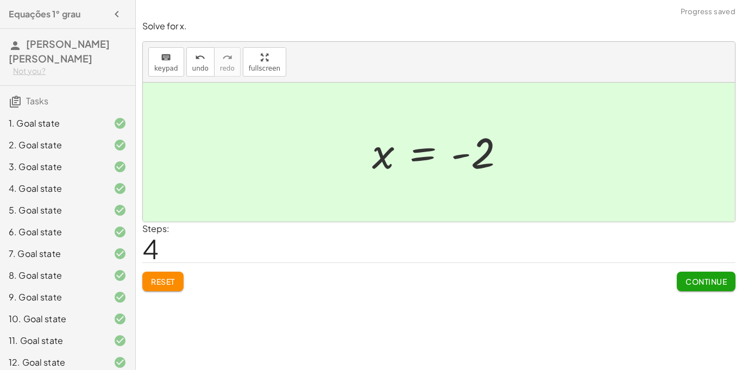
click at [708, 277] on span "Continue" at bounding box center [706, 282] width 41 height 10
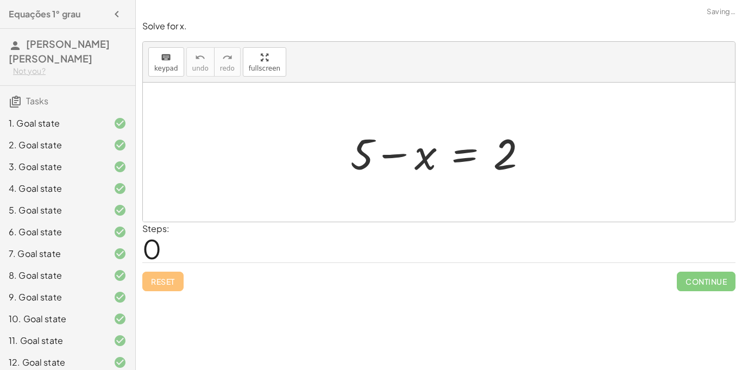
click at [396, 154] on div at bounding box center [443, 152] width 197 height 56
drag, startPoint x: 363, startPoint y: 157, endPoint x: 549, endPoint y: 173, distance: 186.5
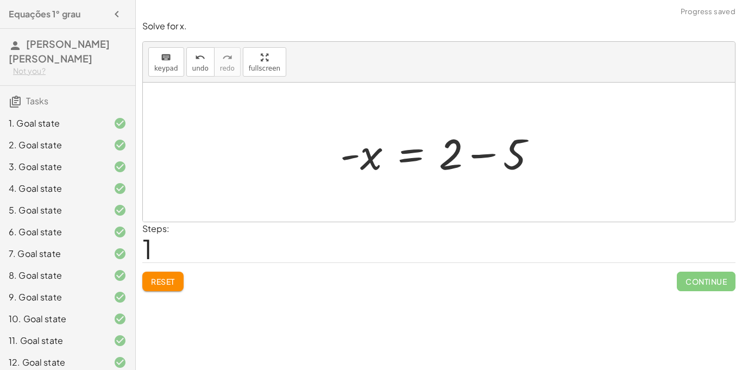
click at [494, 154] on div at bounding box center [443, 152] width 216 height 56
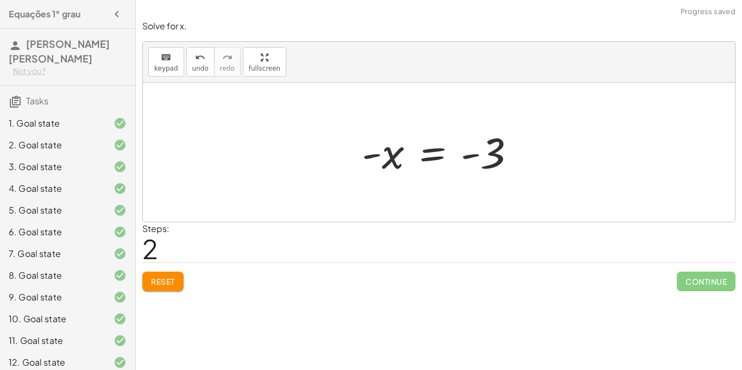
click at [470, 155] on div at bounding box center [442, 153] width 173 height 54
drag, startPoint x: 493, startPoint y: 155, endPoint x: 397, endPoint y: 190, distance: 102.5
click at [397, 190] on div "+ 5 − x = 2 - x = + 2 − 5 - 3 - x = - 3" at bounding box center [439, 152] width 592 height 139
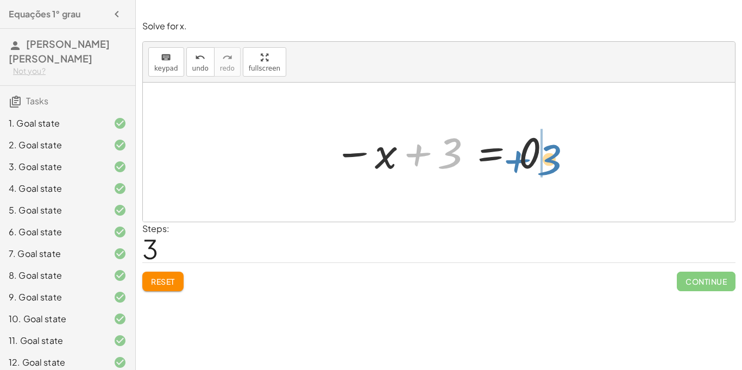
drag, startPoint x: 418, startPoint y: 151, endPoint x: 517, endPoint y: 156, distance: 99.6
click at [517, 156] on div at bounding box center [443, 153] width 229 height 54
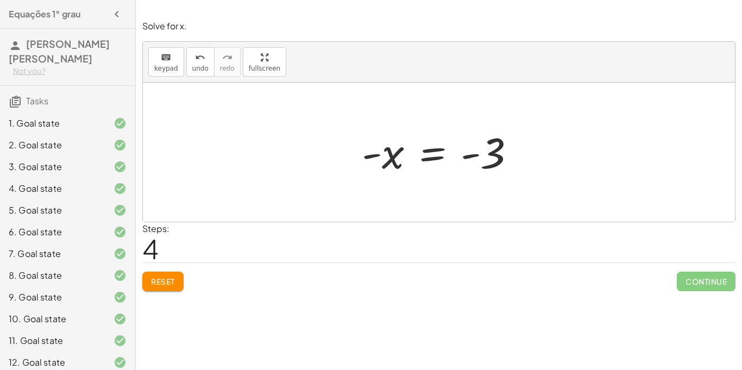
click at [372, 154] on div at bounding box center [442, 153] width 173 height 54
click at [153, 285] on span "Reset" at bounding box center [163, 282] width 24 height 10
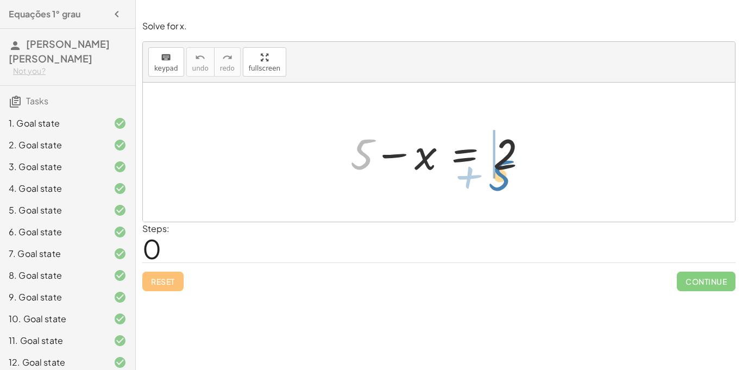
drag, startPoint x: 369, startPoint y: 161, endPoint x: 504, endPoint y: 181, distance: 136.2
click at [504, 181] on div "+ 5 + 5 − x = 2" at bounding box center [439, 152] width 210 height 61
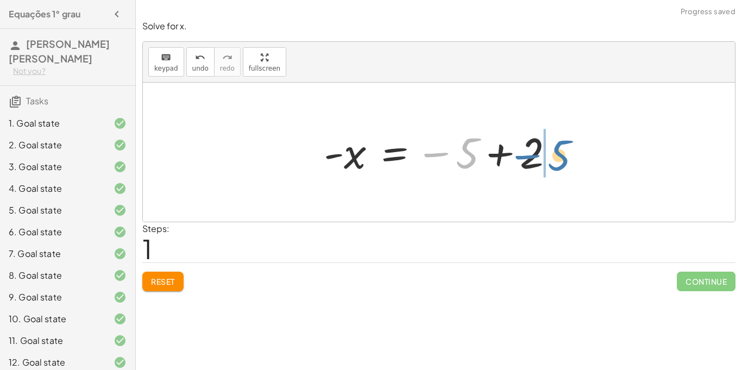
drag, startPoint x: 472, startPoint y: 156, endPoint x: 564, endPoint y: 159, distance: 92.4
click at [564, 159] on div at bounding box center [443, 153] width 250 height 54
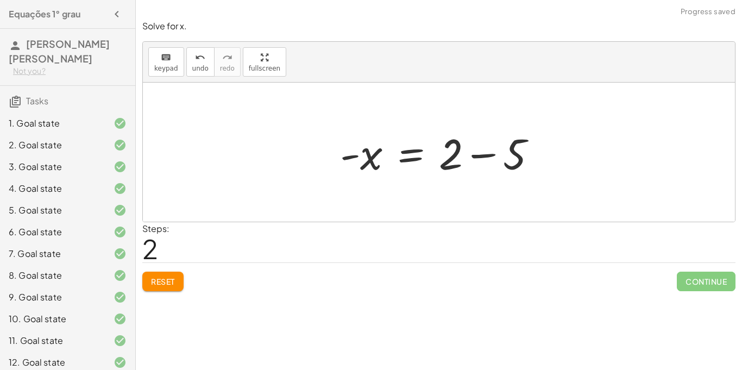
click at [475, 158] on div at bounding box center [443, 152] width 216 height 56
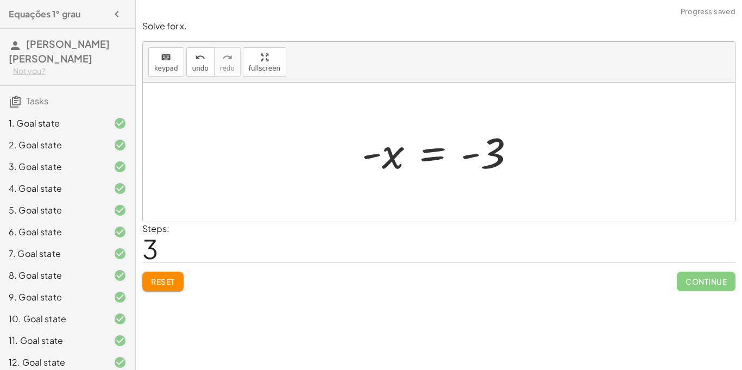
click at [167, 278] on span "Reset" at bounding box center [163, 282] width 24 height 10
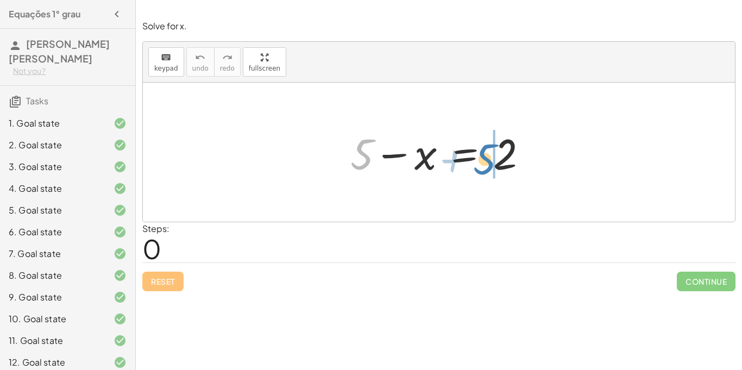
drag, startPoint x: 368, startPoint y: 160, endPoint x: 489, endPoint y: 165, distance: 120.7
click at [489, 165] on div at bounding box center [443, 152] width 197 height 56
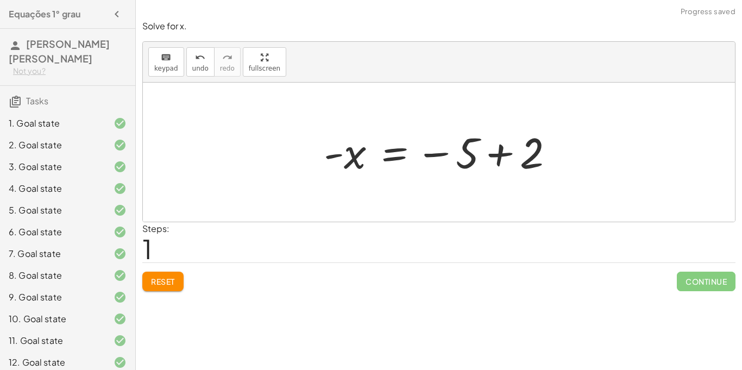
click at [503, 153] on div at bounding box center [443, 153] width 250 height 54
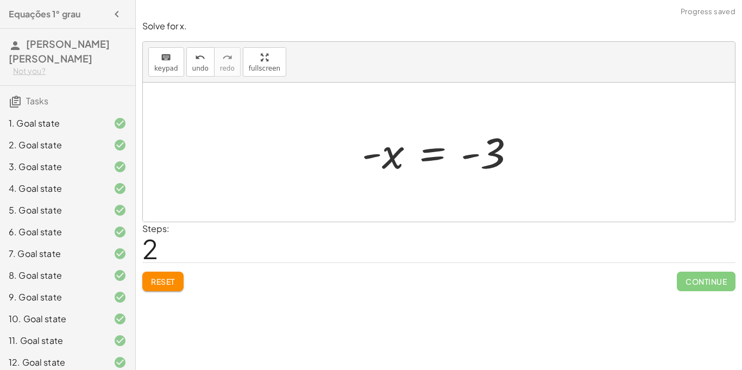
click at [392, 153] on div at bounding box center [442, 153] width 173 height 54
click at [377, 158] on div at bounding box center [442, 153] width 173 height 54
click at [176, 286] on button "Reset" at bounding box center [162, 282] width 41 height 20
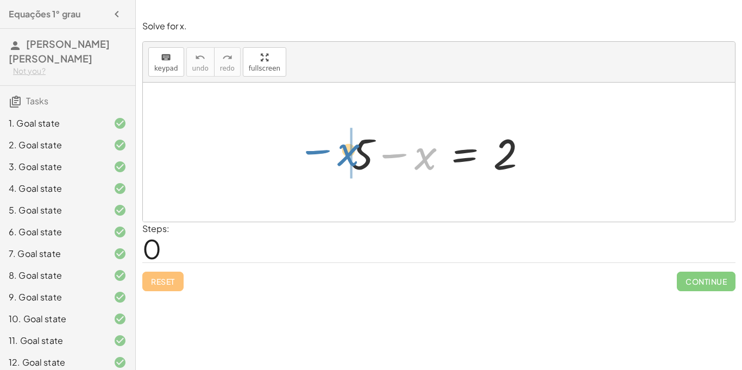
drag, startPoint x: 427, startPoint y: 156, endPoint x: 349, endPoint y: 153, distance: 78.3
click at [349, 153] on div at bounding box center [443, 152] width 197 height 56
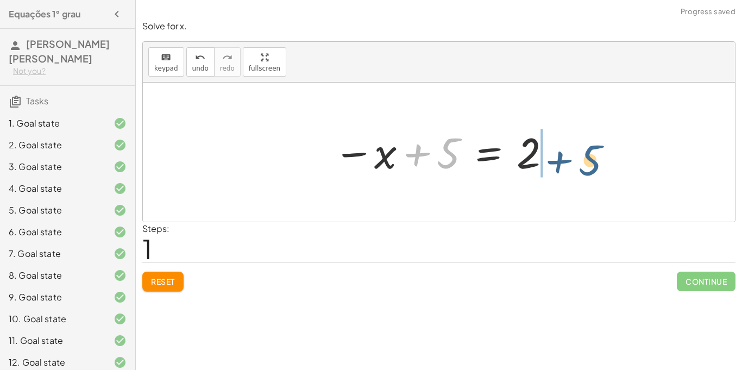
drag, startPoint x: 452, startPoint y: 154, endPoint x: 589, endPoint y: 159, distance: 137.5
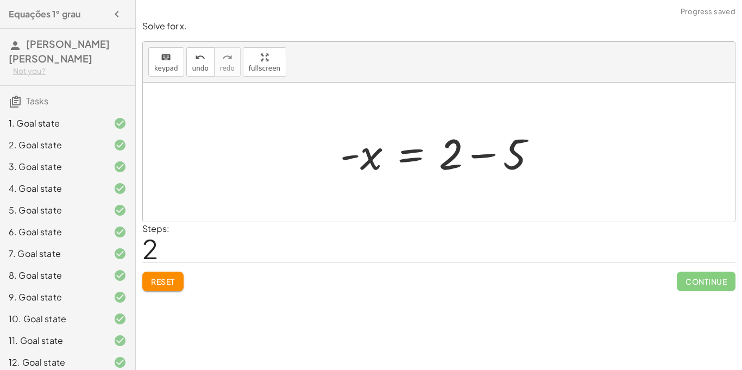
click at [489, 154] on div at bounding box center [443, 152] width 216 height 56
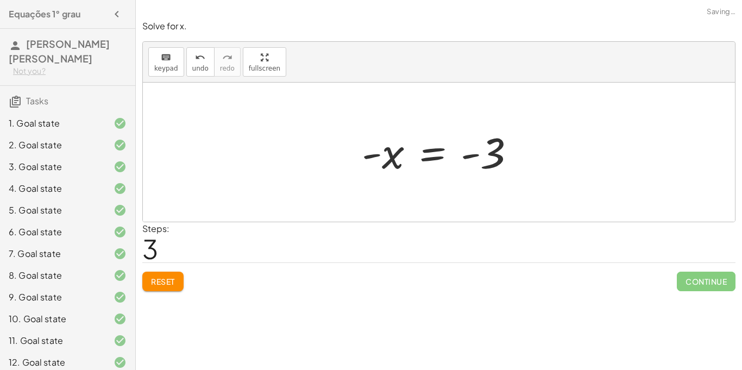
click at [172, 278] on span "Reset" at bounding box center [163, 282] width 24 height 10
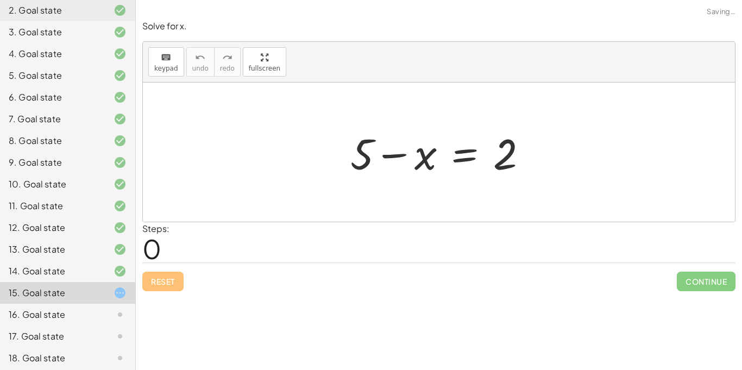
scroll to position [152, 0]
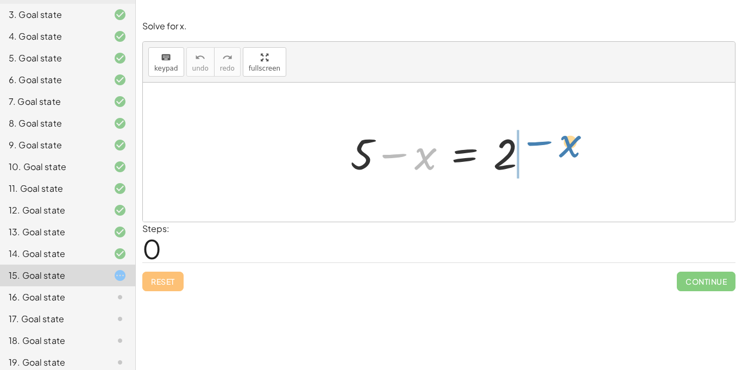
drag, startPoint x: 423, startPoint y: 156, endPoint x: 575, endPoint y: 142, distance: 153.3
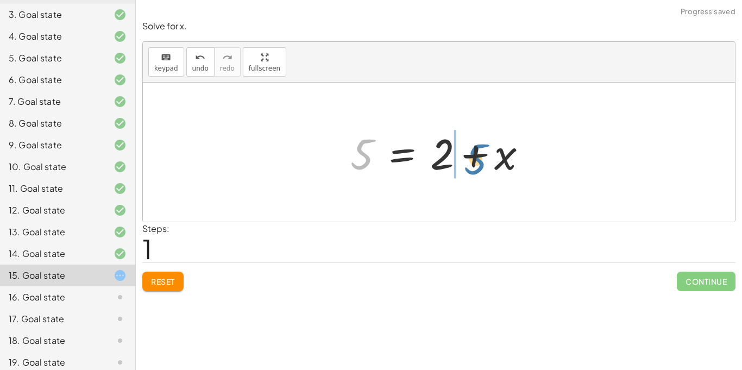
drag, startPoint x: 361, startPoint y: 151, endPoint x: 477, endPoint y: 156, distance: 115.8
click at [477, 156] on div at bounding box center [443, 152] width 197 height 56
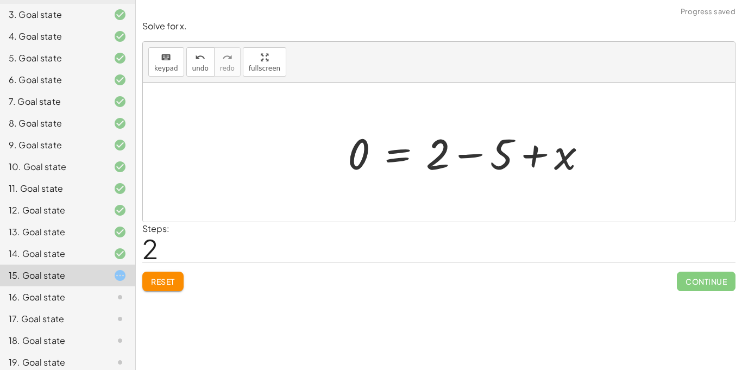
click at [473, 155] on div at bounding box center [471, 152] width 259 height 56
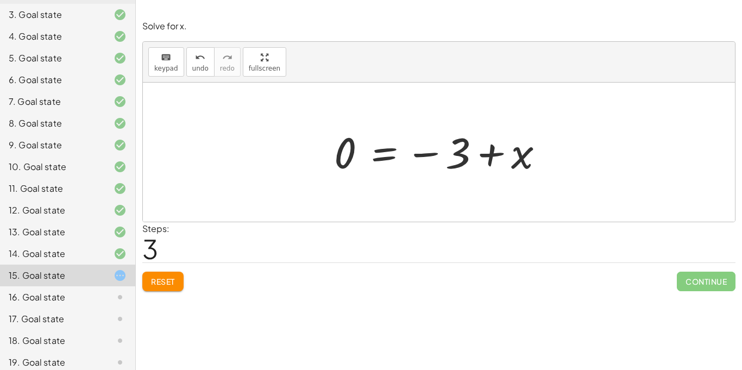
click at [669, 181] on div "+ 5 − x = 2 5 = + 2 + x 0 = + 2 − 5 + x x = + 0 − 3" at bounding box center [439, 152] width 592 height 139
drag, startPoint x: 352, startPoint y: 152, endPoint x: 466, endPoint y: 183, distance: 118.4
click at [466, 183] on div "+ 5 − x = 2 5 = + 2 + x 0 = + 2 − 5 + x 0 x = + 0 − 3" at bounding box center [439, 152] width 592 height 139
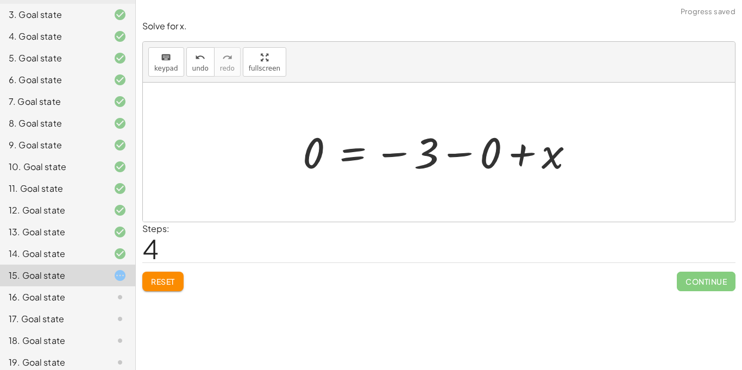
click at [461, 151] on div at bounding box center [442, 153] width 291 height 54
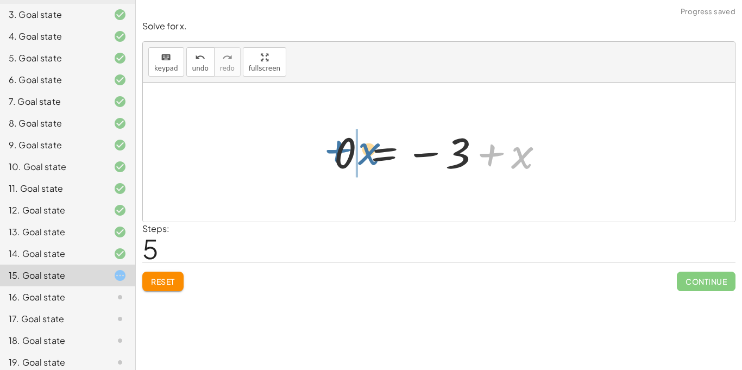
drag, startPoint x: 484, startPoint y: 153, endPoint x: 327, endPoint y: 149, distance: 157.1
click at [327, 149] on div "+ 5 − x = 2 5 = + 2 + x 0 = + 2 − 5 + x 0 = − 3 + x 0 = − 3 − 0 + x + x x = + −…" at bounding box center [439, 152] width 243 height 59
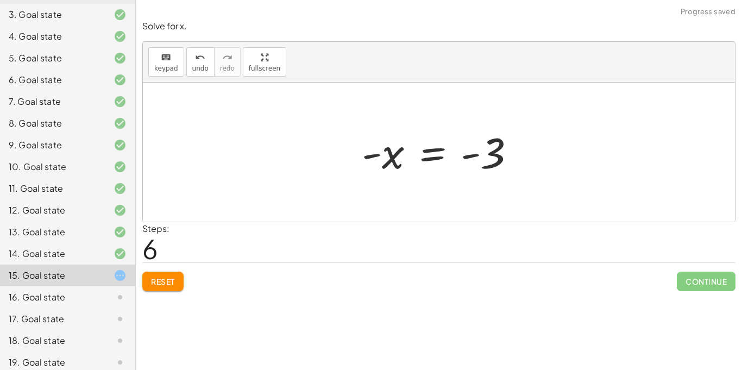
click at [167, 278] on span "Reset" at bounding box center [163, 282] width 24 height 10
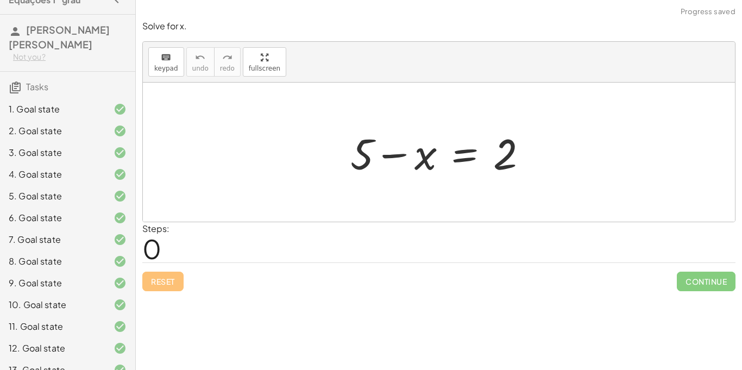
scroll to position [15, 0]
click at [40, 175] on div "4. Goal state" at bounding box center [52, 173] width 87 height 13
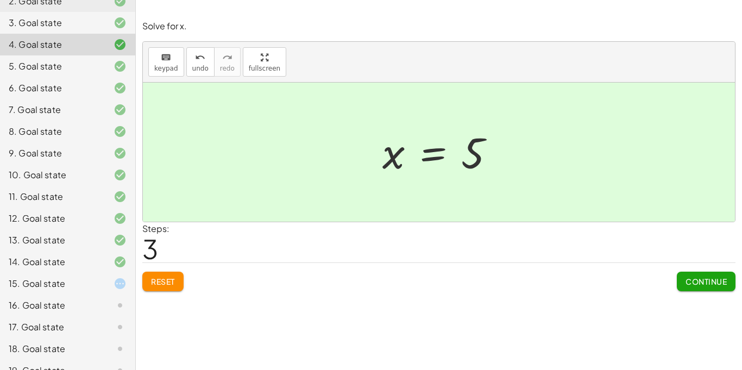
scroll to position [181, 0]
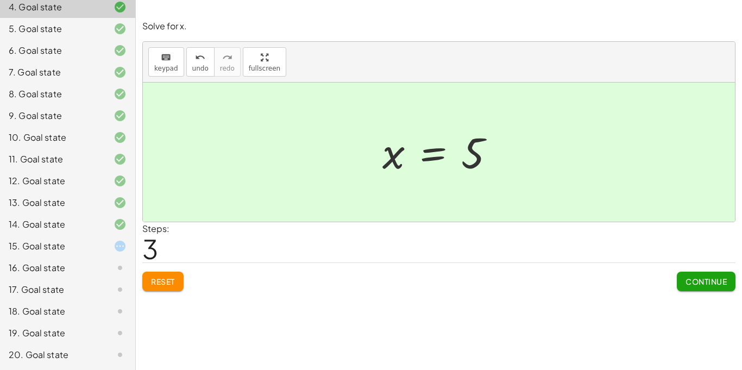
click at [40, 252] on div "15. Goal state" at bounding box center [52, 246] width 87 height 13
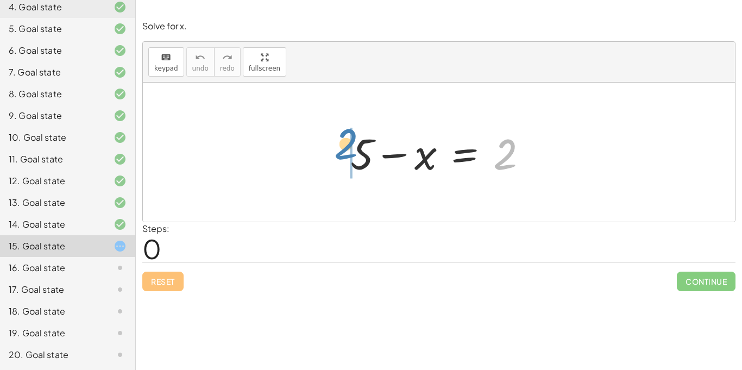
drag, startPoint x: 506, startPoint y: 155, endPoint x: 345, endPoint y: 145, distance: 161.7
click at [345, 145] on div at bounding box center [443, 152] width 197 height 56
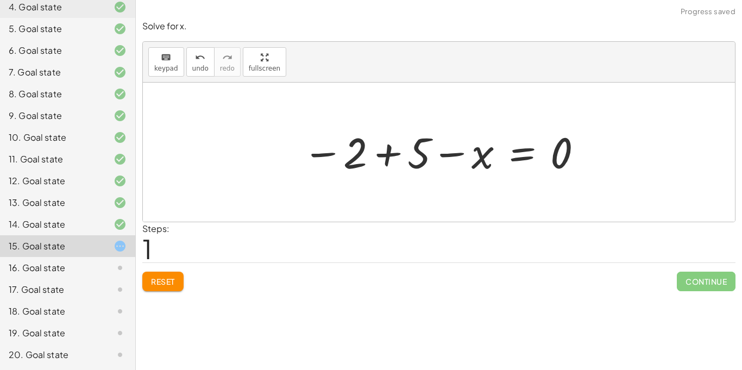
click at [380, 155] on div at bounding box center [443, 153] width 292 height 54
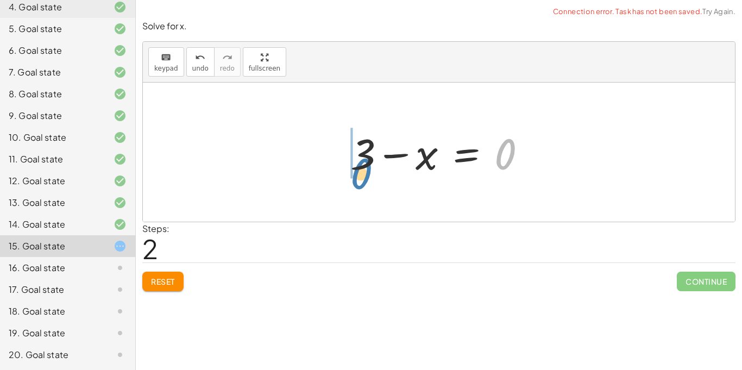
drag, startPoint x: 499, startPoint y: 161, endPoint x: 348, endPoint y: 176, distance: 151.3
click at [348, 176] on div at bounding box center [443, 152] width 196 height 56
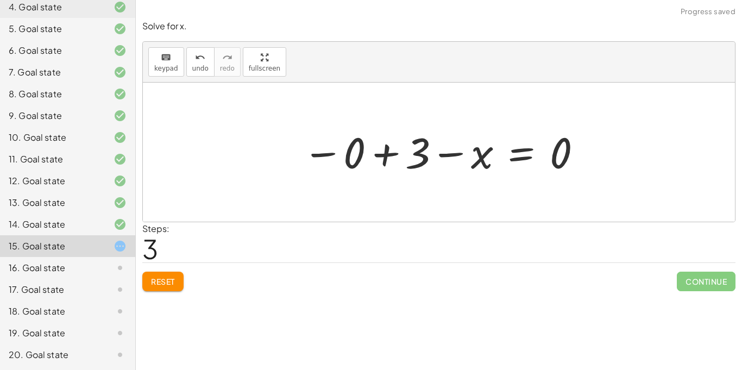
click at [160, 281] on span "Reset" at bounding box center [163, 282] width 24 height 10
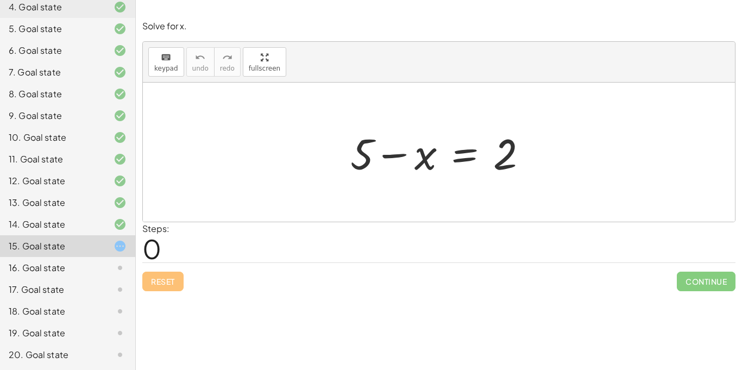
click at [391, 152] on div at bounding box center [443, 152] width 197 height 56
click at [463, 159] on div at bounding box center [443, 152] width 197 height 56
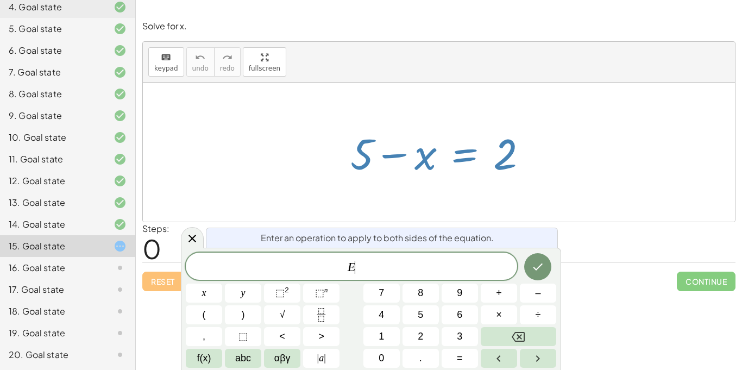
scroll to position [1, 0]
click at [566, 179] on div at bounding box center [439, 152] width 592 height 139
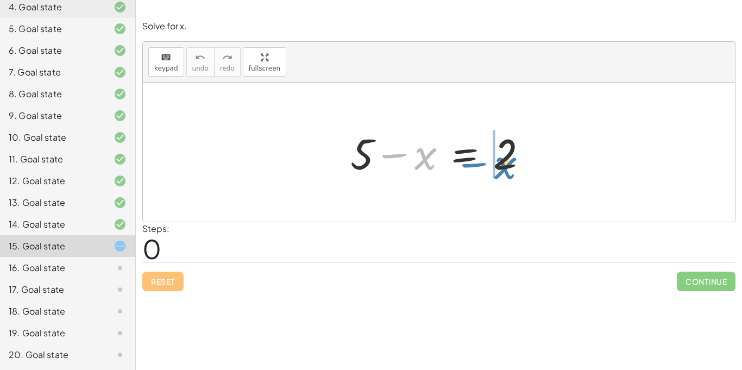
drag, startPoint x: 396, startPoint y: 155, endPoint x: 474, endPoint y: 162, distance: 79.1
click at [474, 162] on div at bounding box center [443, 152] width 197 height 56
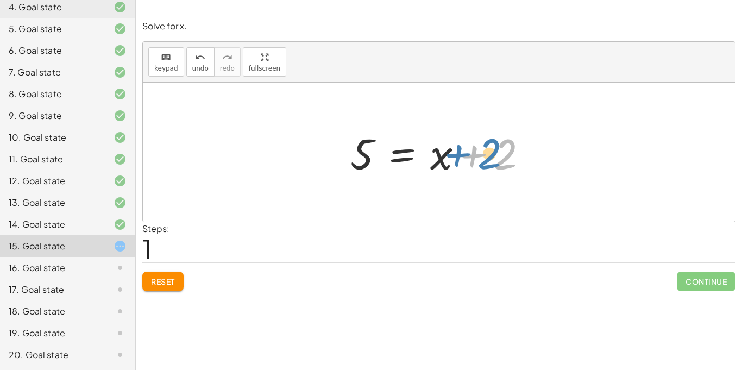
drag, startPoint x: 471, startPoint y: 155, endPoint x: 456, endPoint y: 155, distance: 14.7
click at [456, 155] on div at bounding box center [443, 152] width 197 height 56
drag, startPoint x: 368, startPoint y: 157, endPoint x: 573, endPoint y: 146, distance: 204.6
click at [573, 146] on div "+ 5 − x = 2 5 5 x = 2 + +" at bounding box center [439, 152] width 592 height 139
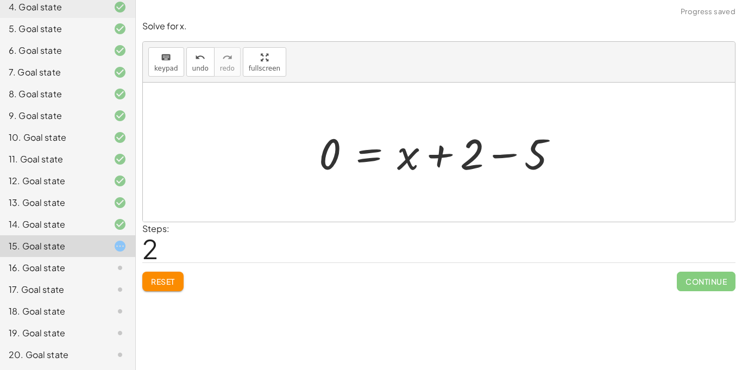
click at [498, 155] on div at bounding box center [443, 152] width 259 height 56
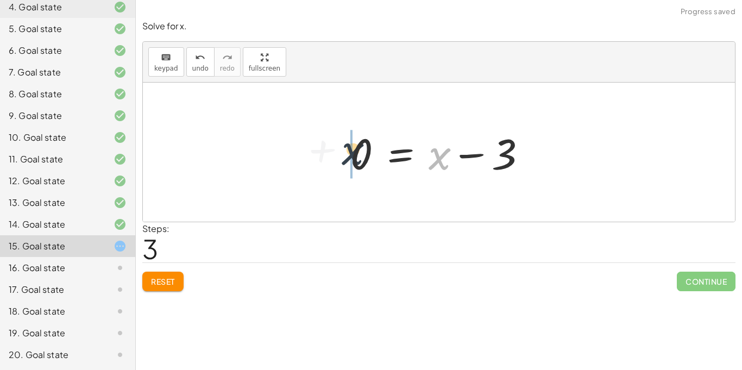
drag, startPoint x: 441, startPoint y: 159, endPoint x: 342, endPoint y: 150, distance: 99.3
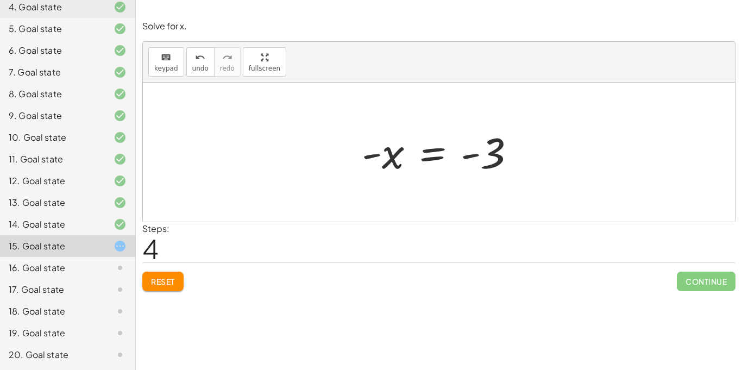
click at [166, 281] on span "Reset" at bounding box center [163, 282] width 24 height 10
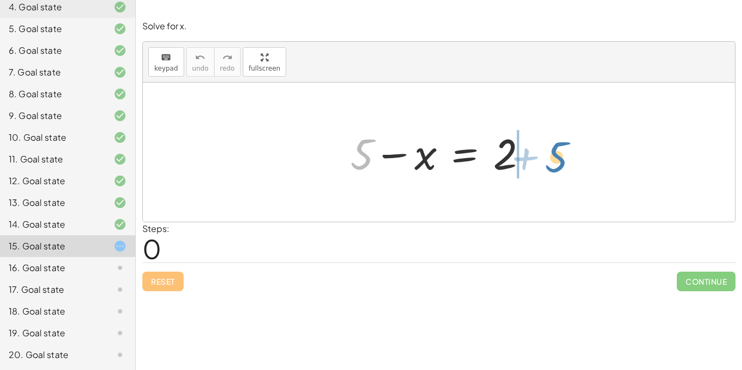
drag, startPoint x: 572, startPoint y: 170, endPoint x: 562, endPoint y: 165, distance: 10.7
click at [562, 165] on div "+ 5 + 5 − x = 2" at bounding box center [439, 152] width 592 height 139
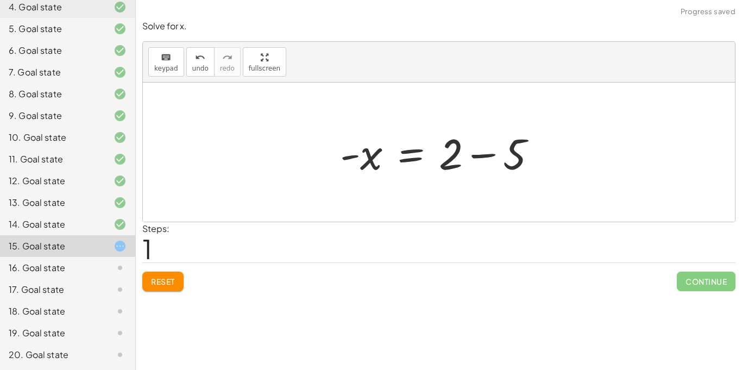
click at [487, 156] on div at bounding box center [443, 152] width 216 height 56
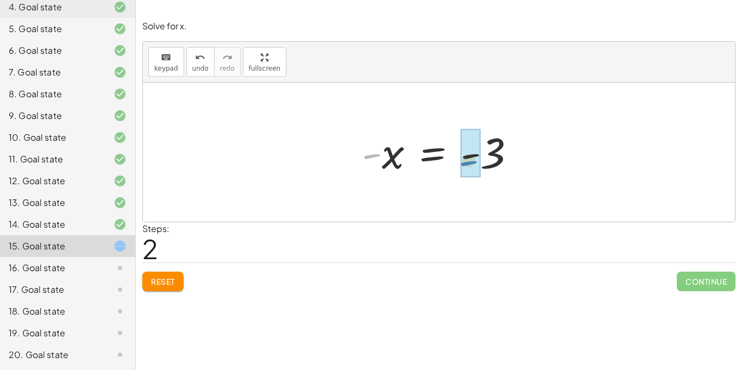
drag, startPoint x: 374, startPoint y: 154, endPoint x: 471, endPoint y: 161, distance: 96.9
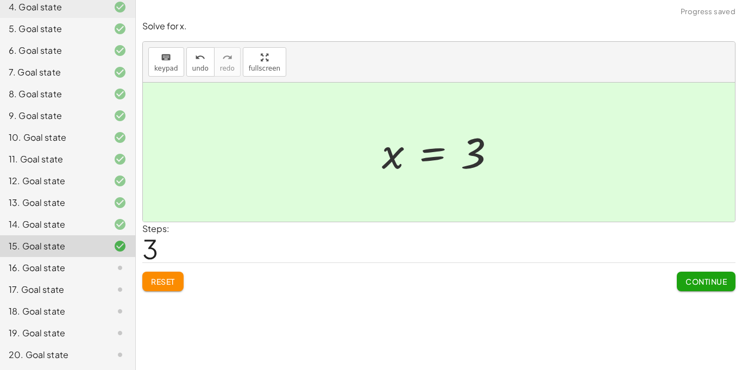
click at [717, 279] on span "Continue" at bounding box center [706, 282] width 41 height 10
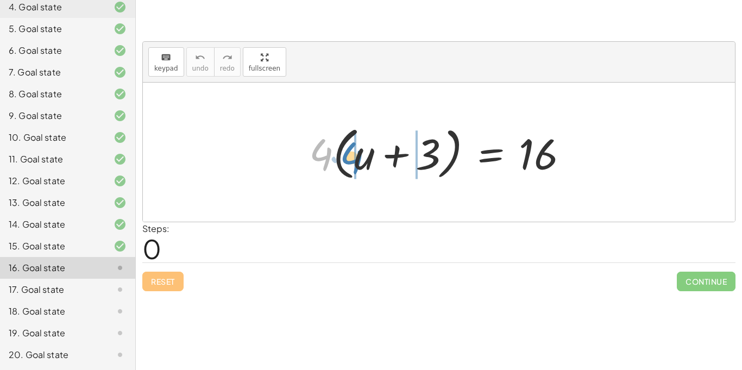
drag, startPoint x: 322, startPoint y: 161, endPoint x: 352, endPoint y: 164, distance: 30.6
click at [352, 164] on div at bounding box center [443, 152] width 279 height 62
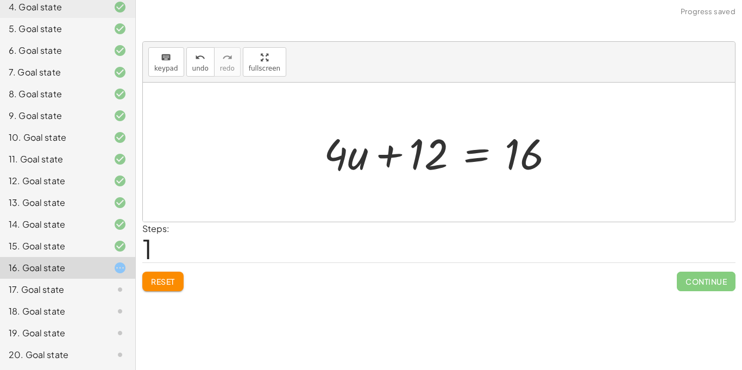
click at [393, 154] on div at bounding box center [443, 152] width 250 height 56
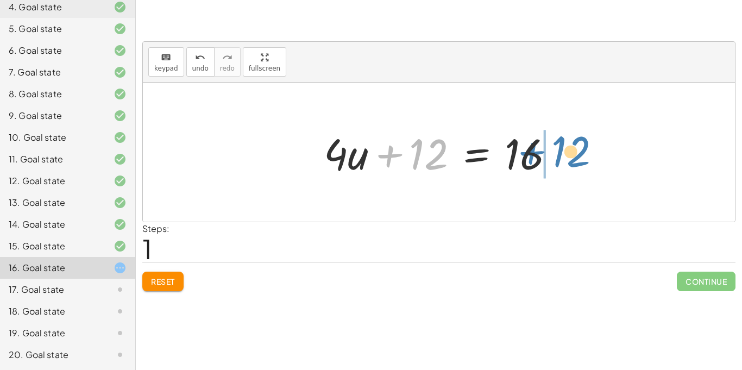
drag, startPoint x: 421, startPoint y: 157, endPoint x: 567, endPoint y: 153, distance: 146.2
click at [567, 153] on div at bounding box center [443, 152] width 250 height 56
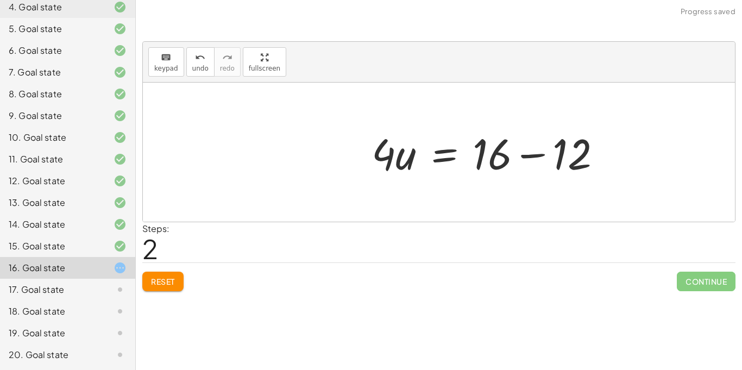
click at [563, 154] on div at bounding box center [491, 152] width 250 height 56
click at [347, 185] on div "· 4 · ( + u + 3 ) = 16 + · 4 · u + · 4 · 3 = 16 + · 4 · u + 12 = 16 · 4 · u = +…" at bounding box center [439, 152] width 592 height 139
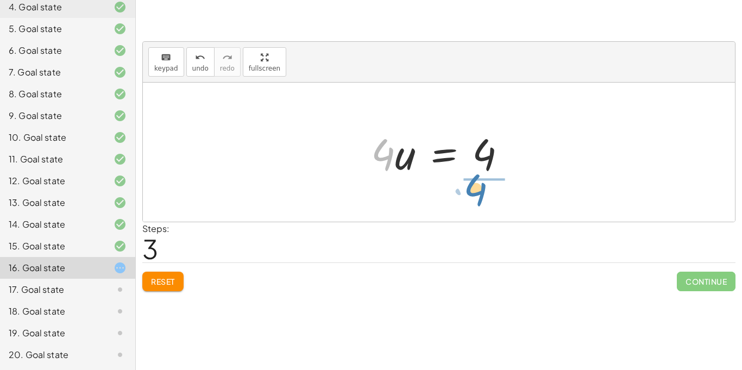
drag, startPoint x: 390, startPoint y: 163, endPoint x: 487, endPoint y: 198, distance: 102.8
click at [487, 198] on div "· 4 · ( + u + 3 ) = 16 + · 4 · u + · 4 · 3 = 16 + · 4 · u + 12 = 16 · 4 · u = +…" at bounding box center [439, 152] width 592 height 139
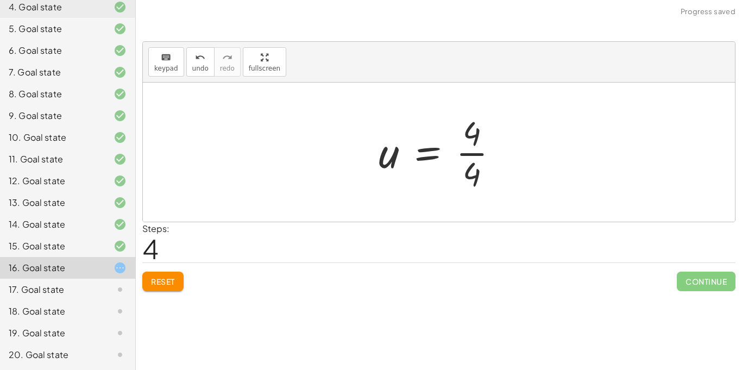
click at [479, 156] on div at bounding box center [442, 152] width 139 height 84
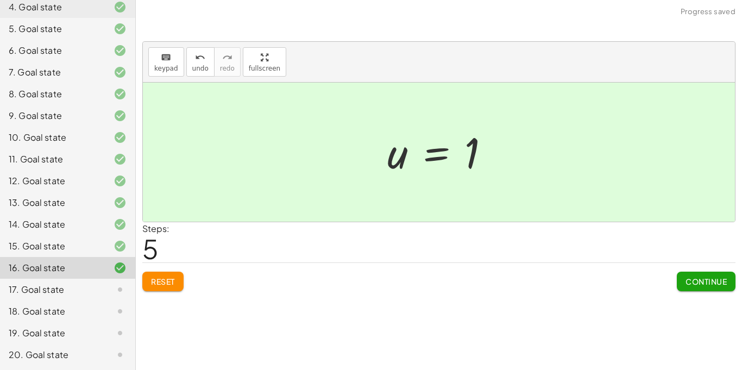
click at [713, 279] on span "Continue" at bounding box center [706, 282] width 41 height 10
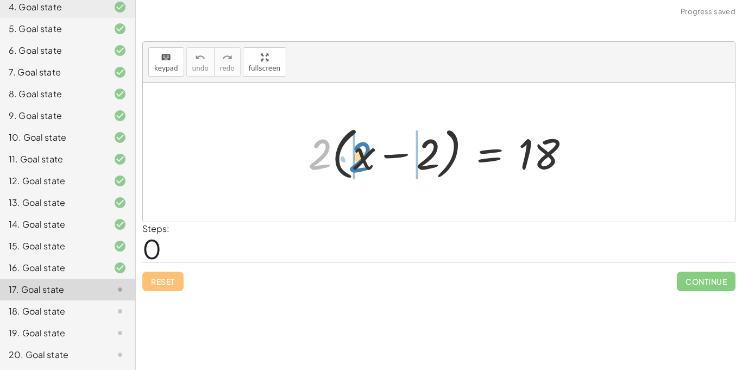
drag, startPoint x: 314, startPoint y: 166, endPoint x: 350, endPoint y: 167, distance: 36.4
click at [350, 167] on div at bounding box center [443, 152] width 281 height 62
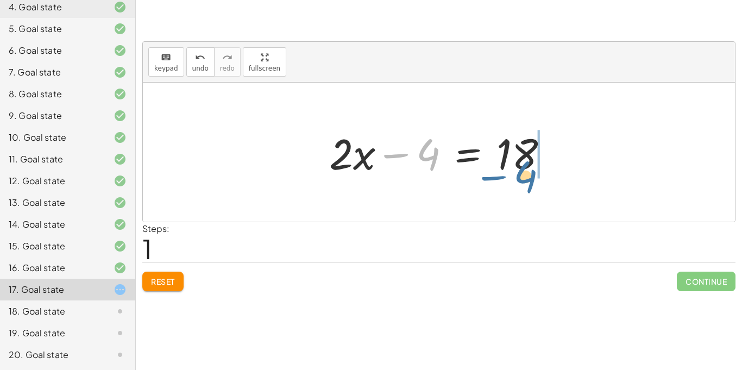
drag, startPoint x: 432, startPoint y: 160, endPoint x: 528, endPoint y: 189, distance: 100.5
click at [528, 189] on div at bounding box center [439, 152] width 592 height 139
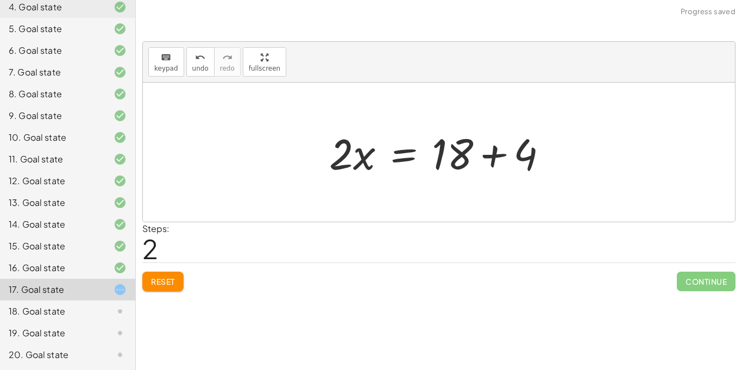
click at [495, 155] on div at bounding box center [443, 152] width 238 height 56
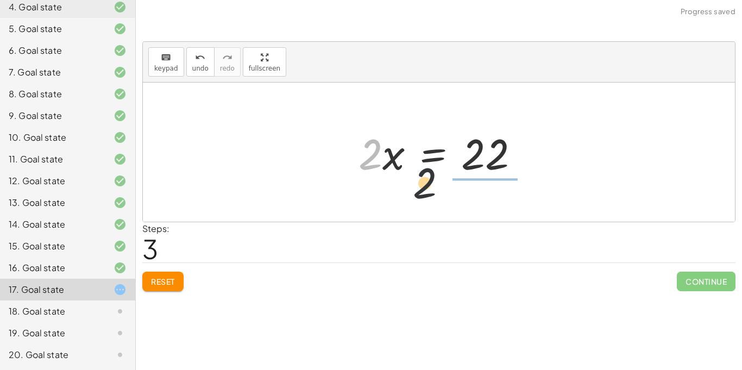
drag, startPoint x: 371, startPoint y: 159, endPoint x: 489, endPoint y: 204, distance: 126.4
click at [489, 204] on div "· 2 · ( + x − 2 ) = 18 + · 2 · x − · 2 · 2 = 18 + · 2 · x − 4 = 18 · 2 · x = + …" at bounding box center [439, 152] width 592 height 139
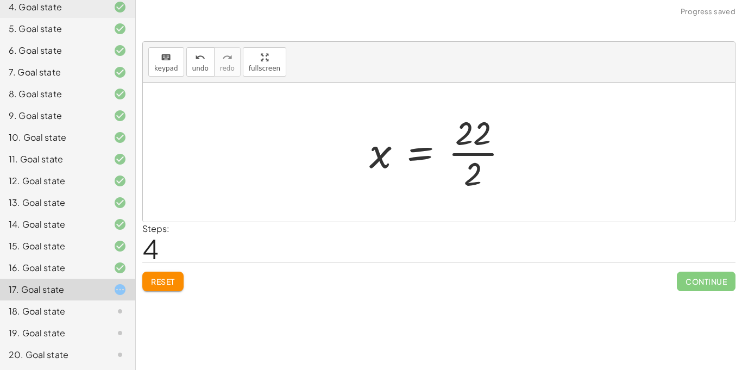
click at [476, 153] on div at bounding box center [443, 152] width 159 height 84
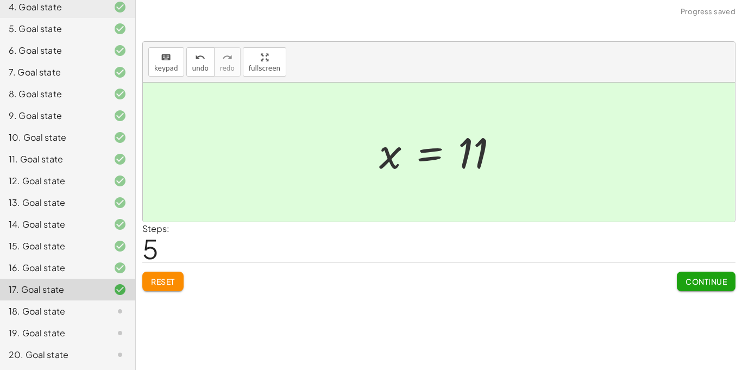
click at [734, 281] on button "Continue" at bounding box center [706, 282] width 59 height 20
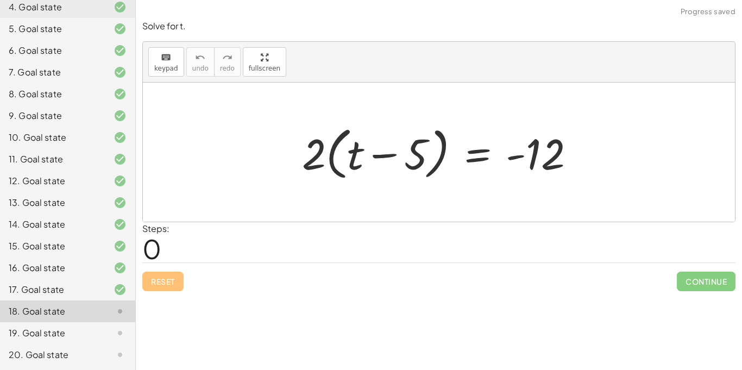
click at [253, 168] on div "· 2 · ( + t − 5 ) = - 12" at bounding box center [439, 152] width 592 height 139
drag, startPoint x: 314, startPoint y: 156, endPoint x: 343, endPoint y: 161, distance: 29.7
click at [343, 161] on div at bounding box center [443, 152] width 293 height 62
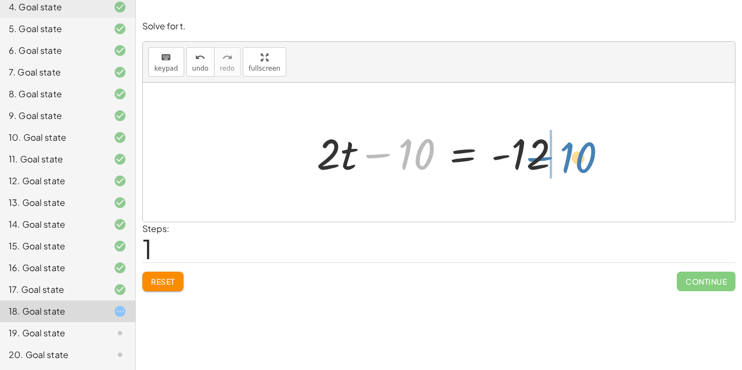
drag, startPoint x: 406, startPoint y: 153, endPoint x: 569, endPoint y: 156, distance: 163.6
click at [569, 156] on div at bounding box center [442, 152] width 263 height 56
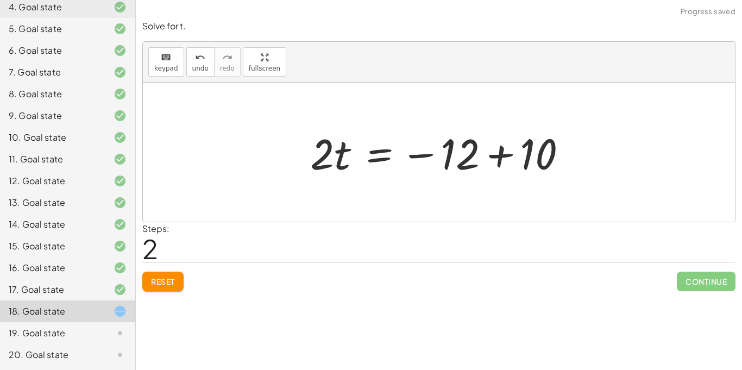
click at [502, 154] on div at bounding box center [443, 152] width 277 height 56
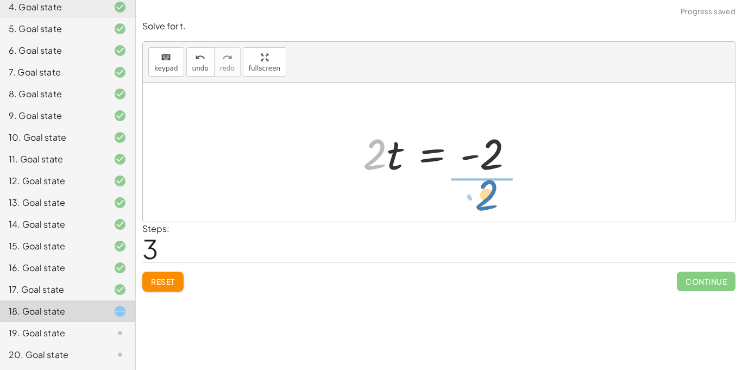
drag, startPoint x: 379, startPoint y: 154, endPoint x: 492, endPoint y: 195, distance: 120.1
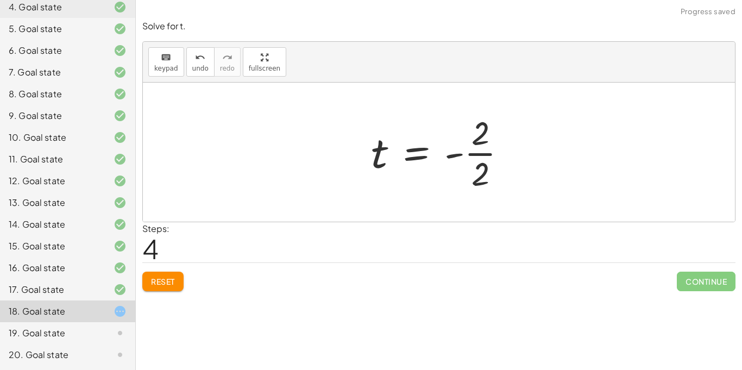
click at [488, 155] on div at bounding box center [443, 152] width 155 height 84
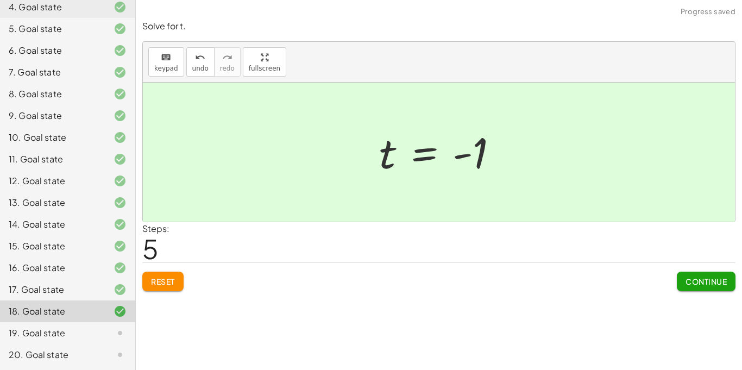
click at [712, 280] on span "Continue" at bounding box center [706, 282] width 41 height 10
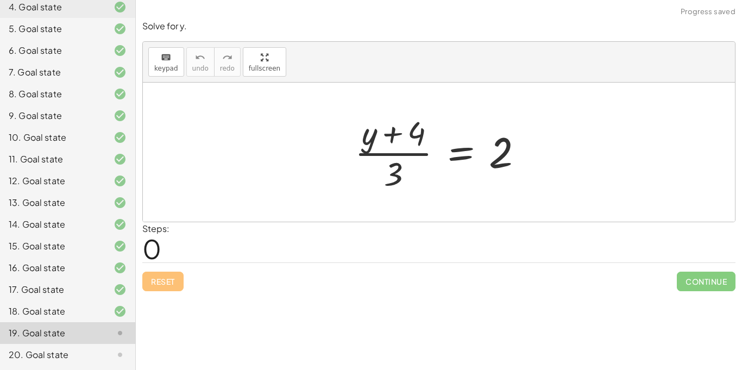
click at [392, 134] on div at bounding box center [443, 152] width 188 height 84
drag, startPoint x: 397, startPoint y: 171, endPoint x: 540, endPoint y: 149, distance: 145.1
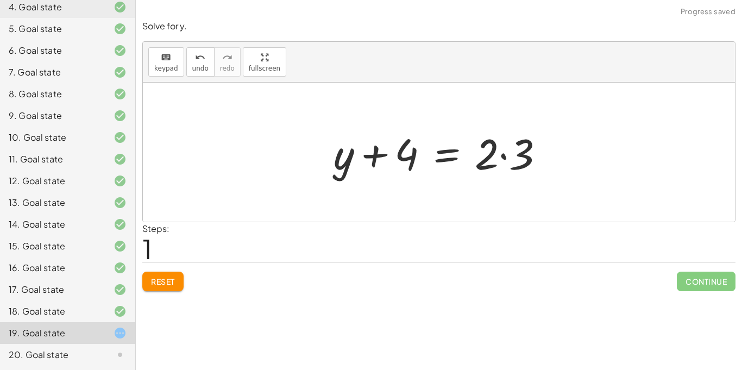
click at [503, 155] on div at bounding box center [443, 152] width 230 height 56
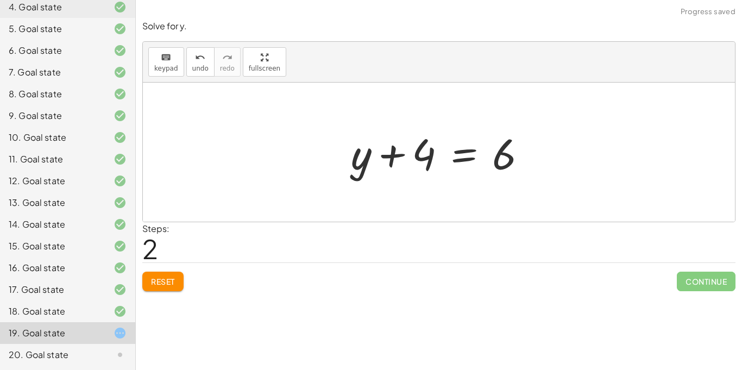
click at [387, 154] on div at bounding box center [444, 152] width 196 height 56
drag, startPoint x: 423, startPoint y: 158, endPoint x: 522, endPoint y: 180, distance: 101.5
click at [465, 156] on div at bounding box center [444, 152] width 196 height 56
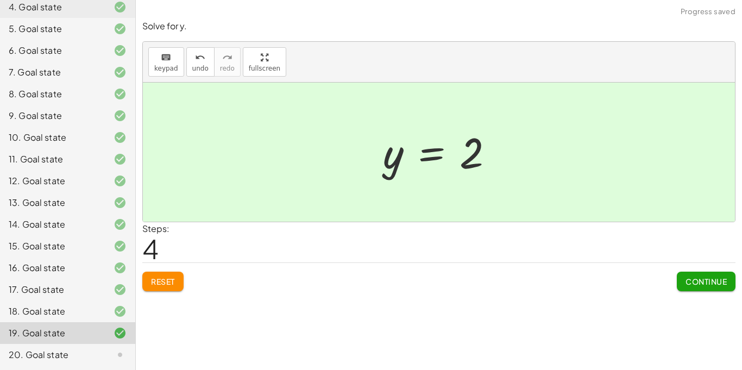
click at [714, 286] on span "Continue" at bounding box center [706, 282] width 41 height 10
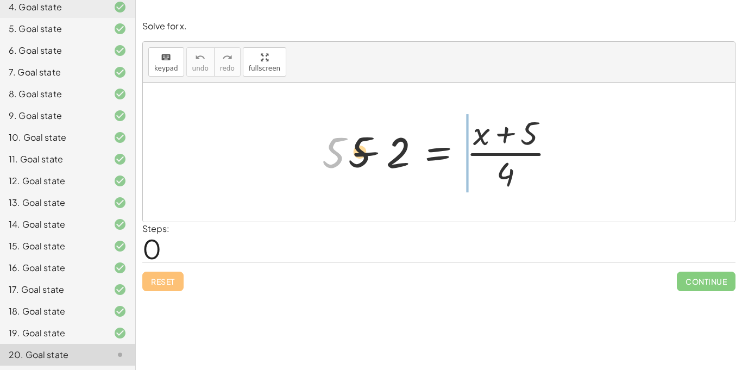
drag, startPoint x: 338, startPoint y: 155, endPoint x: 482, endPoint y: 155, distance: 144.5
click at [482, 155] on div at bounding box center [443, 152] width 253 height 84
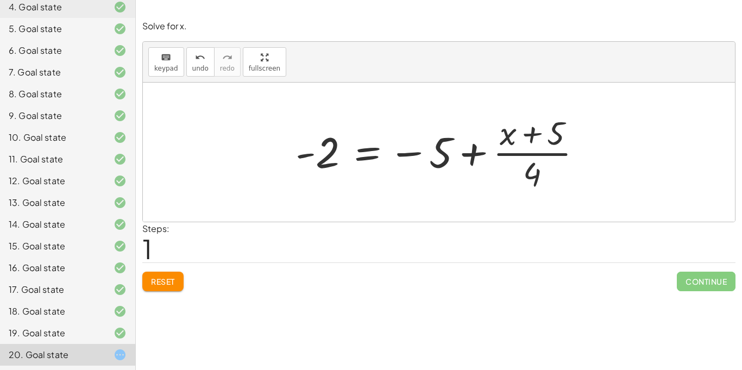
click at [179, 283] on button "Reset" at bounding box center [162, 282] width 41 height 20
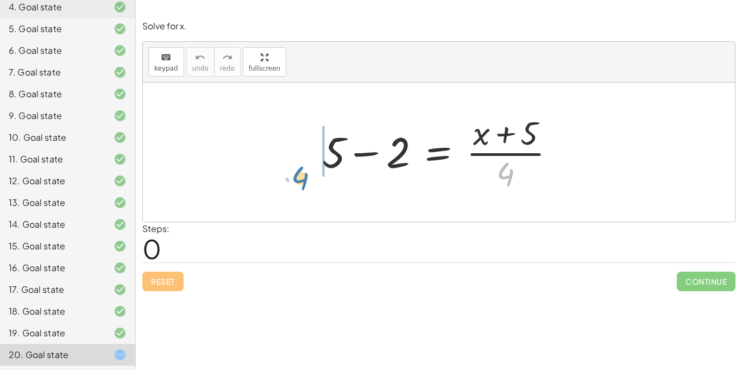
drag, startPoint x: 502, startPoint y: 170, endPoint x: 298, endPoint y: 170, distance: 203.2
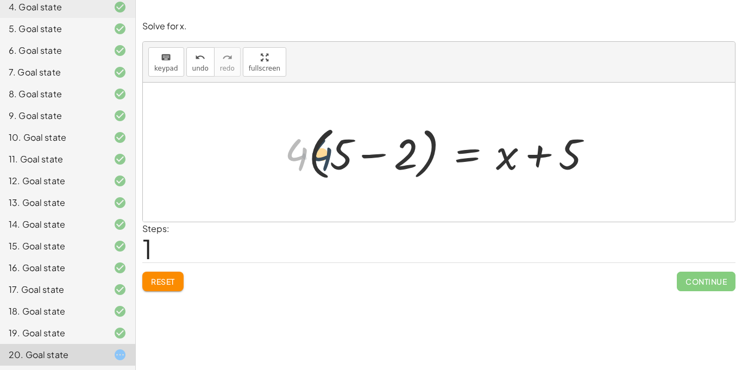
drag, startPoint x: 302, startPoint y: 160, endPoint x: 344, endPoint y: 160, distance: 42.9
click at [344, 160] on div at bounding box center [442, 152] width 327 height 62
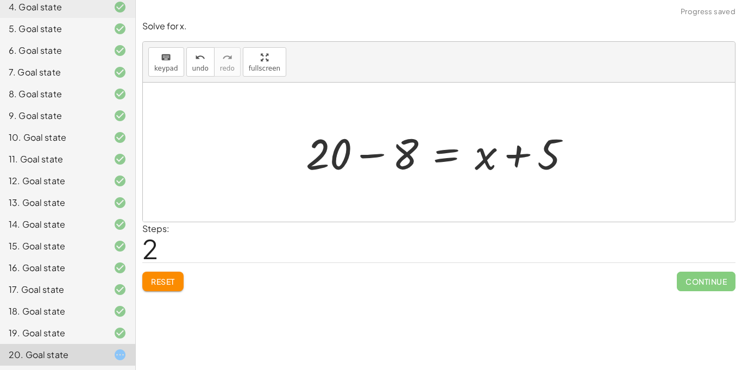
click at [363, 155] on div at bounding box center [442, 152] width 285 height 56
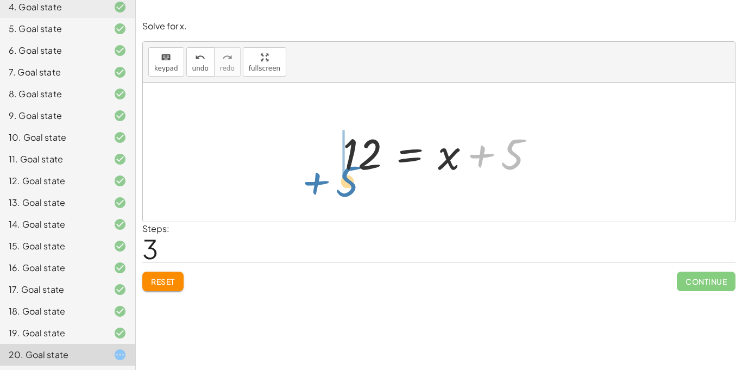
drag, startPoint x: 515, startPoint y: 152, endPoint x: 349, endPoint y: 179, distance: 167.9
click at [349, 179] on div at bounding box center [442, 152] width 211 height 56
click at [349, 179] on div "+ 5 − 2 = · ( + x + 5 ) · 4 · 4 · ( + 5 − 2 ) = + x + 5 + · 4 · 5 − · 4 · 2 = +…" at bounding box center [351, 152] width 259 height 59
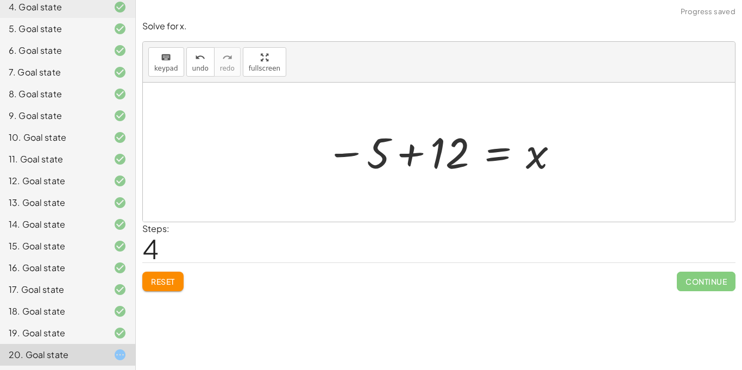
click at [406, 154] on div at bounding box center [443, 153] width 245 height 54
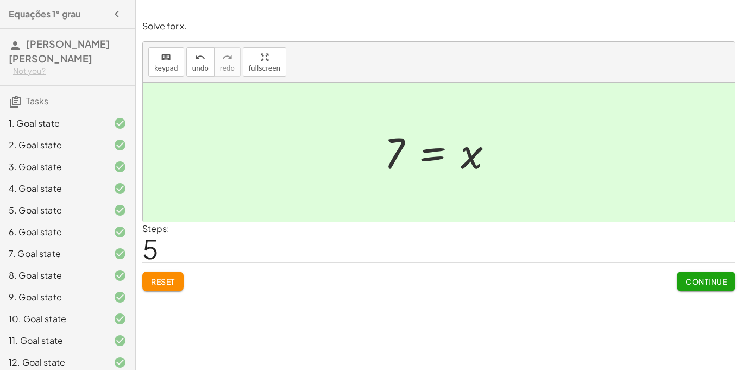
scroll to position [181, 0]
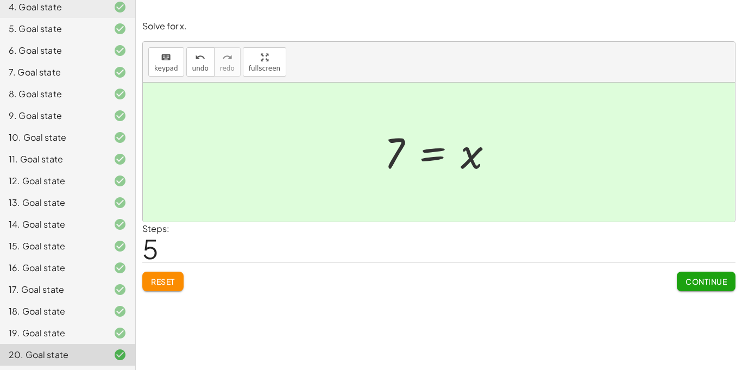
click at [709, 281] on span "Continue" at bounding box center [706, 282] width 41 height 10
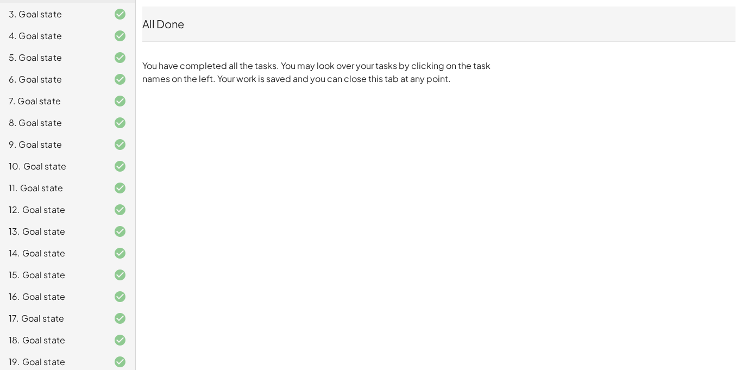
scroll to position [151, 0]
click at [46, 179] on div "9. Goal state" at bounding box center [67, 190] width 135 height 22
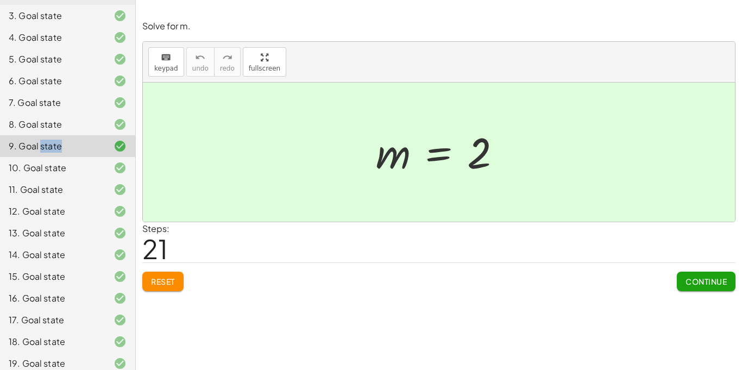
click at [215, 273] on div "Reset Continue" at bounding box center [438, 276] width 593 height 29
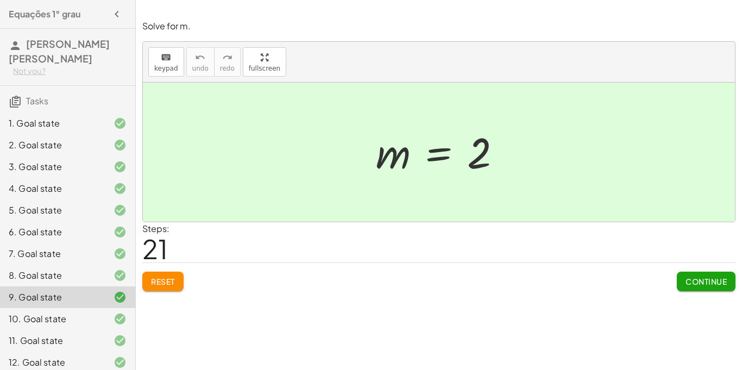
scroll to position [181, 0]
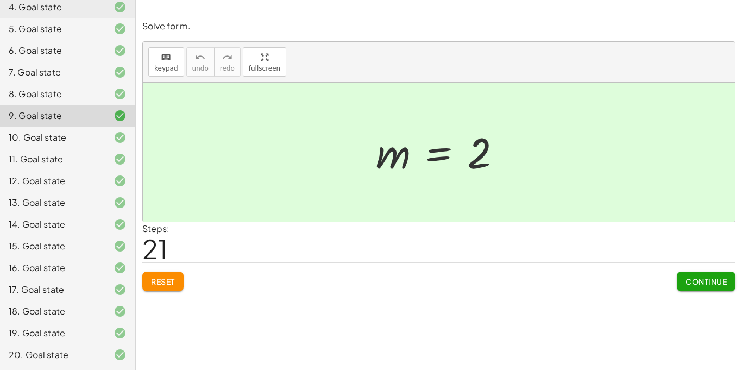
click at [47, 358] on div "20. Goal state" at bounding box center [52, 354] width 87 height 13
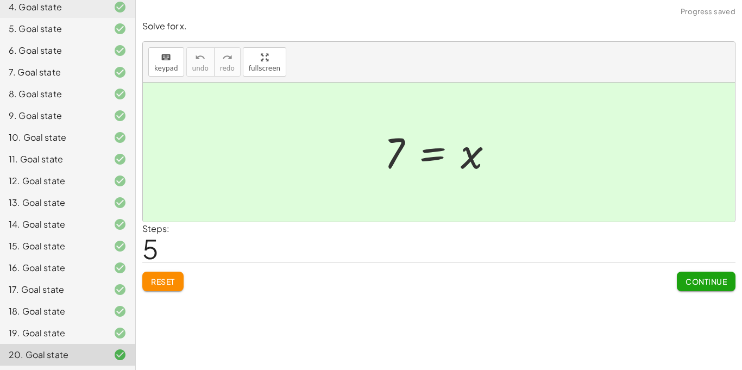
scroll to position [0, 0]
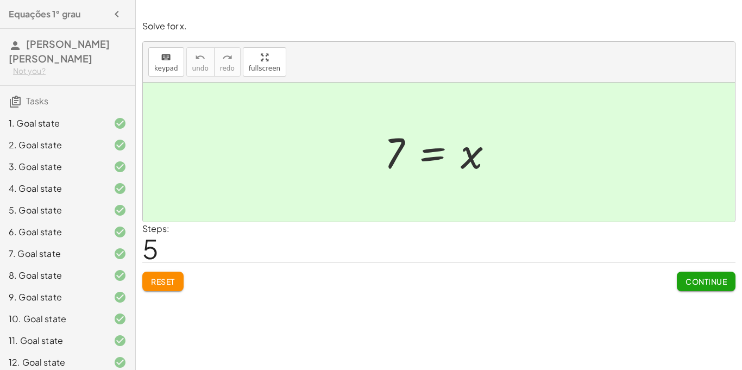
click at [24, 189] on div "4. Goal state" at bounding box center [52, 188] width 87 height 13
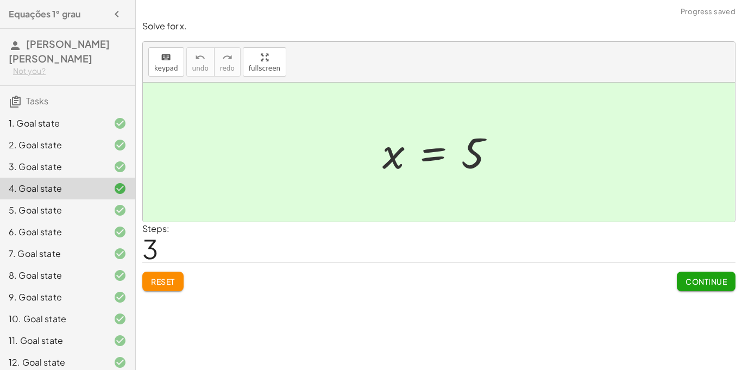
click at [43, 121] on div "1. Goal state" at bounding box center [52, 123] width 87 height 13
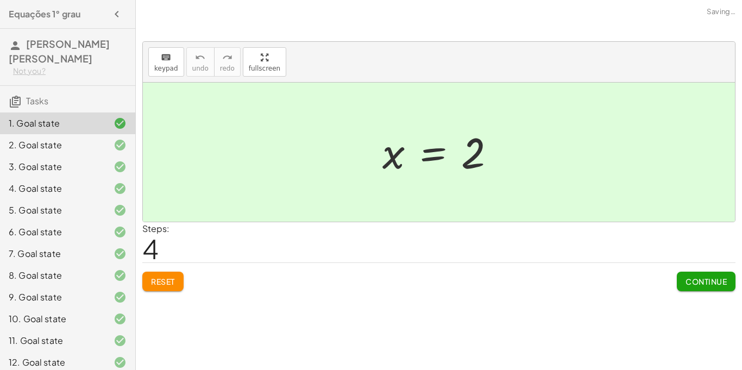
click at [171, 272] on button "Reset" at bounding box center [162, 282] width 41 height 20
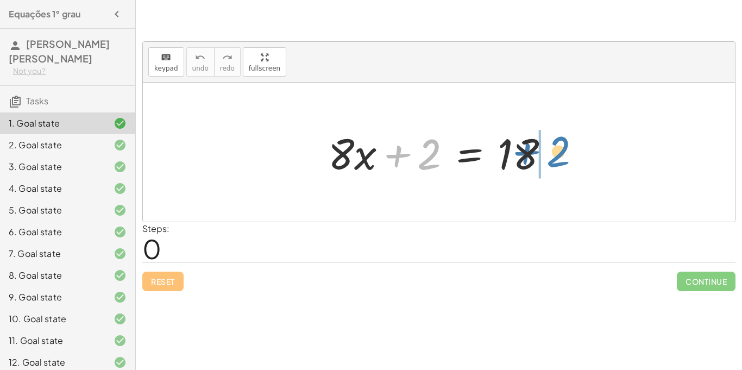
drag, startPoint x: 433, startPoint y: 157, endPoint x: 574, endPoint y: 154, distance: 141.8
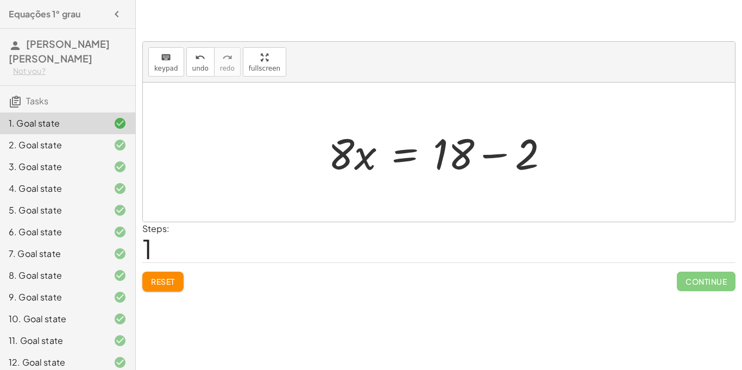
click at [180, 280] on button "Reset" at bounding box center [162, 282] width 41 height 20
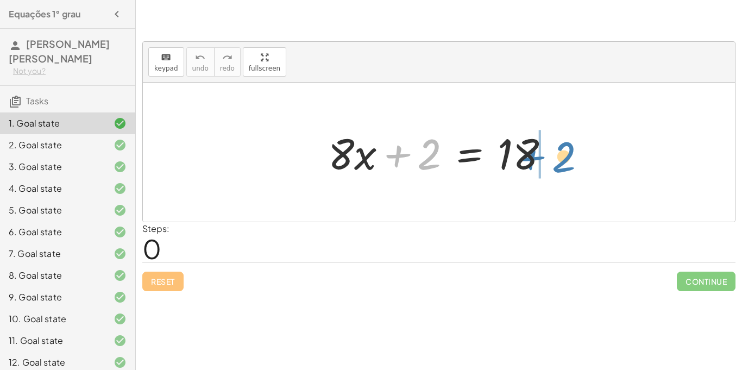
drag, startPoint x: 427, startPoint y: 160, endPoint x: 559, endPoint y: 161, distance: 132.6
click at [559, 161] on div at bounding box center [443, 152] width 241 height 56
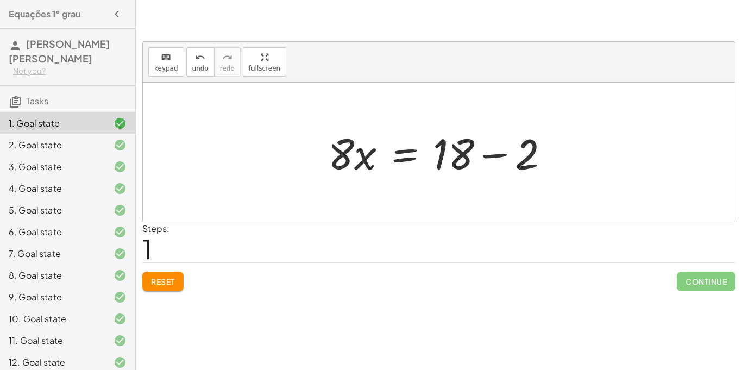
click at [498, 154] on div at bounding box center [443, 152] width 241 height 56
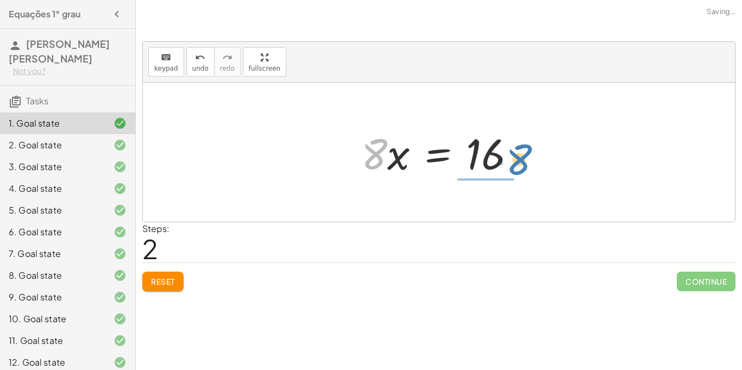
drag, startPoint x: 377, startPoint y: 151, endPoint x: 522, endPoint y: 156, distance: 144.6
click at [522, 156] on div at bounding box center [443, 152] width 174 height 56
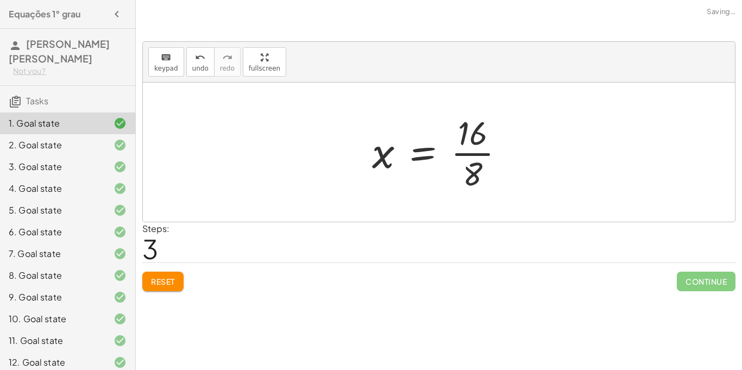
click at [511, 153] on div at bounding box center [443, 152] width 152 height 84
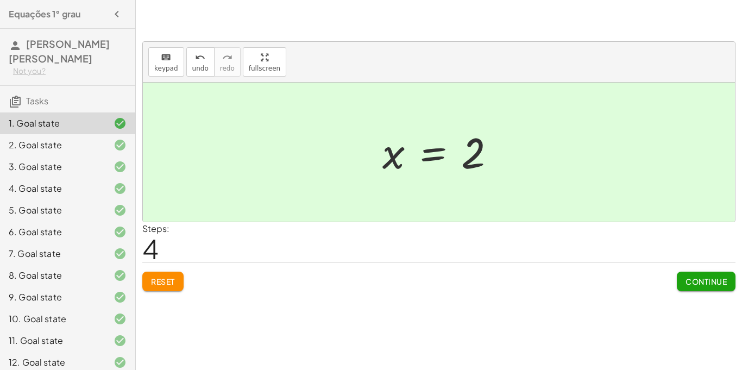
click at [172, 275] on button "Reset" at bounding box center [162, 282] width 41 height 20
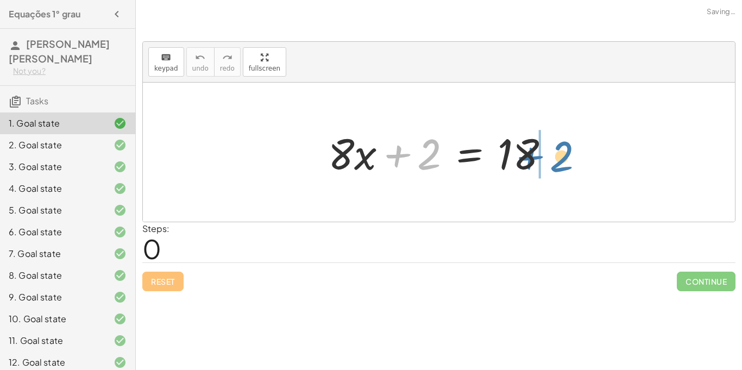
drag, startPoint x: 430, startPoint y: 154, endPoint x: 565, endPoint y: 156, distance: 134.8
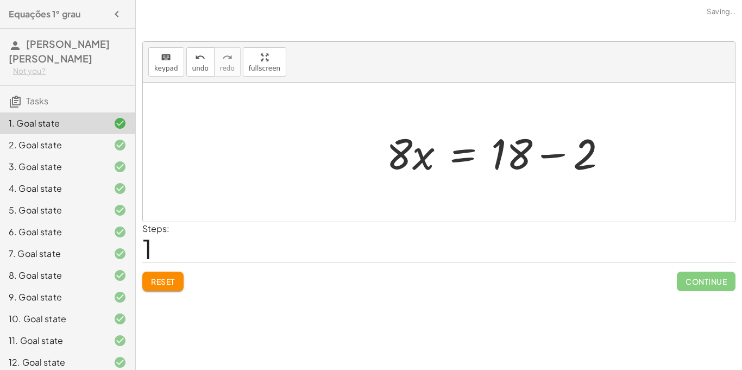
click at [558, 155] on div at bounding box center [501, 152] width 241 height 56
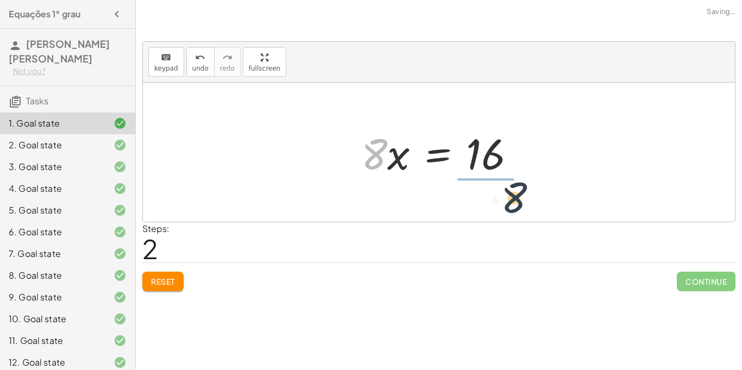
drag, startPoint x: 375, startPoint y: 158, endPoint x: 522, endPoint y: 203, distance: 153.1
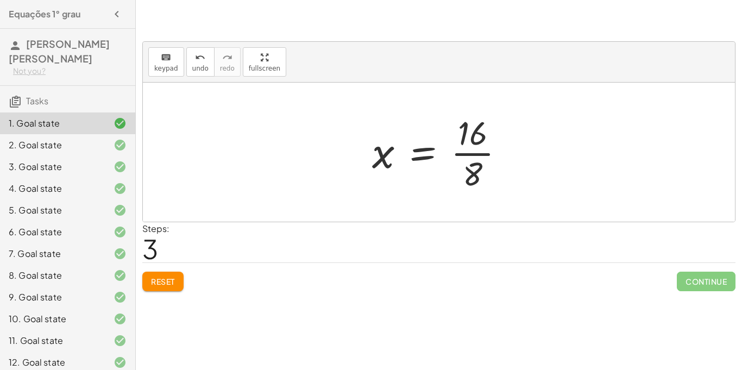
click at [463, 155] on div at bounding box center [443, 152] width 152 height 84
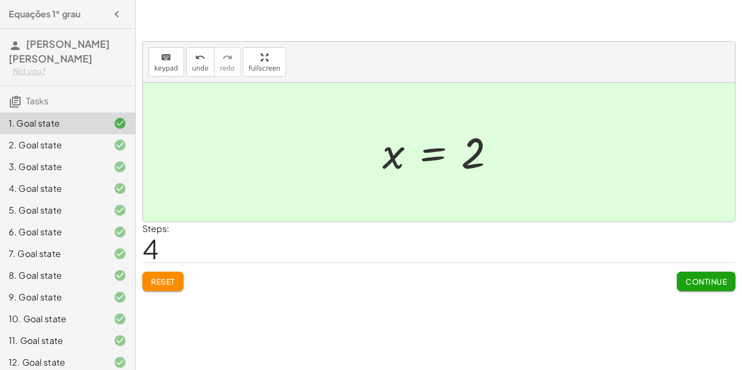
click at [65, 148] on div "2. Goal state" at bounding box center [52, 145] width 87 height 13
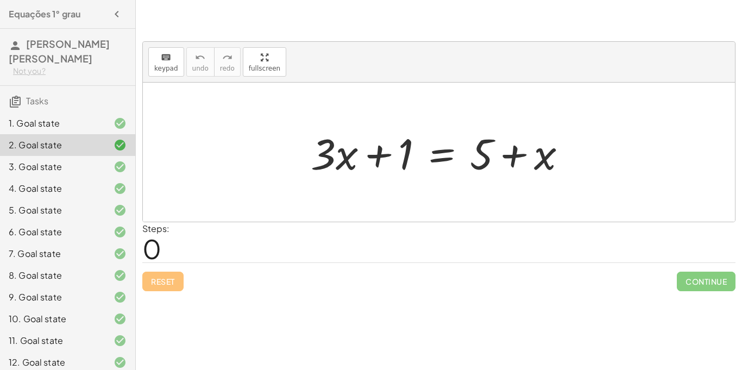
click at [28, 170] on div "3. Goal state" at bounding box center [52, 166] width 87 height 13
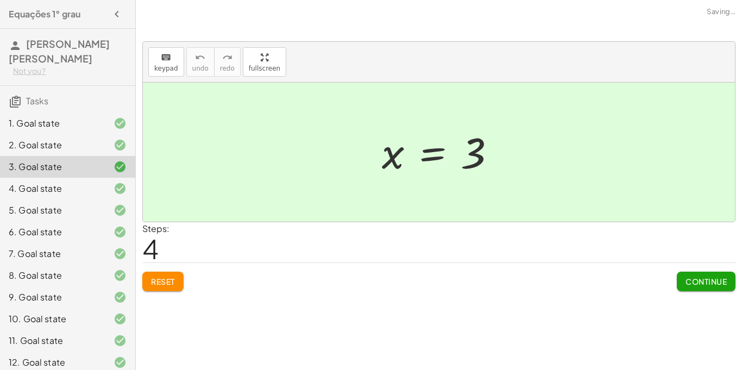
click at [171, 286] on span "Reset" at bounding box center [163, 282] width 24 height 10
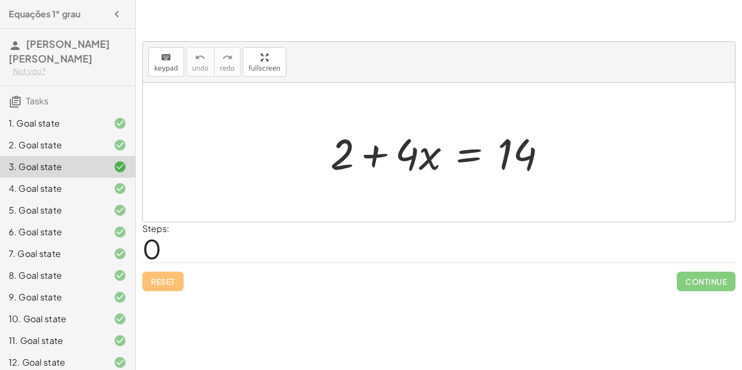
click at [120, 150] on icon at bounding box center [120, 145] width 13 height 13
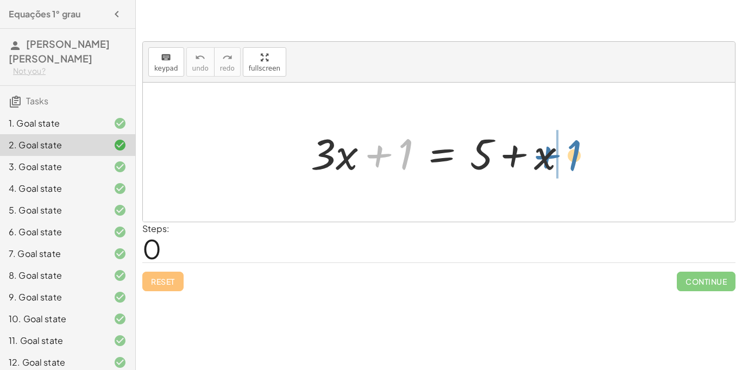
drag, startPoint x: 405, startPoint y: 149, endPoint x: 580, endPoint y: 151, distance: 175.0
click at [580, 151] on div at bounding box center [442, 152] width 275 height 56
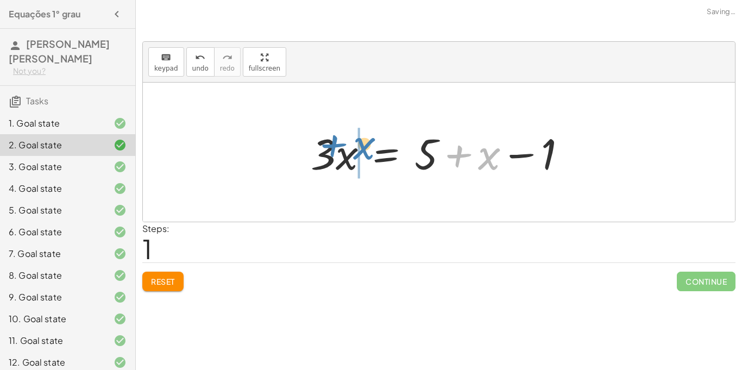
drag, startPoint x: 490, startPoint y: 156, endPoint x: 362, endPoint y: 146, distance: 127.6
click at [362, 146] on div at bounding box center [442, 152] width 275 height 56
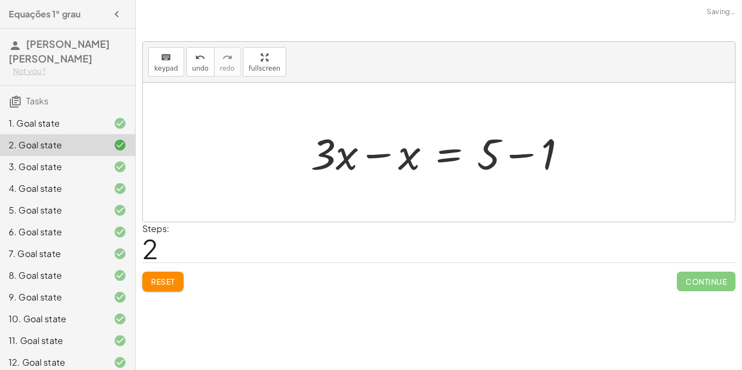
click at [522, 154] on div at bounding box center [442, 152] width 275 height 56
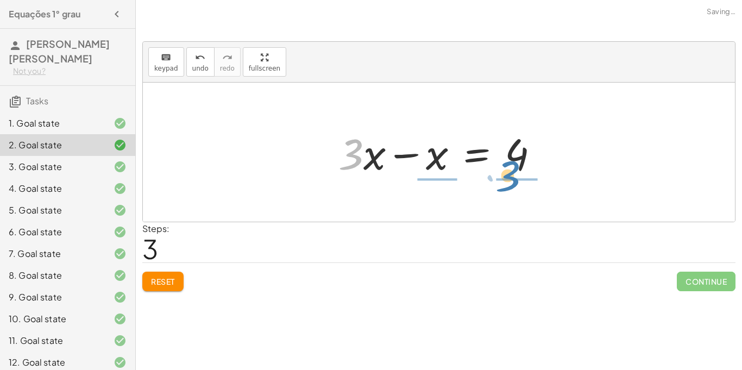
drag, startPoint x: 342, startPoint y: 167, endPoint x: 500, endPoint y: 191, distance: 159.9
click at [500, 191] on div "+ · 3 · x + 1 = + 5 + x · 3 · x = + 5 + x − 1 + · 3 · x − x = + 5 − 1 · 3 + · x…" at bounding box center [439, 152] width 592 height 139
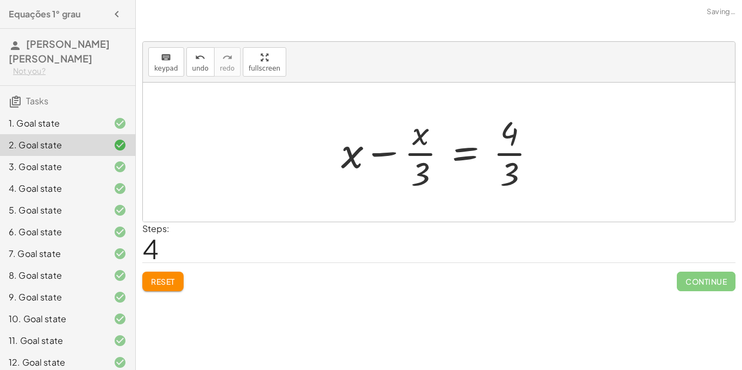
click at [507, 153] on div at bounding box center [443, 152] width 215 height 84
click at [503, 154] on div at bounding box center [443, 152] width 215 height 84
click at [503, 154] on div at bounding box center [484, 152] width 296 height 84
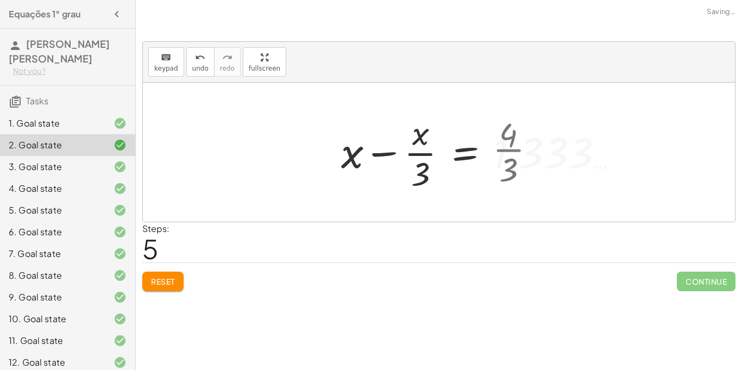
click at [503, 154] on div at bounding box center [484, 152] width 296 height 84
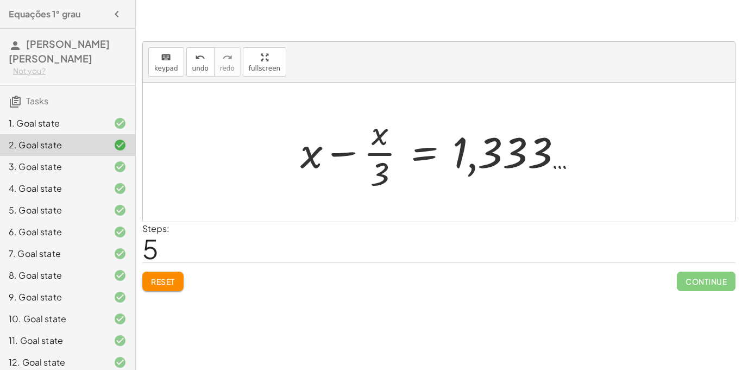
click at [471, 171] on div at bounding box center [443, 152] width 296 height 84
click at [553, 167] on div at bounding box center [443, 152] width 296 height 84
click at [337, 152] on div at bounding box center [443, 152] width 296 height 84
drag, startPoint x: 383, startPoint y: 164, endPoint x: 576, endPoint y: 147, distance: 194.7
click at [576, 147] on div at bounding box center [443, 152] width 296 height 84
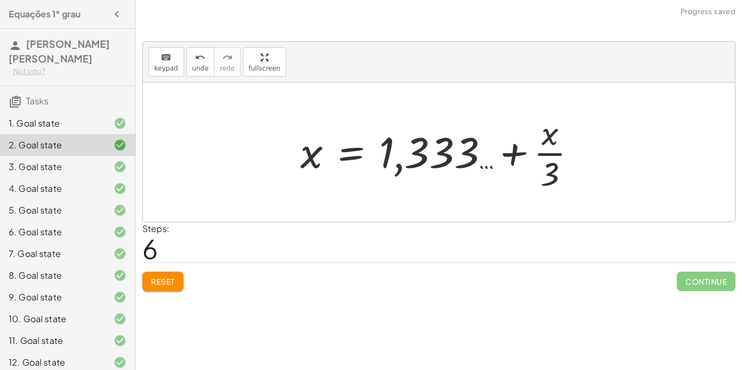
click at [550, 152] on div at bounding box center [443, 152] width 296 height 84
click at [517, 151] on div at bounding box center [443, 152] width 296 height 84
click at [168, 275] on button "Reset" at bounding box center [162, 282] width 41 height 20
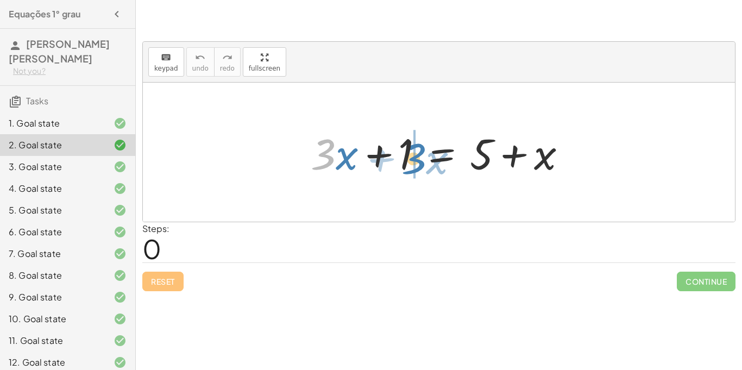
drag, startPoint x: 324, startPoint y: 154, endPoint x: 416, endPoint y: 158, distance: 91.9
click at [416, 158] on div at bounding box center [442, 152] width 275 height 56
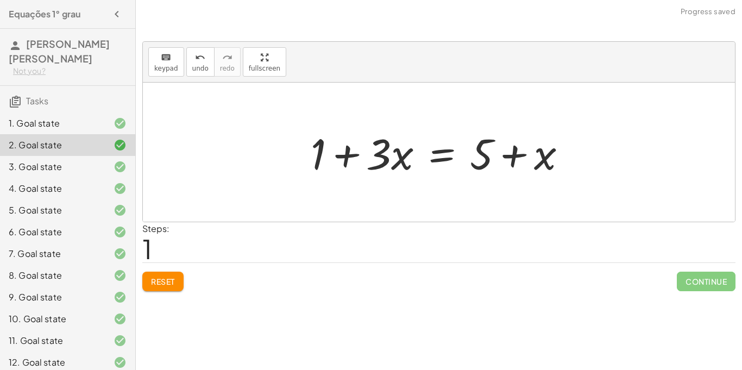
click at [354, 155] on div at bounding box center [442, 152] width 275 height 56
drag, startPoint x: 318, startPoint y: 154, endPoint x: 524, endPoint y: 152, distance: 206.5
click at [524, 152] on div at bounding box center [442, 152] width 275 height 56
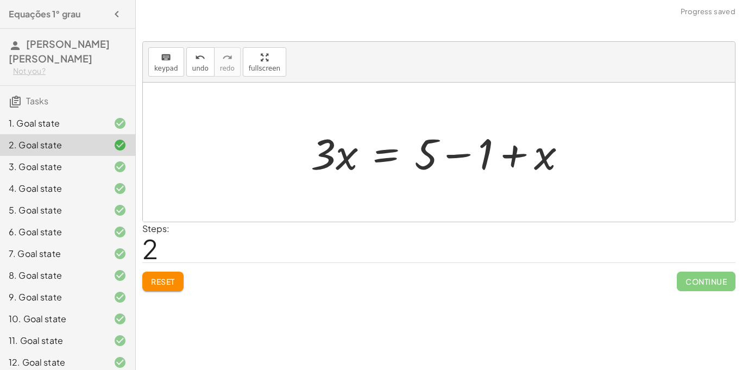
click at [459, 155] on div at bounding box center [442, 152] width 275 height 56
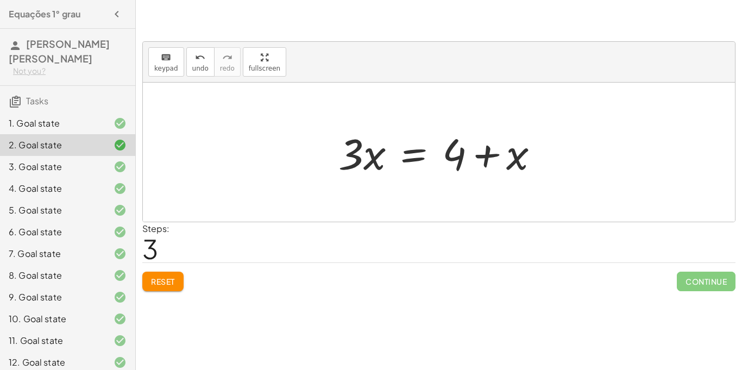
click at [377, 153] on div at bounding box center [443, 152] width 221 height 56
drag, startPoint x: 357, startPoint y: 159, endPoint x: 486, endPoint y: 157, distance: 128.8
click at [486, 157] on div at bounding box center [443, 152] width 221 height 56
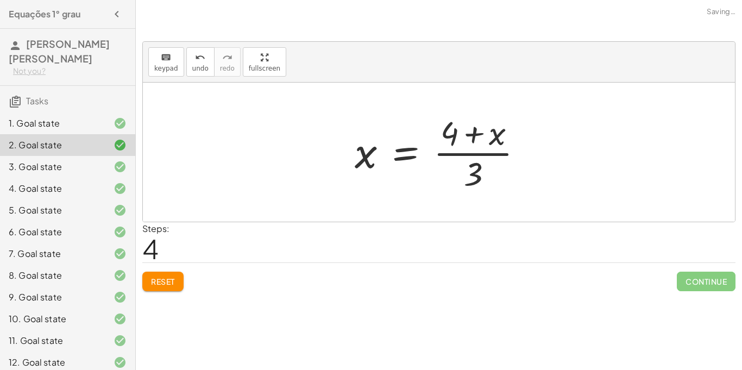
click at [465, 153] on div at bounding box center [443, 152] width 188 height 84
click at [473, 135] on div at bounding box center [443, 152] width 188 height 84
click at [409, 128] on div at bounding box center [443, 152] width 188 height 84
drag, startPoint x: 498, startPoint y: 136, endPoint x: 397, endPoint y: 166, distance: 106.1
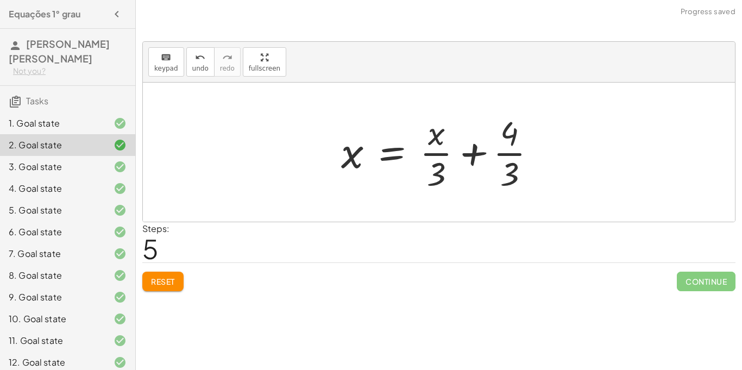
click at [475, 155] on div at bounding box center [443, 152] width 215 height 84
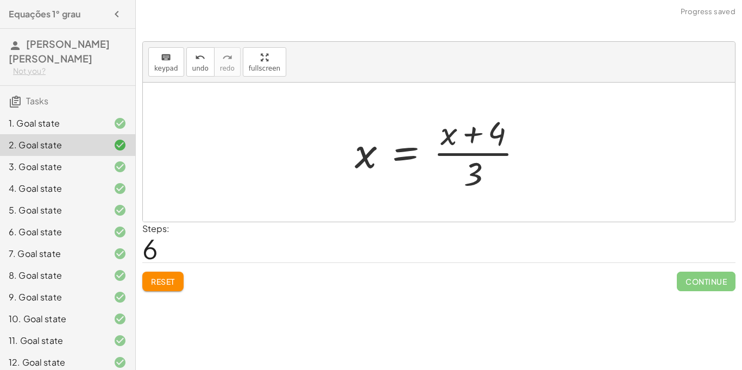
click at [473, 137] on div at bounding box center [443, 152] width 188 height 84
click at [477, 150] on div at bounding box center [443, 152] width 188 height 84
click at [384, 196] on div "+ · 3 · x + 1 = + 5 + x + 1 + · 3 · x = + 5 + x · 3 · x = + 5 − 1 + x · 3 · x =…" at bounding box center [440, 152] width 202 height 89
click at [251, 196] on div "+ · 3 · x + 1 = + 5 + x + 1 + · 3 · x = + 5 + x · 3 · x = + 5 − 1 + x · 3 · x =…" at bounding box center [439, 152] width 592 height 139
drag, startPoint x: 371, startPoint y: 150, endPoint x: 513, endPoint y: 126, distance: 144.4
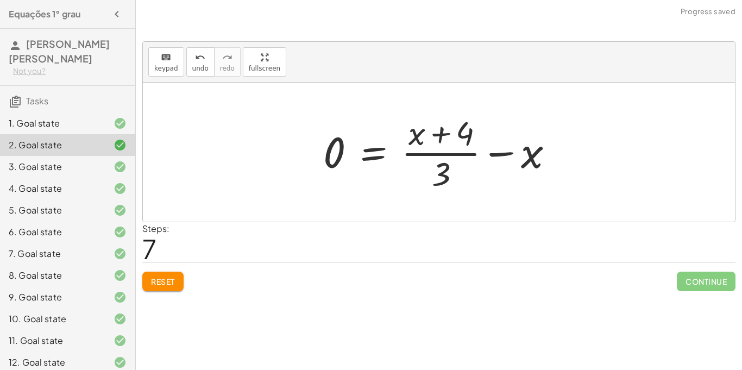
click at [504, 151] on div at bounding box center [443, 152] width 250 height 84
click at [457, 151] on div at bounding box center [443, 152] width 250 height 84
drag, startPoint x: 530, startPoint y: 156, endPoint x: 336, endPoint y: 155, distance: 194.0
click at [336, 155] on div at bounding box center [443, 152] width 250 height 84
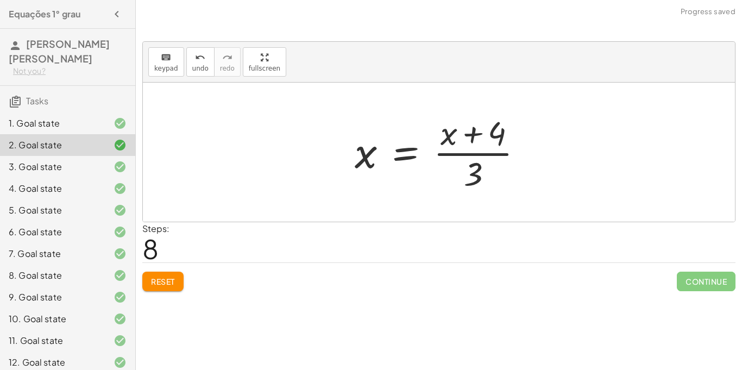
click at [170, 274] on button "Reset" at bounding box center [162, 282] width 41 height 20
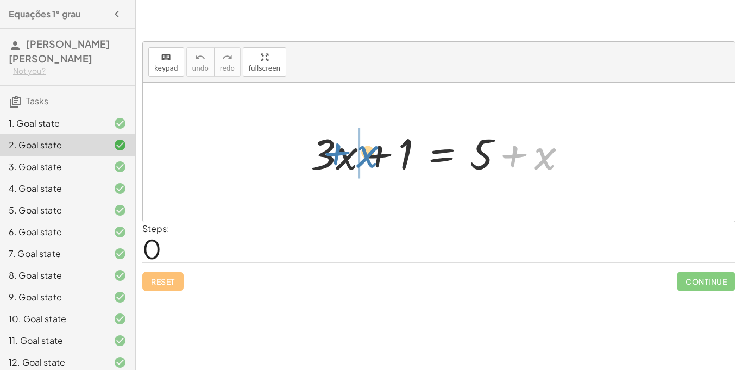
drag, startPoint x: 517, startPoint y: 154, endPoint x: 337, endPoint y: 152, distance: 179.9
click at [337, 152] on div at bounding box center [442, 152] width 275 height 56
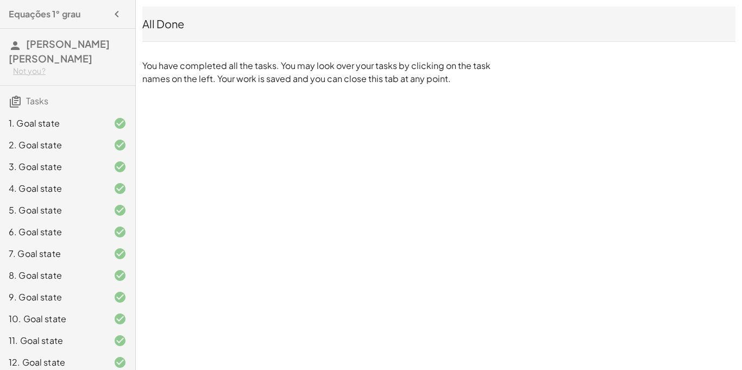
click at [9, 149] on div "2. Goal state" at bounding box center [52, 145] width 87 height 13
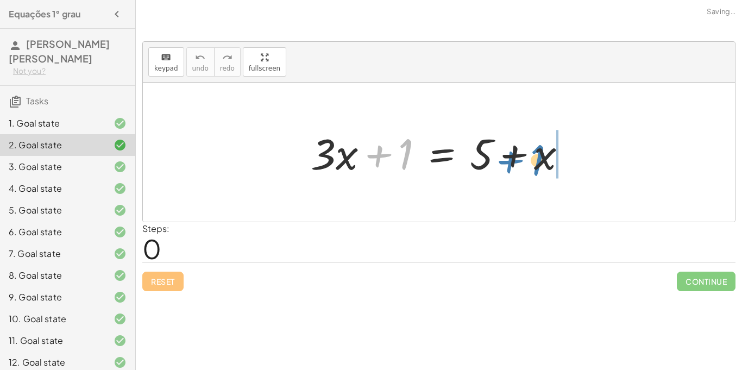
drag, startPoint x: 409, startPoint y: 157, endPoint x: 541, endPoint y: 162, distance: 132.7
click at [541, 162] on div at bounding box center [442, 152] width 275 height 56
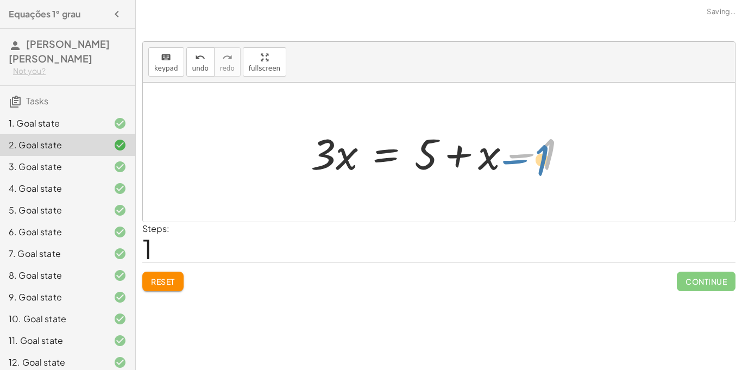
drag, startPoint x: 542, startPoint y: 161, endPoint x: 539, endPoint y: 168, distance: 7.1
click at [539, 168] on div at bounding box center [442, 152] width 275 height 56
click at [486, 157] on div at bounding box center [442, 152] width 275 height 56
drag, startPoint x: 551, startPoint y: 155, endPoint x: 430, endPoint y: 158, distance: 120.6
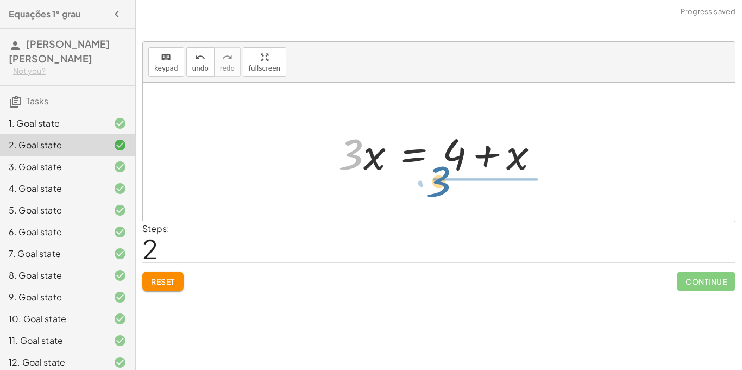
drag, startPoint x: 350, startPoint y: 156, endPoint x: 458, endPoint y: 184, distance: 111.1
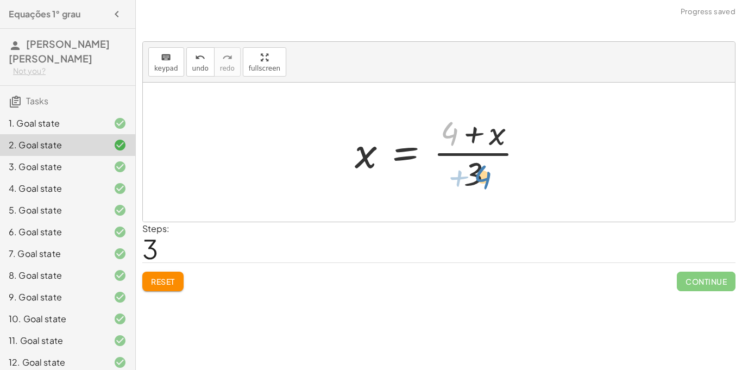
drag, startPoint x: 454, startPoint y: 138, endPoint x: 496, endPoint y: 178, distance: 58.0
click at [496, 178] on div at bounding box center [443, 152] width 188 height 84
click at [502, 134] on div at bounding box center [443, 152] width 188 height 84
click at [477, 133] on div at bounding box center [443, 152] width 188 height 84
click at [479, 153] on div at bounding box center [443, 152] width 188 height 84
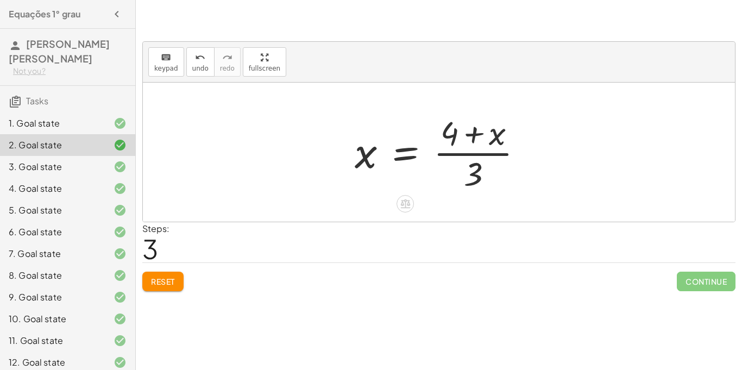
click at [479, 153] on div at bounding box center [443, 152] width 188 height 84
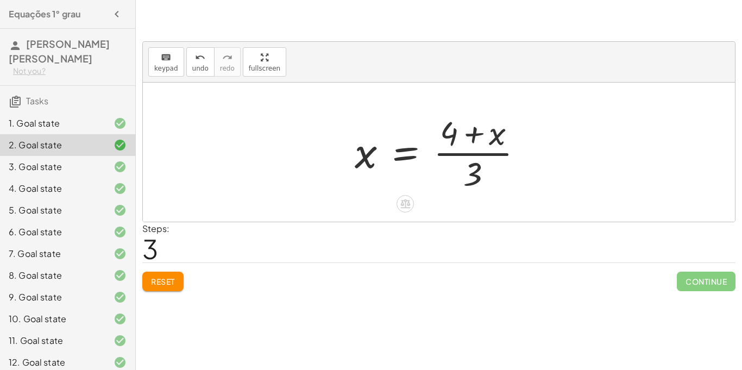
click at [479, 153] on div at bounding box center [443, 152] width 188 height 84
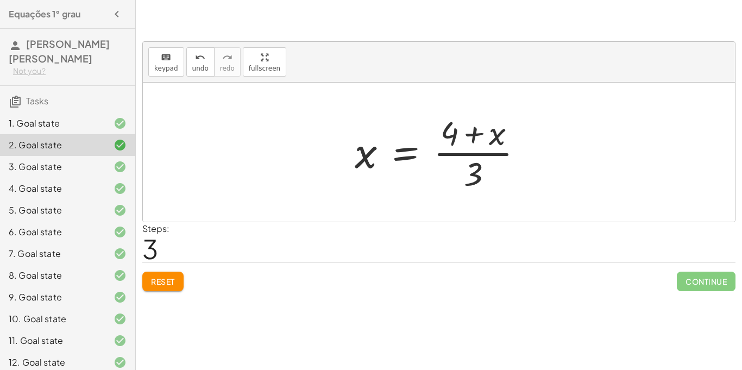
click at [175, 274] on button "Reset" at bounding box center [162, 282] width 41 height 20
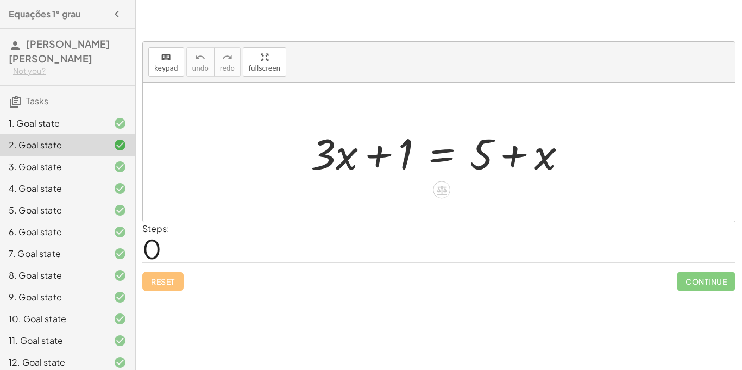
click at [644, 169] on div "+ · 3 · x + 1 = + 5 + x" at bounding box center [439, 152] width 592 height 139
drag, startPoint x: 546, startPoint y: 156, endPoint x: 421, endPoint y: 156, distance: 125.5
click at [421, 156] on div at bounding box center [442, 152] width 275 height 56
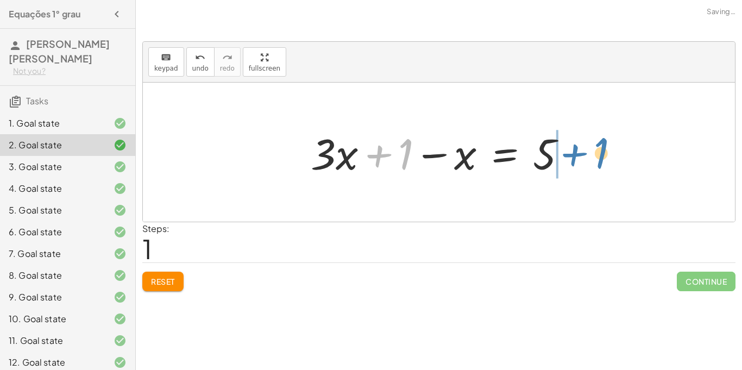
drag, startPoint x: 409, startPoint y: 148, endPoint x: 571, endPoint y: 105, distance: 167.5
click at [571, 105] on div "+ · 3 · x + 1 = + 5 + x + 1 + · 3 · x + 1 = 5 x −" at bounding box center [439, 152] width 592 height 139
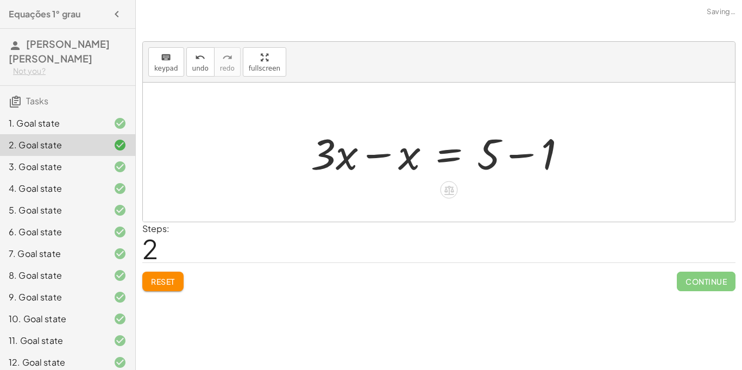
click at [512, 154] on div at bounding box center [442, 152] width 275 height 56
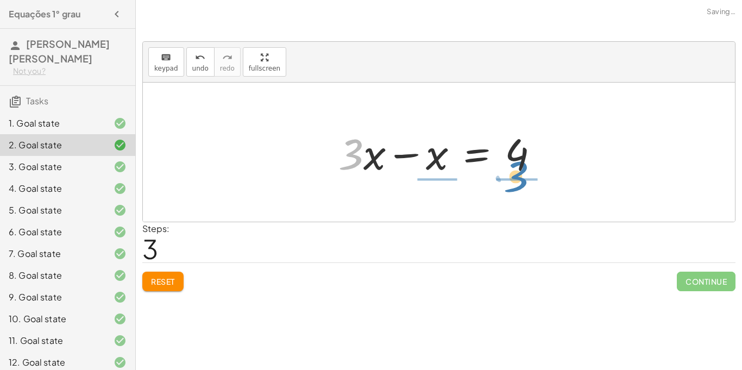
drag, startPoint x: 359, startPoint y: 159, endPoint x: 524, endPoint y: 183, distance: 166.9
click at [524, 183] on div "+ · 3 · x + 1 = + 5 + x + · 3 · x + 1 − x = 5 + · 3 · x − x = + 5 − 1 · 3 + · x…" at bounding box center [439, 152] width 592 height 139
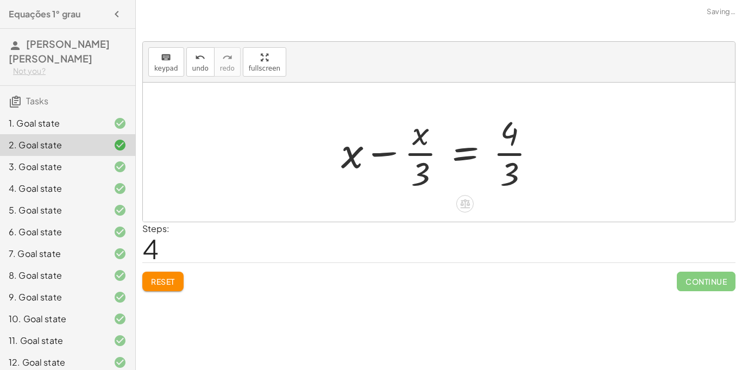
click at [504, 155] on div at bounding box center [443, 152] width 215 height 84
click at [512, 155] on div at bounding box center [443, 152] width 215 height 84
click at [512, 155] on div at bounding box center [484, 152] width 296 height 84
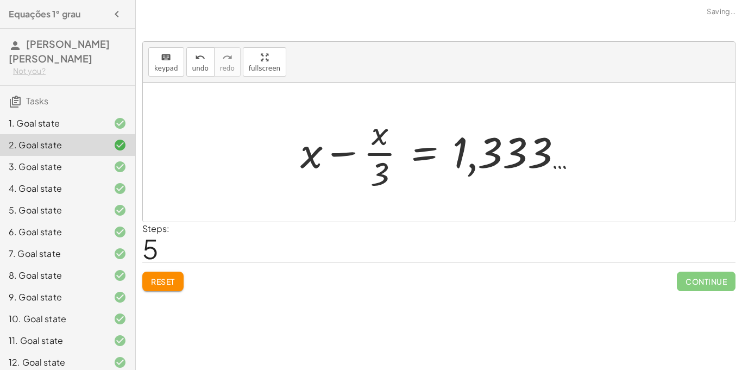
click at [173, 278] on span "Reset" at bounding box center [163, 282] width 24 height 10
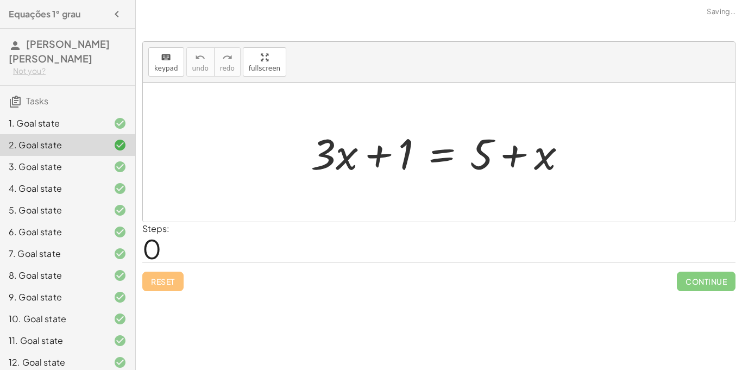
click at [123, 146] on icon at bounding box center [120, 145] width 13 height 13
click at [48, 143] on div "2. Goal state" at bounding box center [52, 145] width 87 height 13
click at [348, 162] on div at bounding box center [442, 152] width 275 height 56
drag, startPoint x: 379, startPoint y: 158, endPoint x: 270, endPoint y: 165, distance: 108.9
click at [270, 165] on div "+ 1 + · 3 · x + 1 = + 5 + x" at bounding box center [439, 152] width 592 height 139
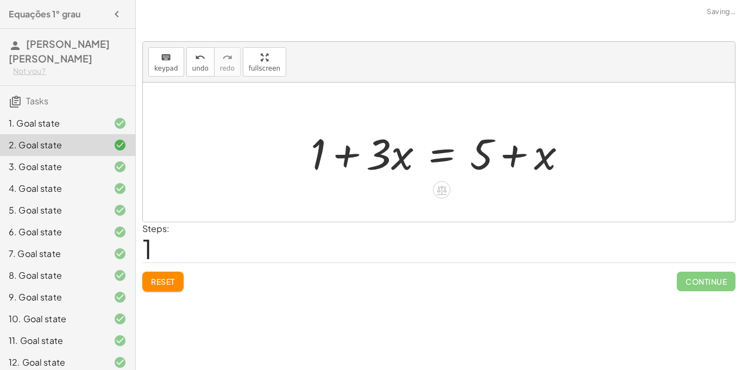
click at [344, 154] on div at bounding box center [442, 152] width 275 height 56
click at [513, 159] on div at bounding box center [442, 152] width 275 height 56
drag, startPoint x: 540, startPoint y: 164, endPoint x: 315, endPoint y: 167, distance: 225.5
click at [315, 167] on div at bounding box center [442, 152] width 275 height 56
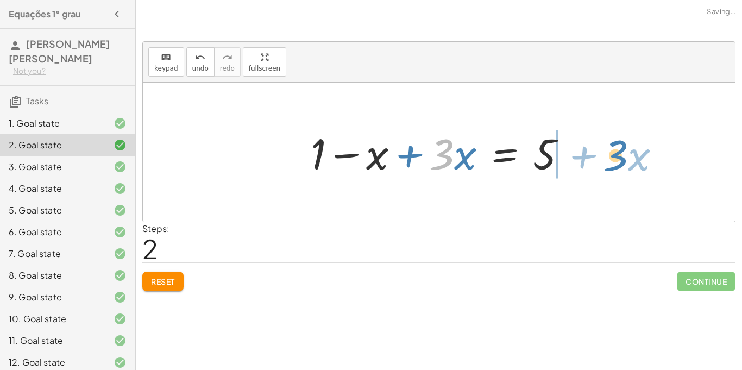
drag, startPoint x: 447, startPoint y: 162, endPoint x: 622, endPoint y: 164, distance: 175.0
click at [622, 164] on div "+ · 3 · x + 1 = + 5 + x + 1 + · 3 · x = + 5 + x · 3 + · x + · 3 · x + 1 = 5 x −" at bounding box center [439, 152] width 592 height 139
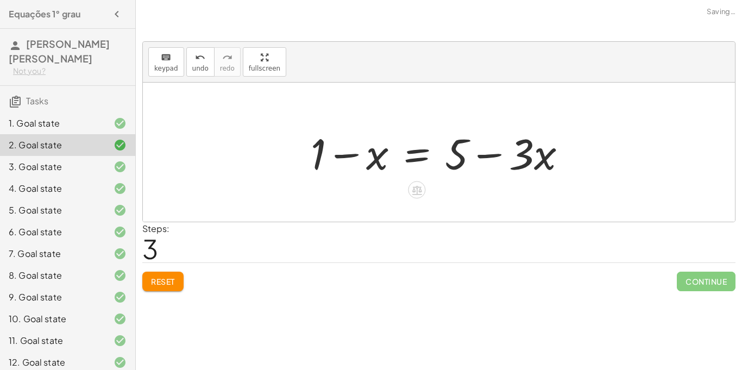
click at [488, 156] on div at bounding box center [442, 152] width 275 height 56
drag, startPoint x: 545, startPoint y: 159, endPoint x: 333, endPoint y: 158, distance: 212.5
click at [333, 158] on div at bounding box center [442, 152] width 275 height 56
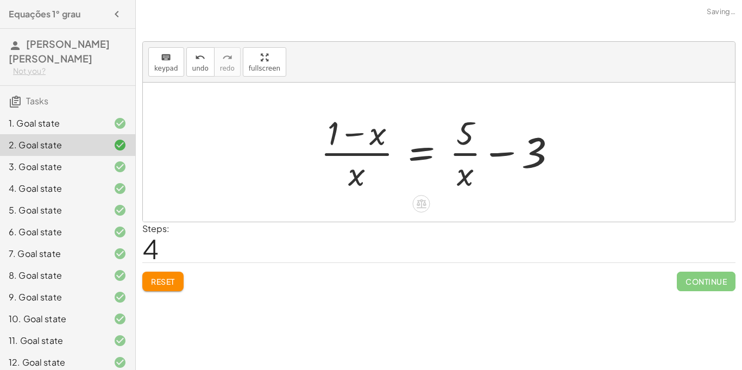
click at [506, 150] on div at bounding box center [443, 152] width 256 height 84
drag, startPoint x: 471, startPoint y: 137, endPoint x: 390, endPoint y: 141, distance: 81.0
click at [390, 141] on div at bounding box center [443, 152] width 256 height 84
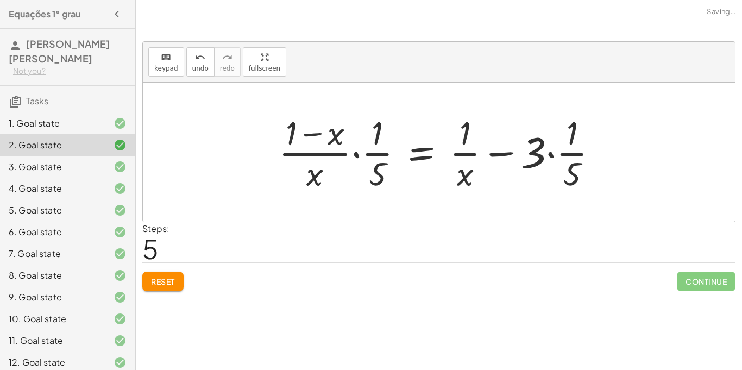
click at [180, 282] on button "Reset" at bounding box center [162, 282] width 41 height 20
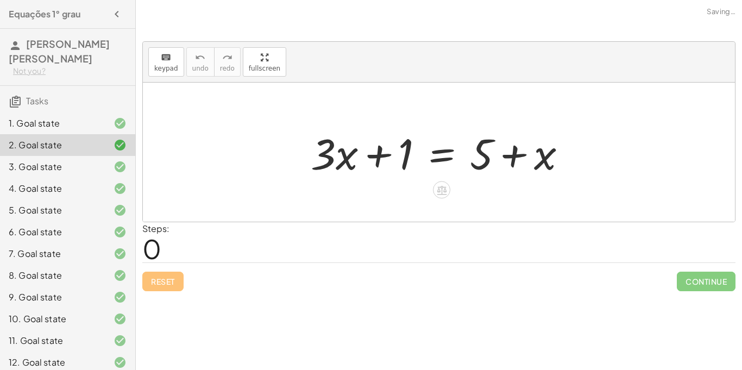
click at [432, 161] on div at bounding box center [442, 152] width 275 height 56
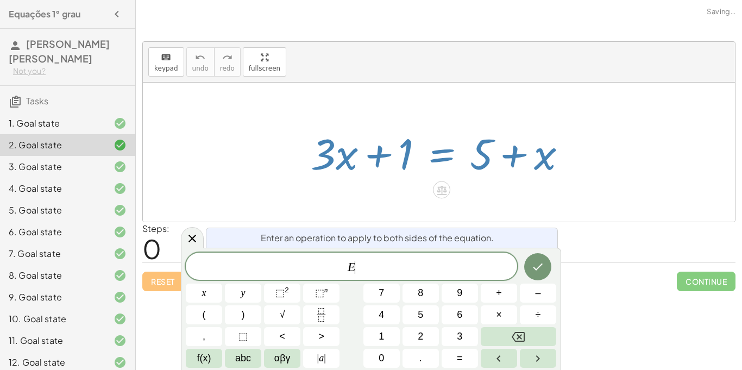
scroll to position [1, 0]
click at [534, 111] on div at bounding box center [439, 152] width 592 height 139
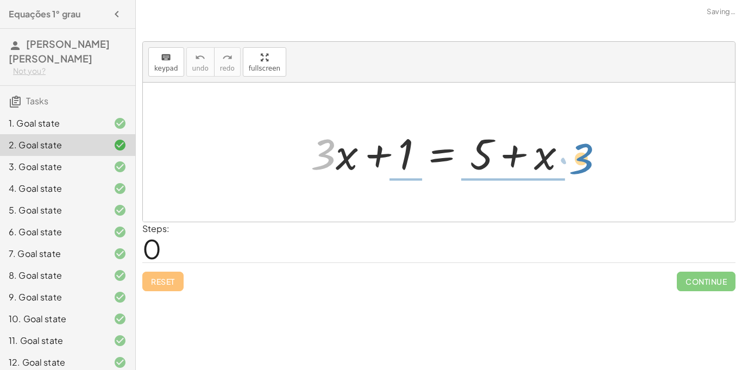
drag, startPoint x: 326, startPoint y: 152, endPoint x: 584, endPoint y: 156, distance: 258.1
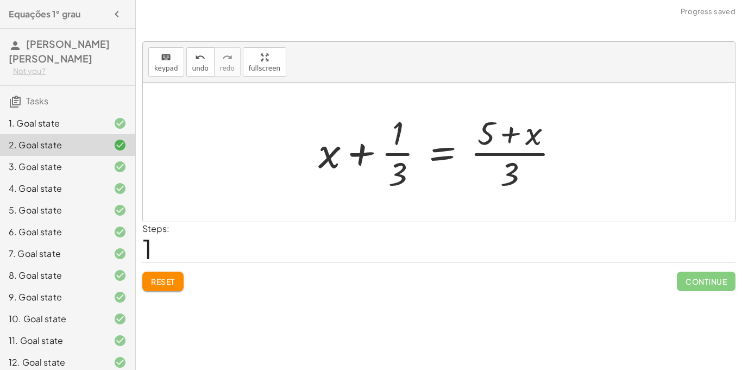
click at [161, 277] on span "Reset" at bounding box center [163, 282] width 24 height 10
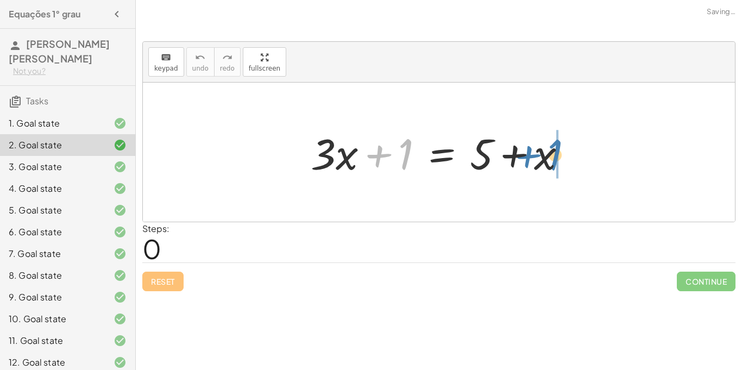
drag, startPoint x: 406, startPoint y: 147, endPoint x: 555, endPoint y: 148, distance: 149.4
click at [555, 148] on div at bounding box center [442, 152] width 275 height 56
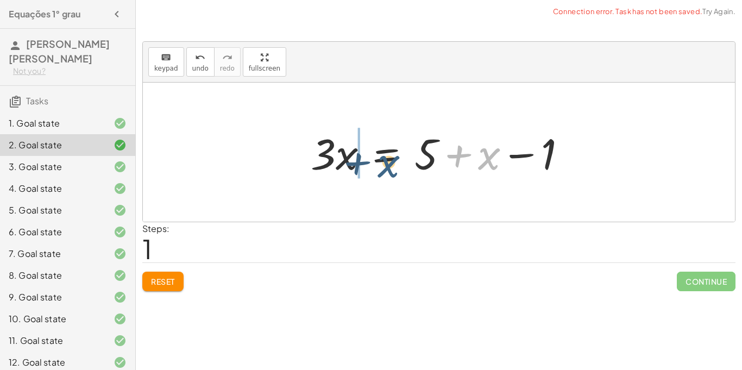
drag, startPoint x: 494, startPoint y: 156, endPoint x: 362, endPoint y: 162, distance: 132.2
click at [362, 162] on div at bounding box center [442, 152] width 275 height 56
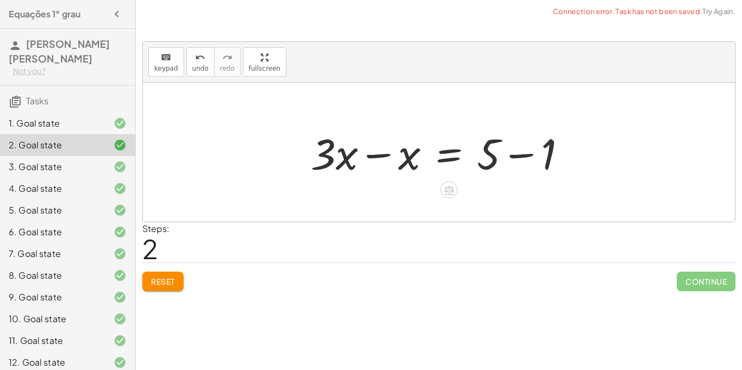
click at [515, 156] on div at bounding box center [442, 152] width 275 height 56
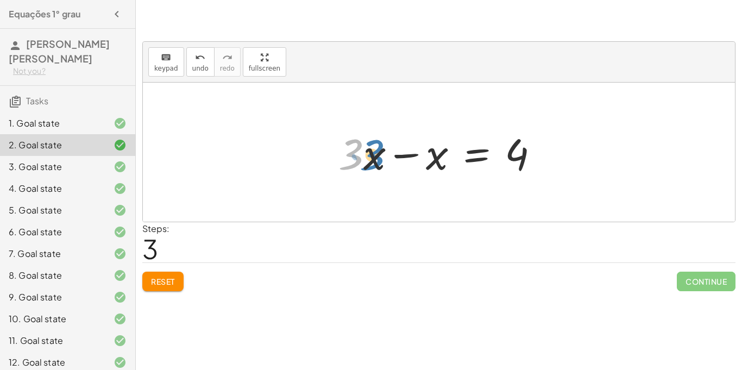
drag, startPoint x: 354, startPoint y: 158, endPoint x: 374, endPoint y: 158, distance: 20.7
click at [374, 158] on div at bounding box center [443, 152] width 221 height 56
click at [404, 153] on div at bounding box center [443, 152] width 221 height 56
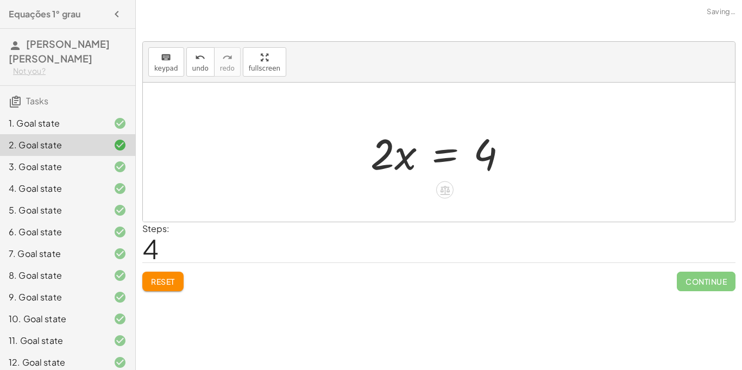
click at [353, 162] on div "+ · 3 · x + 1 = + 5 + x · 3 · x = + 5 + x − 1 + · 3 · x − x = + 5 − 1 + · 3 · x…" at bounding box center [439, 152] width 592 height 139
drag, startPoint x: 384, startPoint y: 159, endPoint x: 499, endPoint y: 179, distance: 116.8
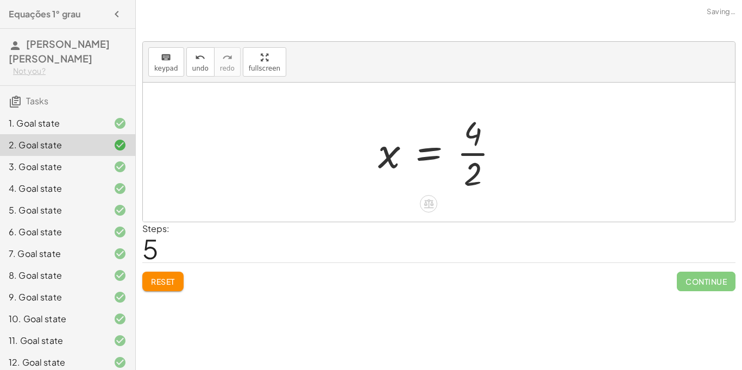
click at [482, 154] on div at bounding box center [443, 152] width 141 height 84
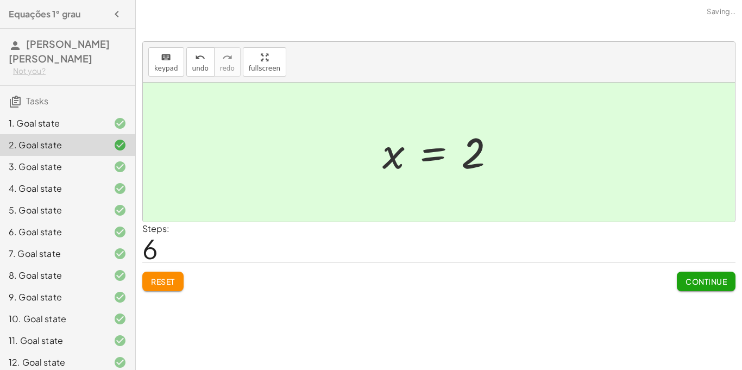
click at [175, 286] on button "Reset" at bounding box center [162, 282] width 41 height 20
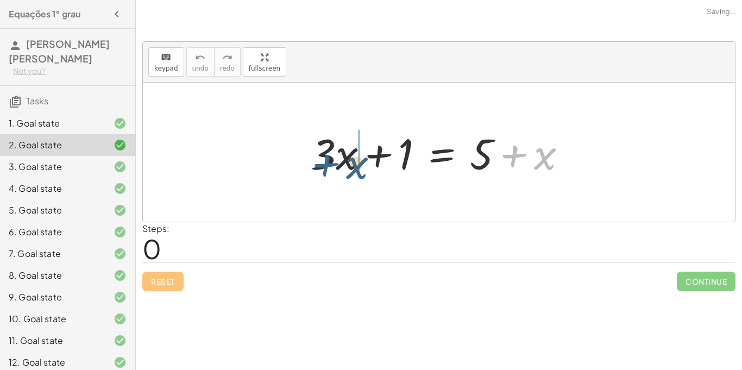
drag, startPoint x: 547, startPoint y: 157, endPoint x: 335, endPoint y: 164, distance: 211.5
click at [335, 164] on div at bounding box center [442, 152] width 275 height 56
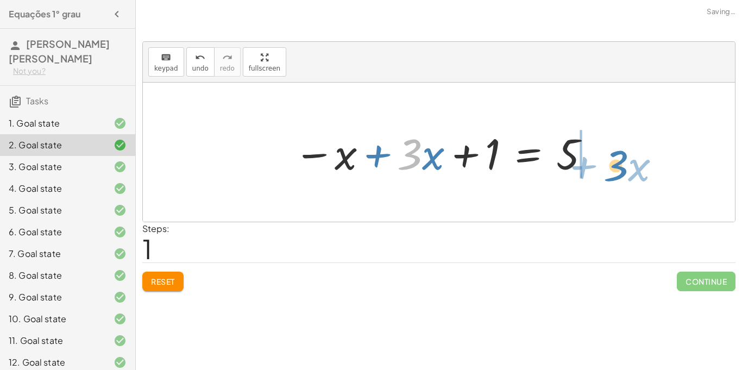
drag, startPoint x: 408, startPoint y: 165, endPoint x: 615, endPoint y: 172, distance: 207.7
click at [615, 172] on div "+ · 3 · x + 1 = + 5 + x · 3 + · x + · 3 · x + 1 = 5 x −" at bounding box center [439, 152] width 592 height 139
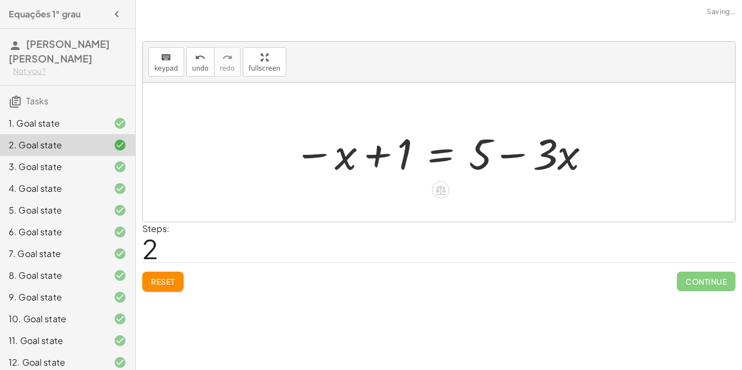
click at [512, 155] on div at bounding box center [443, 152] width 309 height 56
drag, startPoint x: 566, startPoint y: 159, endPoint x: 406, endPoint y: 154, distance: 159.8
click at [406, 154] on div at bounding box center [443, 152] width 309 height 56
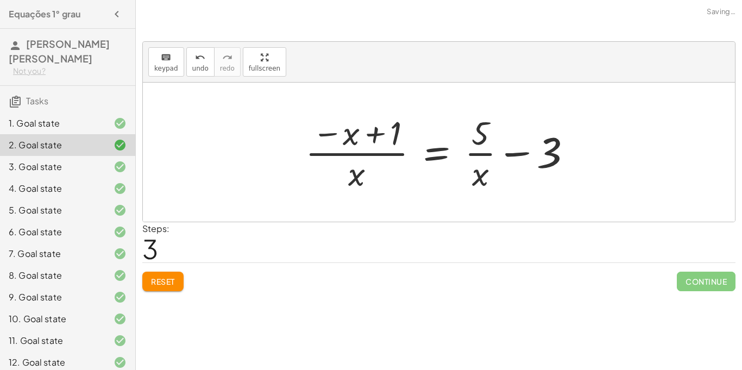
click at [165, 287] on button "Reset" at bounding box center [162, 282] width 41 height 20
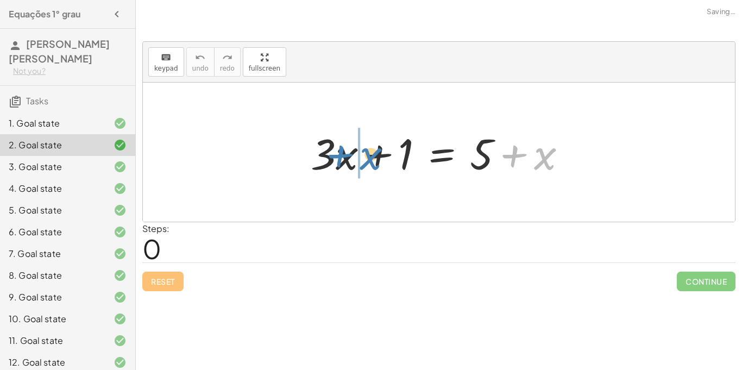
drag, startPoint x: 546, startPoint y: 154, endPoint x: 361, endPoint y: 153, distance: 184.7
click at [361, 153] on div at bounding box center [442, 152] width 275 height 56
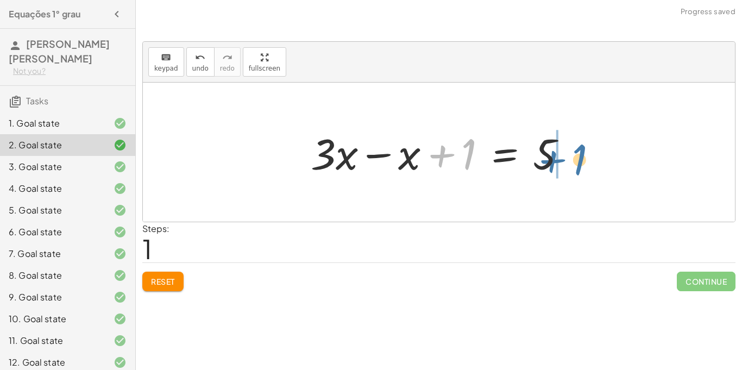
drag, startPoint x: 470, startPoint y: 154, endPoint x: 583, endPoint y: 160, distance: 113.2
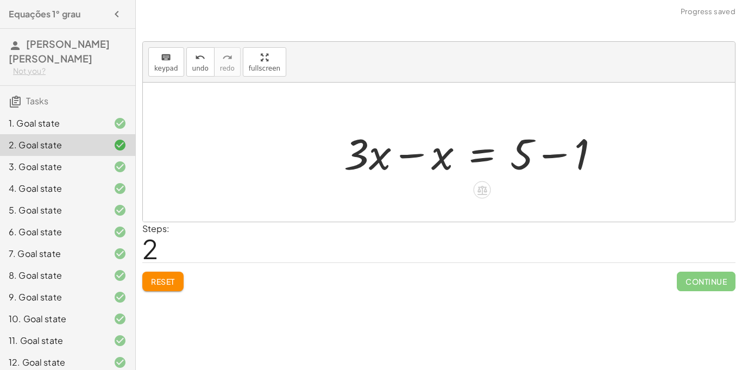
click at [569, 154] on div at bounding box center [476, 152] width 275 height 56
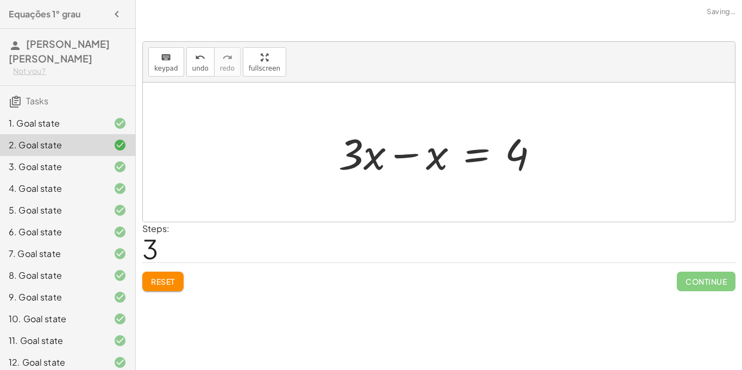
click at [153, 278] on span "Reset" at bounding box center [163, 282] width 24 height 10
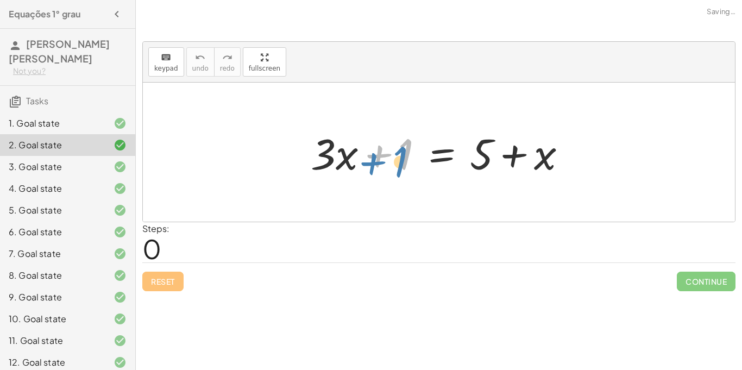
drag, startPoint x: 409, startPoint y: 147, endPoint x: 402, endPoint y: 155, distance: 10.0
click at [402, 155] on div at bounding box center [442, 152] width 275 height 56
drag, startPoint x: 549, startPoint y: 153, endPoint x: 367, endPoint y: 157, distance: 182.1
click at [367, 157] on div at bounding box center [442, 152] width 275 height 56
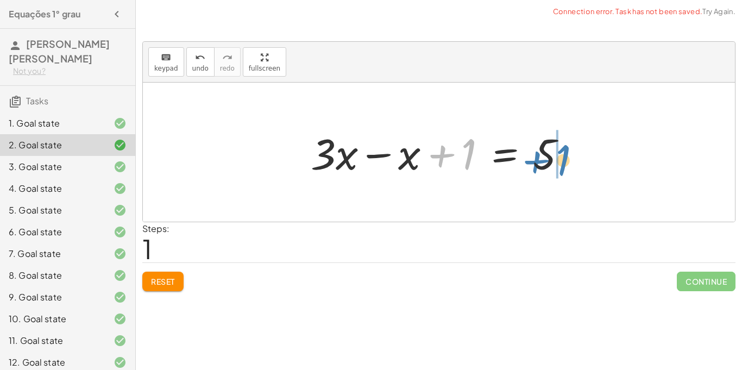
drag, startPoint x: 471, startPoint y: 152, endPoint x: 565, endPoint y: 158, distance: 94.7
click at [565, 158] on div at bounding box center [442, 152] width 275 height 56
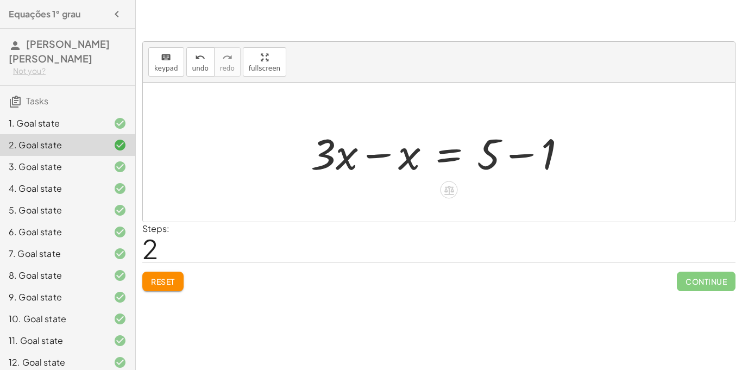
click at [518, 155] on div at bounding box center [442, 152] width 275 height 56
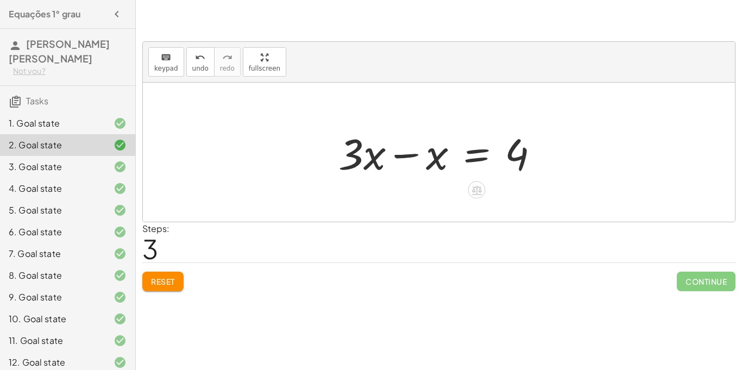
click at [412, 153] on div at bounding box center [443, 152] width 221 height 56
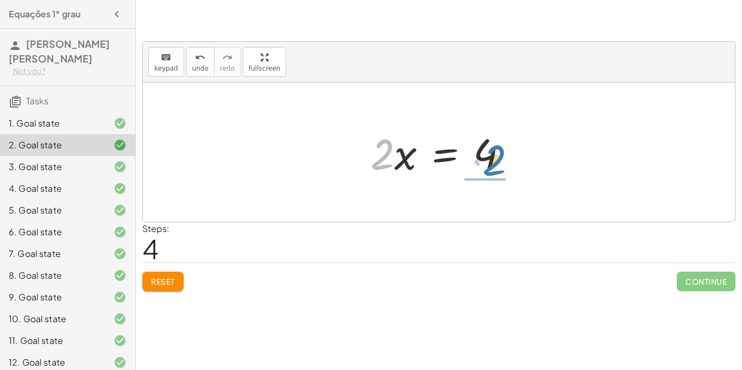
drag, startPoint x: 386, startPoint y: 142, endPoint x: 498, endPoint y: 175, distance: 116.7
click at [498, 175] on div at bounding box center [443, 152] width 156 height 56
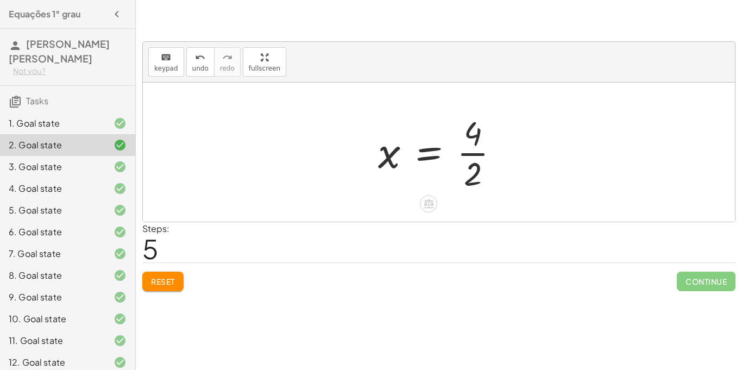
click at [469, 152] on div at bounding box center [443, 152] width 141 height 84
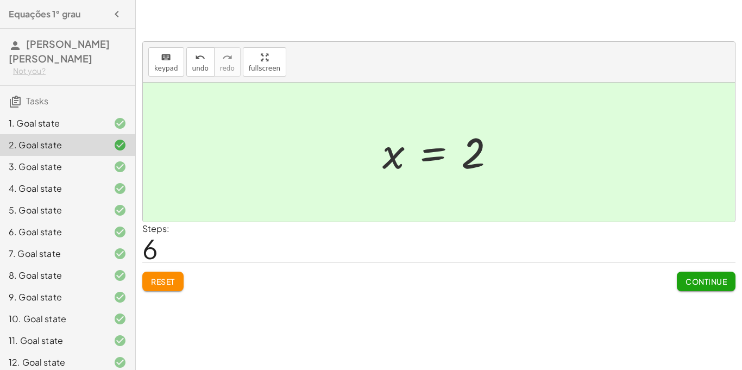
click at [111, 161] on div at bounding box center [111, 166] width 30 height 13
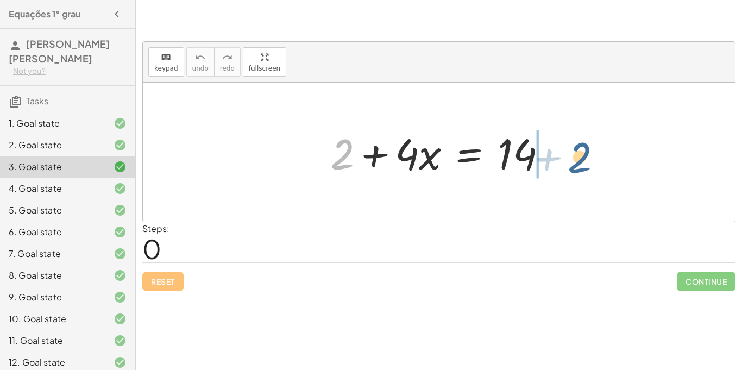
drag, startPoint x: 347, startPoint y: 154, endPoint x: 587, endPoint y: 157, distance: 239.6
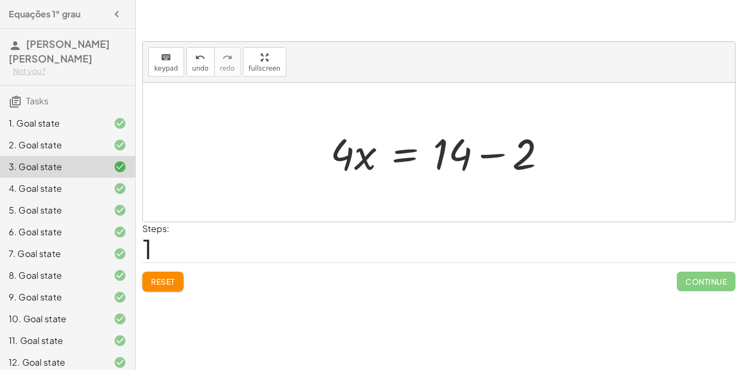
click at [489, 156] on div at bounding box center [443, 152] width 236 height 56
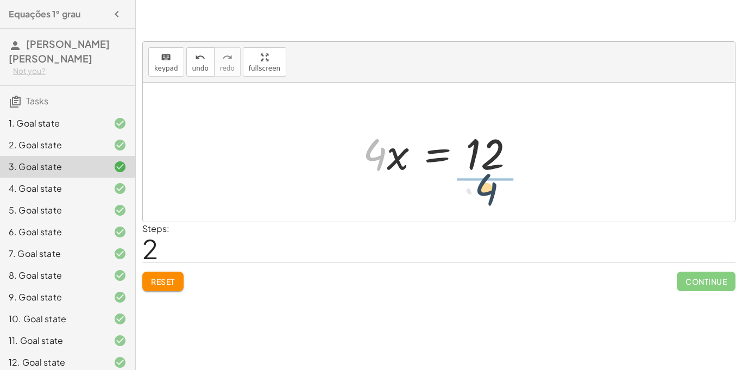
drag, startPoint x: 381, startPoint y: 154, endPoint x: 493, endPoint y: 190, distance: 117.4
click at [493, 190] on div "+ 2 + · 4 · x = 14 · 4 · x = + 14 − 2 · 4 · 4 · x = 12" at bounding box center [439, 152] width 592 height 139
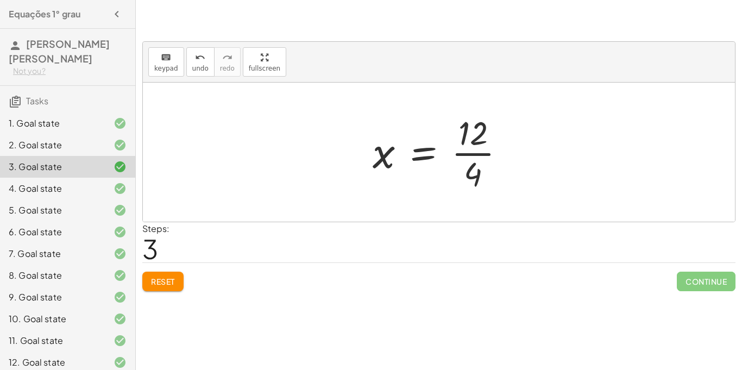
click at [482, 151] on div at bounding box center [443, 152] width 152 height 84
